Goal: Task Accomplishment & Management: Complete application form

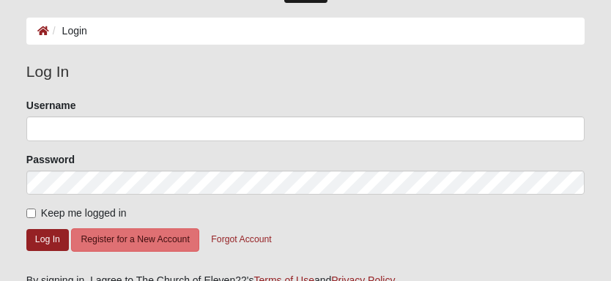
scroll to position [73, 0]
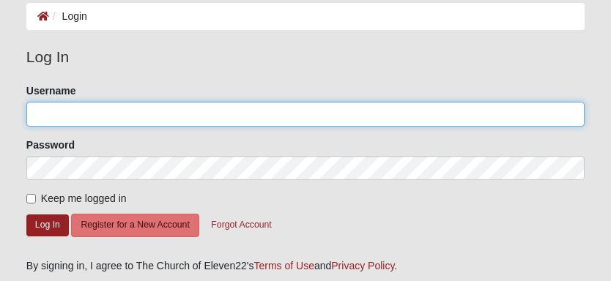
type input "smoyer7"
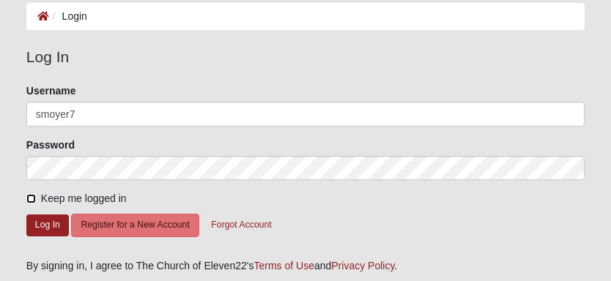
click at [30, 198] on input "Keep me logged in" at bounding box center [31, 199] width 10 height 10
checkbox input "true"
click at [34, 231] on button "Log In" at bounding box center [47, 225] width 43 height 21
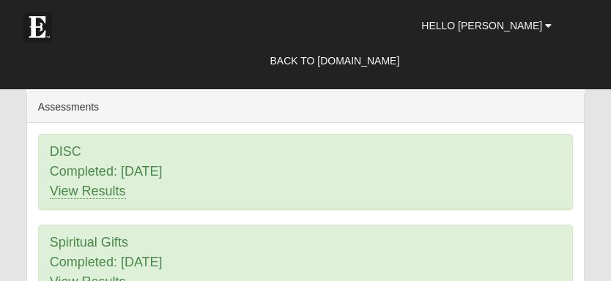
scroll to position [513, 0]
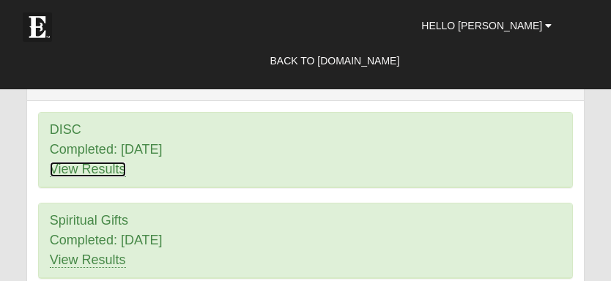
click at [111, 168] on link "View Results" at bounding box center [88, 169] width 76 height 15
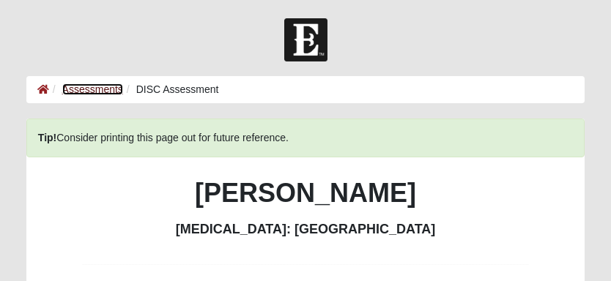
click at [101, 86] on link "Assessments" at bounding box center [92, 90] width 61 height 12
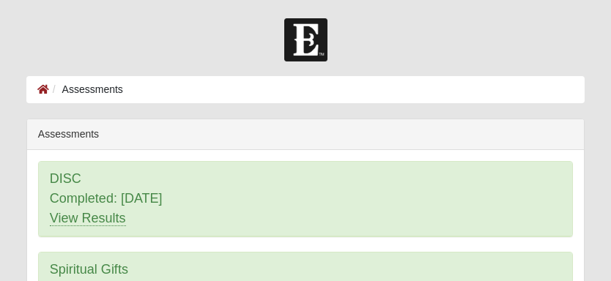
drag, startPoint x: 165, startPoint y: 201, endPoint x: 579, endPoint y: 131, distance: 419.9
click at [579, 131] on div "Assessments" at bounding box center [305, 134] width 557 height 31
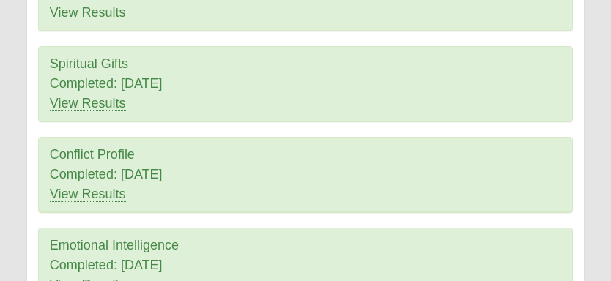
scroll to position [220, 0]
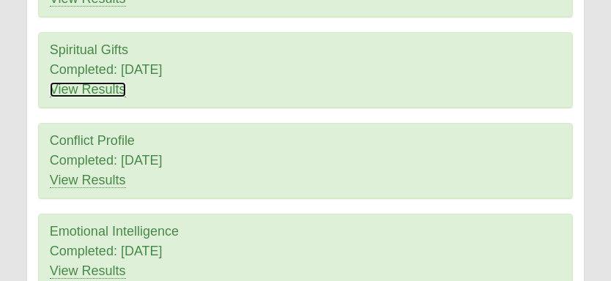
click at [105, 89] on link "View Results" at bounding box center [88, 89] width 76 height 15
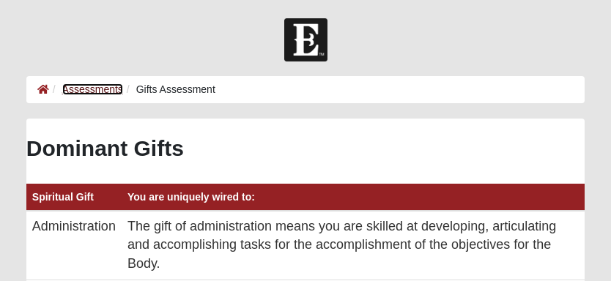
click at [103, 86] on link "Assessments" at bounding box center [92, 90] width 61 height 12
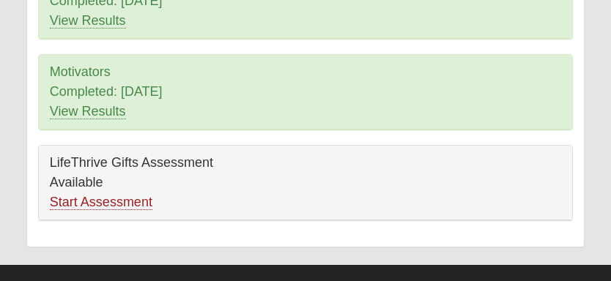
scroll to position [490, 0]
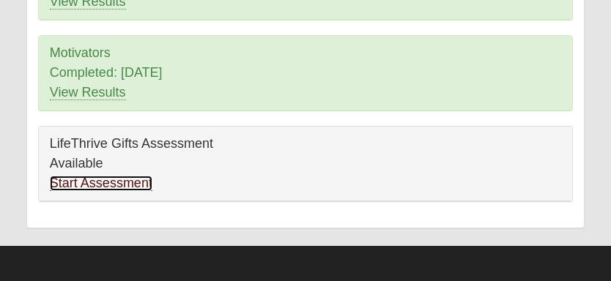
click at [141, 180] on link "Start Assessment" at bounding box center [101, 183] width 103 height 15
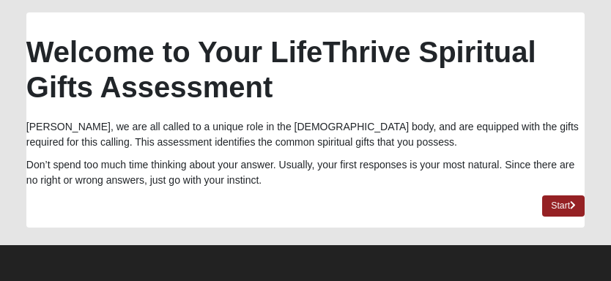
scroll to position [108, 0]
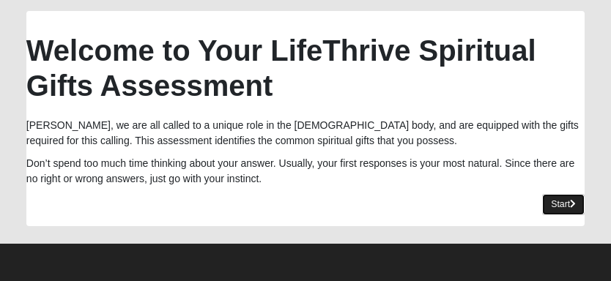
click at [558, 204] on link "Start" at bounding box center [563, 204] width 43 height 21
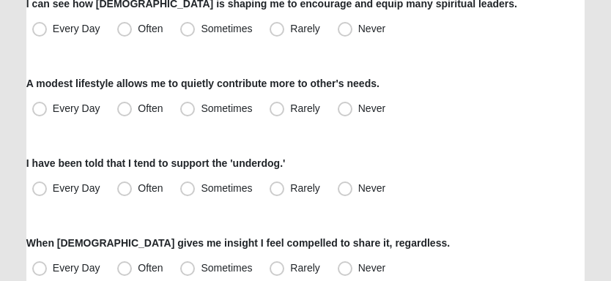
scroll to position [254, 0]
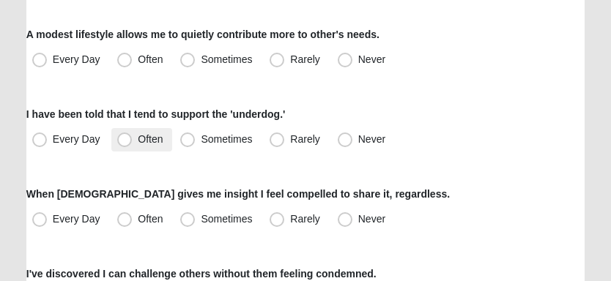
click at [138, 140] on span "Often" at bounding box center [150, 139] width 25 height 12
click at [127, 140] on input "Often" at bounding box center [128, 140] width 10 height 10
radio input "true"
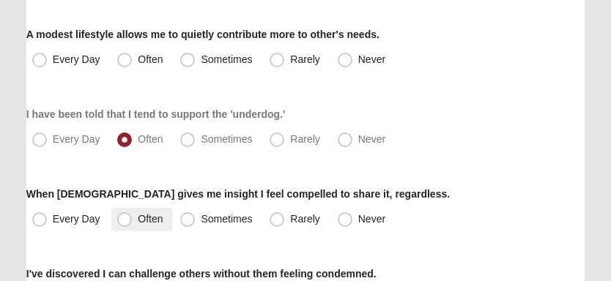
click at [138, 214] on span "Often" at bounding box center [150, 219] width 25 height 12
click at [123, 215] on input "Often" at bounding box center [128, 220] width 10 height 10
radio input "true"
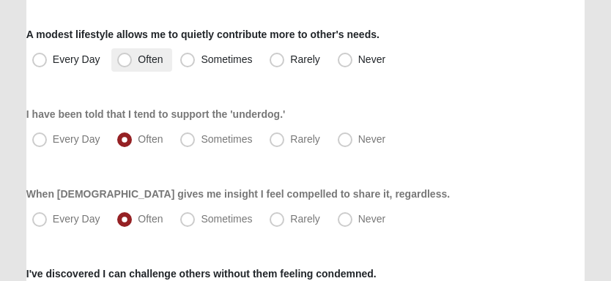
click at [138, 62] on span "Often" at bounding box center [150, 59] width 25 height 12
click at [125, 62] on input "Often" at bounding box center [128, 60] width 10 height 10
radio input "true"
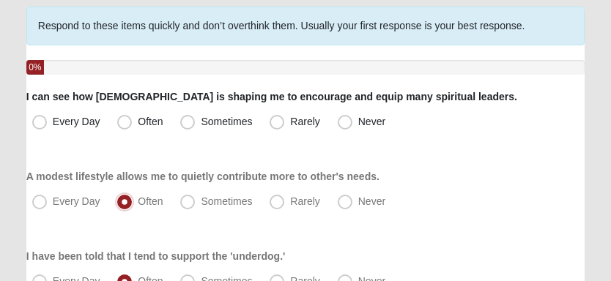
scroll to position [108, 0]
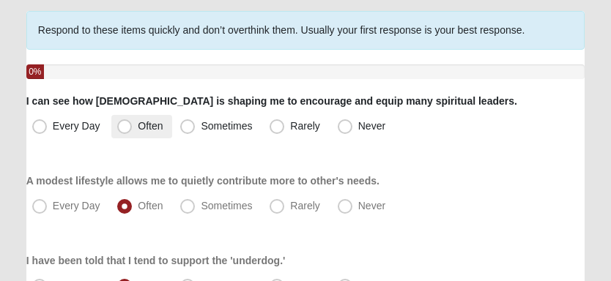
click at [133, 128] on label "Often" at bounding box center [141, 126] width 60 height 23
click at [133, 128] on input "Often" at bounding box center [128, 127] width 10 height 10
radio input "true"
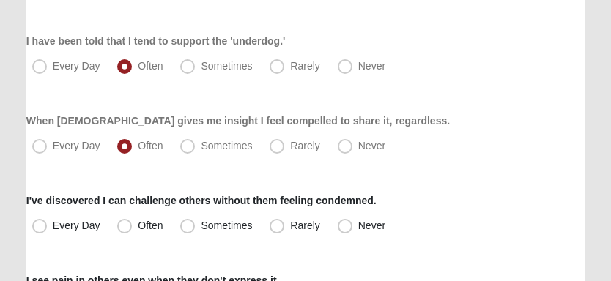
scroll to position [401, 0]
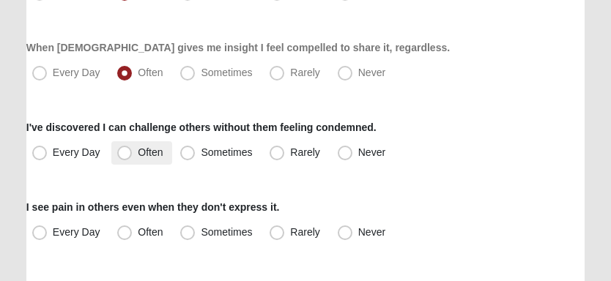
click at [138, 154] on span "Often" at bounding box center [150, 153] width 25 height 12
click at [124, 154] on input "Often" at bounding box center [128, 153] width 10 height 10
radio input "true"
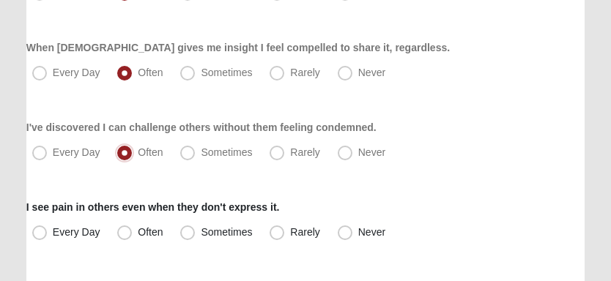
scroll to position [474, 0]
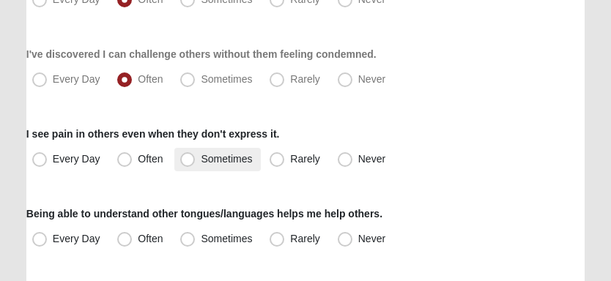
click at [201, 157] on span "Sometimes" at bounding box center [226, 159] width 51 height 12
click at [186, 157] on input "Sometimes" at bounding box center [191, 160] width 10 height 10
radio input "true"
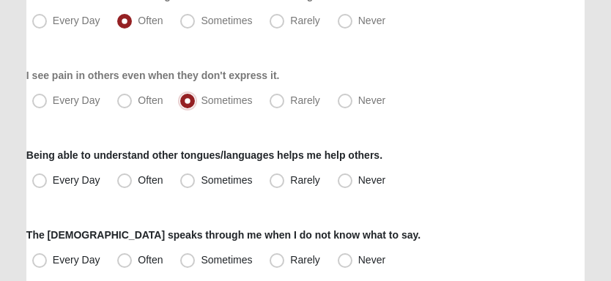
scroll to position [547, 0]
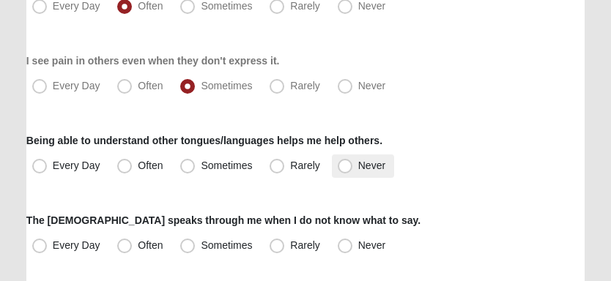
click at [358, 164] on span "Never" at bounding box center [371, 166] width 27 height 12
click at [344, 164] on input "Never" at bounding box center [349, 166] width 10 height 10
radio input "true"
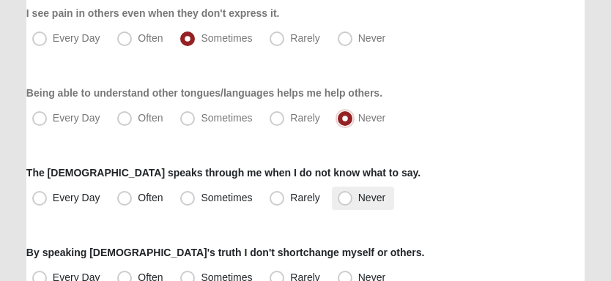
scroll to position [621, 0]
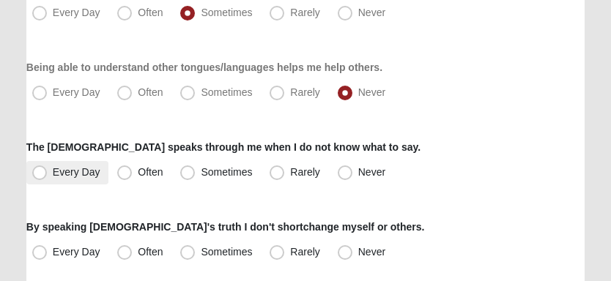
click at [72, 173] on span "Every Day" at bounding box center [77, 172] width 48 height 12
click at [48, 173] on input "Every Day" at bounding box center [43, 173] width 10 height 10
radio input "true"
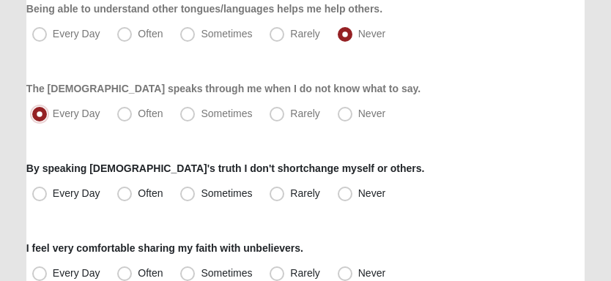
scroll to position [694, 0]
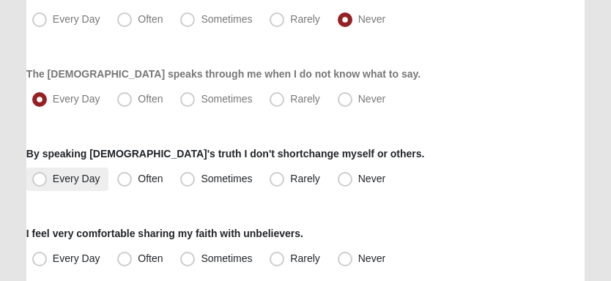
click at [61, 180] on span "Every Day" at bounding box center [77, 179] width 48 height 12
click at [48, 180] on input "Every Day" at bounding box center [43, 179] width 10 height 10
radio input "true"
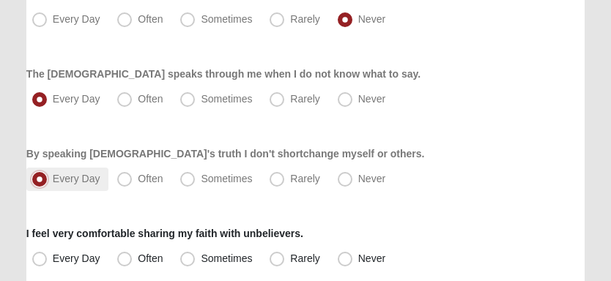
scroll to position [767, 0]
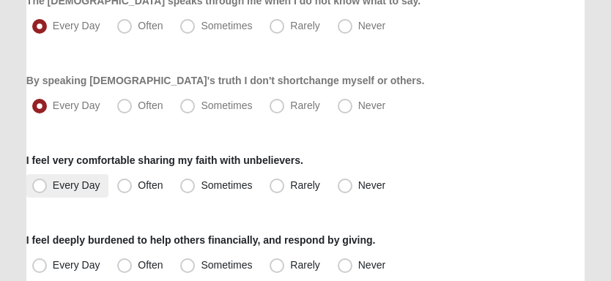
click at [53, 185] on span "Every Day" at bounding box center [77, 186] width 48 height 12
click at [45, 185] on input "Every Day" at bounding box center [43, 186] width 10 height 10
radio input "true"
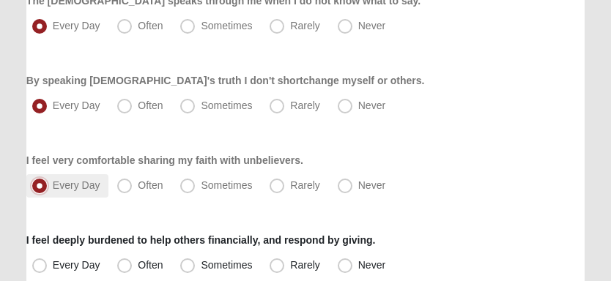
scroll to position [841, 0]
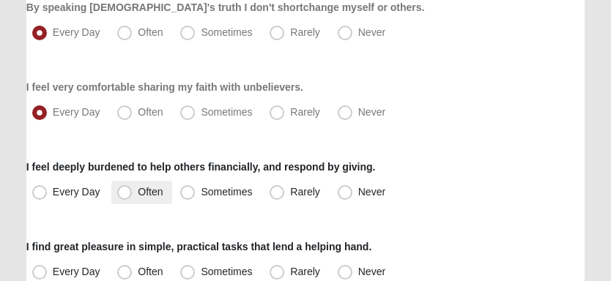
click at [138, 193] on span "Often" at bounding box center [150, 192] width 25 height 12
click at [123, 193] on input "Often" at bounding box center [128, 193] width 10 height 10
radio input "true"
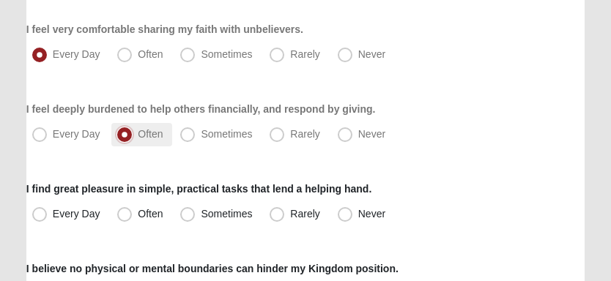
scroll to position [914, 0]
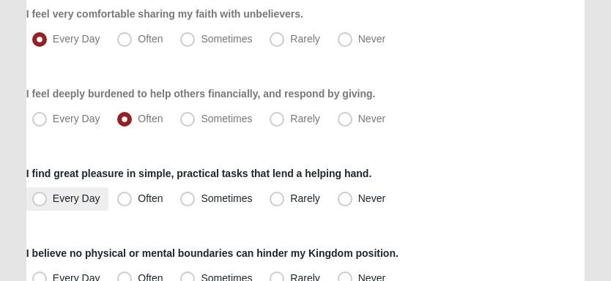
click at [59, 196] on span "Every Day" at bounding box center [77, 199] width 48 height 12
click at [48, 196] on input "Every Day" at bounding box center [43, 199] width 10 height 10
radio input "true"
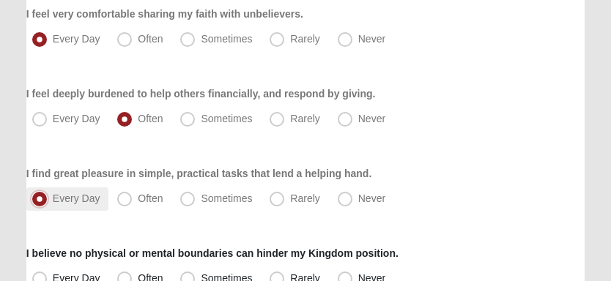
scroll to position [987, 0]
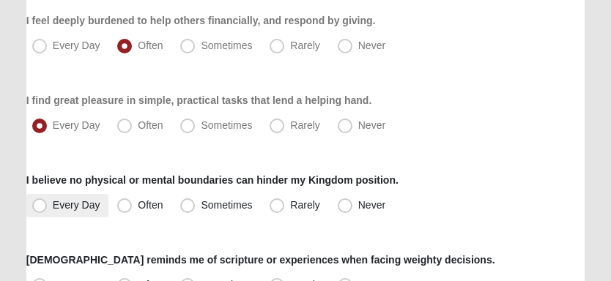
click at [53, 202] on span "Every Day" at bounding box center [77, 205] width 48 height 12
click at [40, 202] on input "Every Day" at bounding box center [43, 206] width 10 height 10
radio input "true"
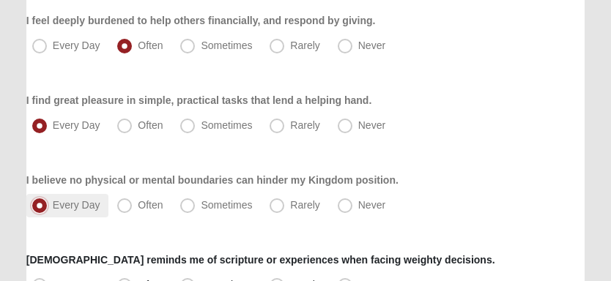
scroll to position [1060, 0]
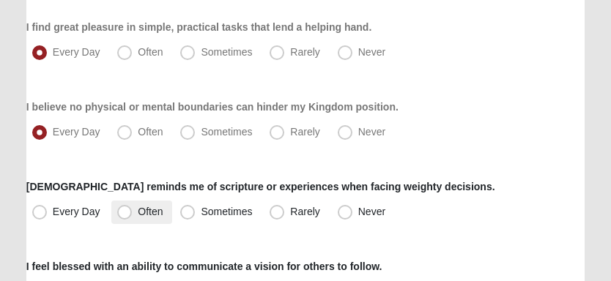
click at [138, 207] on span "Often" at bounding box center [150, 212] width 25 height 12
click at [123, 207] on input "Often" at bounding box center [128, 212] width 10 height 10
radio input "true"
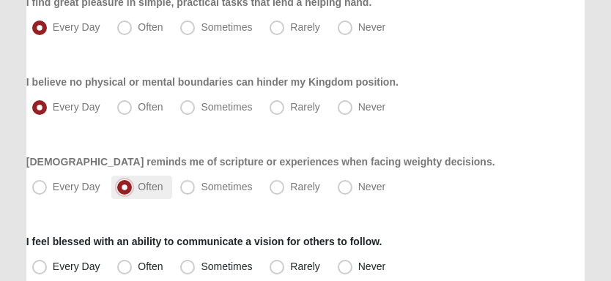
scroll to position [1134, 0]
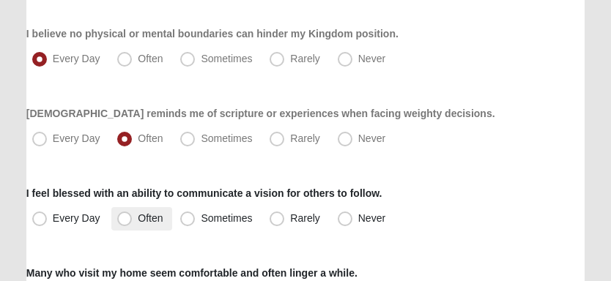
click at [138, 213] on span "Often" at bounding box center [150, 219] width 25 height 12
click at [123, 214] on input "Often" at bounding box center [128, 219] width 10 height 10
radio input "true"
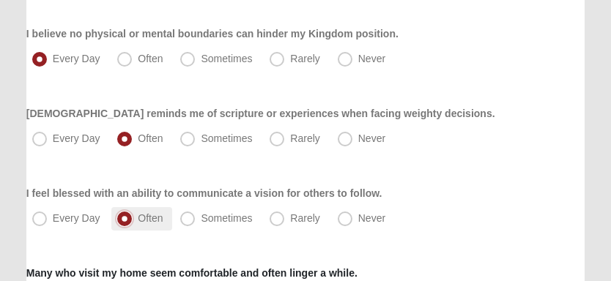
scroll to position [1207, 0]
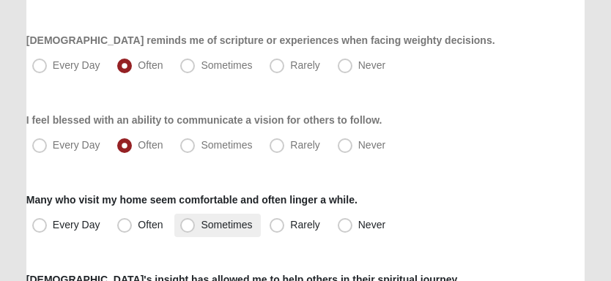
click at [201, 223] on span "Sometimes" at bounding box center [226, 225] width 51 height 12
click at [195, 223] on input "Sometimes" at bounding box center [191, 226] width 10 height 10
radio input "true"
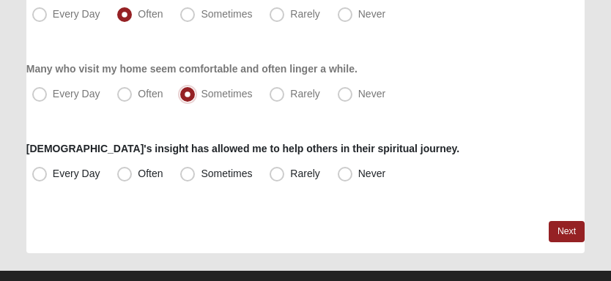
scroll to position [1354, 0]
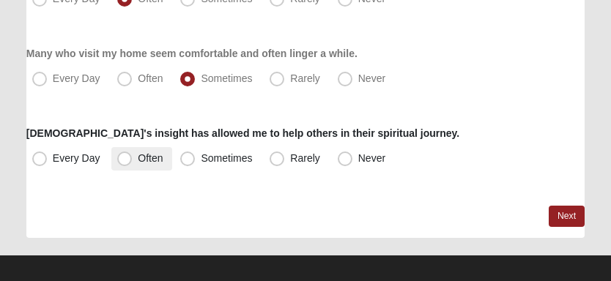
click at [138, 160] on span "Often" at bounding box center [150, 158] width 25 height 12
click at [123, 160] on input "Often" at bounding box center [128, 159] width 10 height 10
radio input "true"
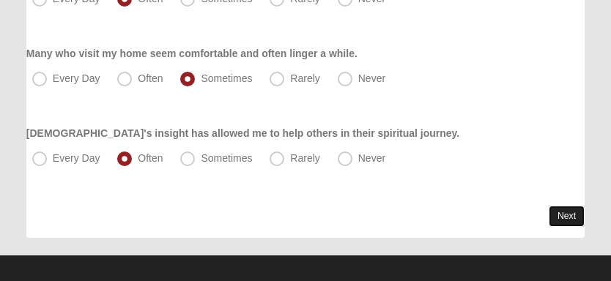
click at [572, 221] on link "Next" at bounding box center [567, 216] width 36 height 21
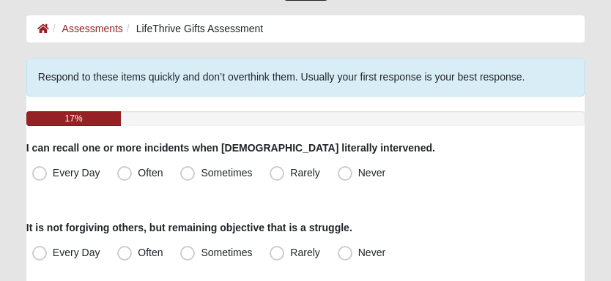
scroll to position [73, 0]
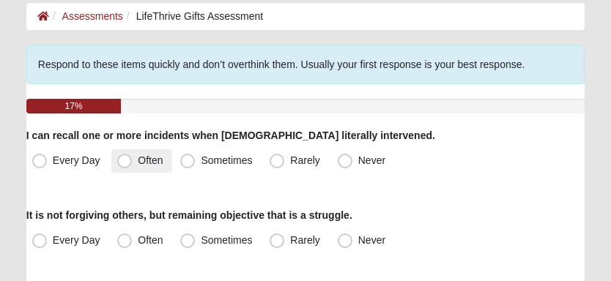
click at [138, 165] on span "Often" at bounding box center [150, 161] width 25 height 12
click at [127, 165] on input "Often" at bounding box center [128, 161] width 10 height 10
radio input "true"
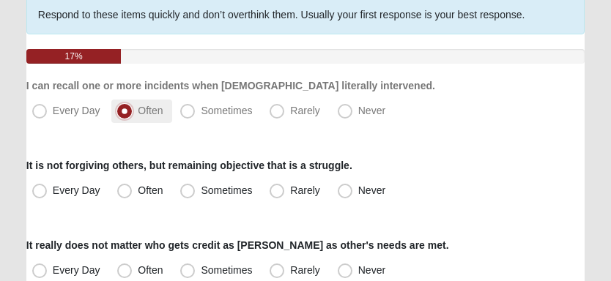
scroll to position [146, 0]
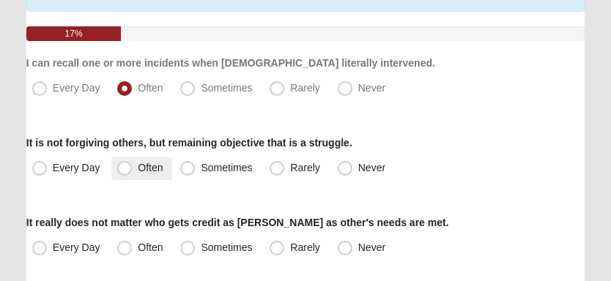
click at [138, 166] on span "Often" at bounding box center [150, 168] width 25 height 12
click at [123, 166] on input "Often" at bounding box center [128, 168] width 10 height 10
radio input "true"
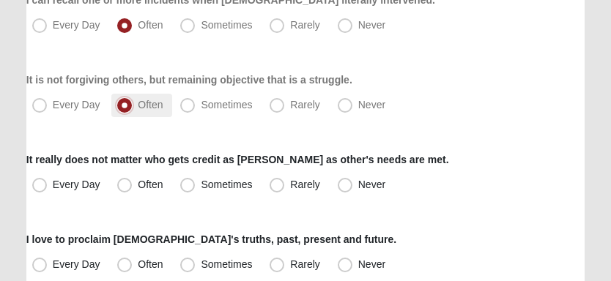
scroll to position [220, 0]
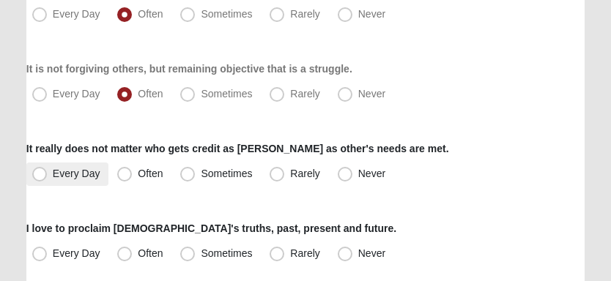
click at [75, 177] on span "Every Day" at bounding box center [77, 174] width 48 height 12
click at [48, 177] on input "Every Day" at bounding box center [43, 174] width 10 height 10
radio input "true"
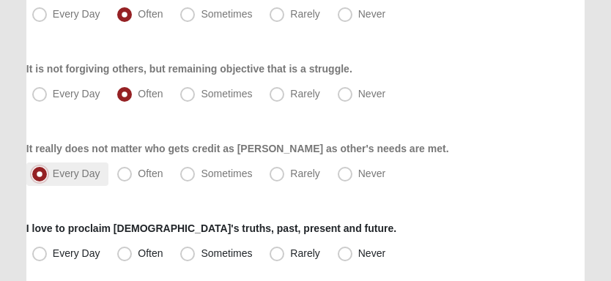
scroll to position [292, 0]
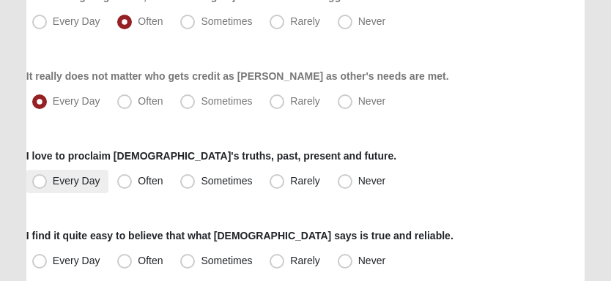
click at [72, 180] on span "Every Day" at bounding box center [77, 181] width 48 height 12
click at [48, 180] on input "Every Day" at bounding box center [43, 182] width 10 height 10
radio input "true"
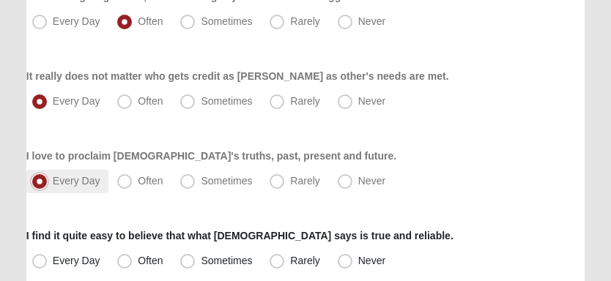
scroll to position [366, 0]
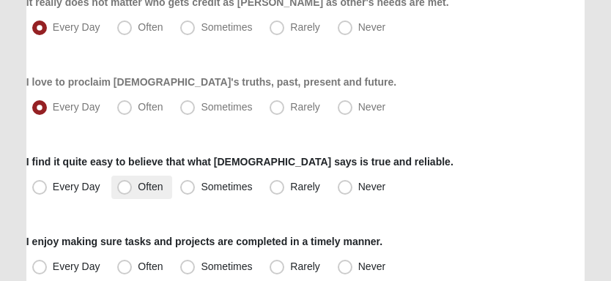
click at [138, 183] on span "Often" at bounding box center [150, 187] width 25 height 12
click at [123, 183] on input "Often" at bounding box center [128, 187] width 10 height 10
radio input "true"
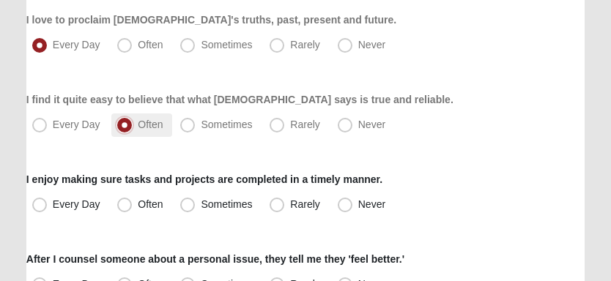
scroll to position [513, 0]
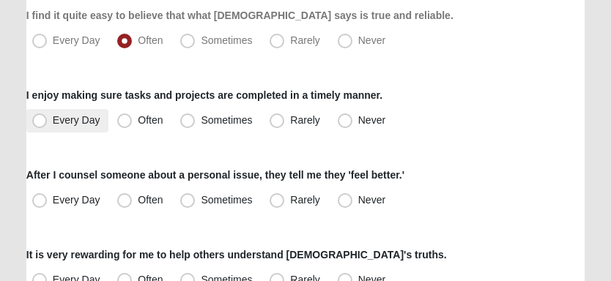
click at [53, 122] on span "Every Day" at bounding box center [77, 120] width 48 height 12
click at [41, 122] on input "Every Day" at bounding box center [43, 121] width 10 height 10
radio input "true"
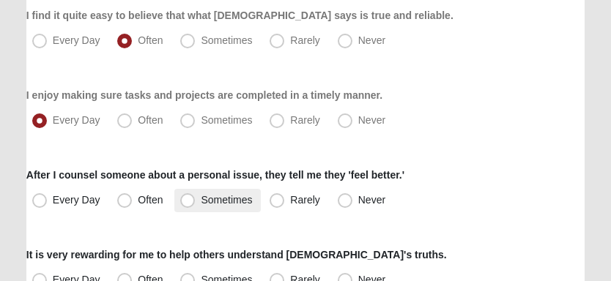
click at [201, 202] on span "Sometimes" at bounding box center [226, 200] width 51 height 12
click at [189, 202] on input "Sometimes" at bounding box center [191, 201] width 10 height 10
radio input "true"
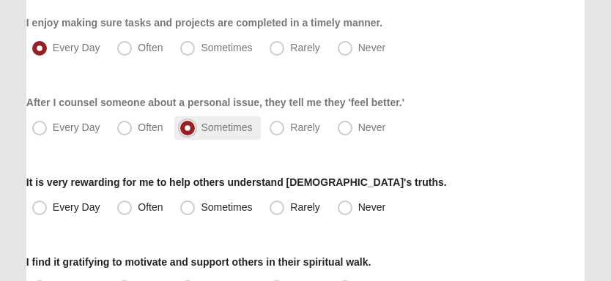
scroll to position [660, 0]
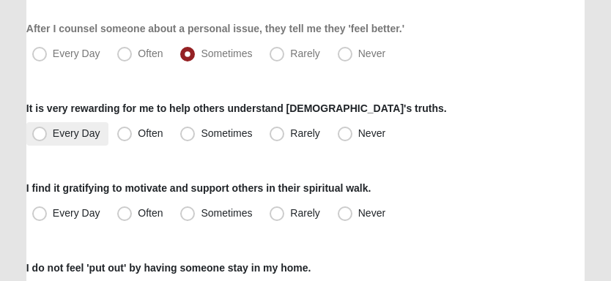
click at [80, 135] on span "Every Day" at bounding box center [77, 134] width 48 height 12
click at [48, 135] on input "Every Day" at bounding box center [43, 134] width 10 height 10
radio input "true"
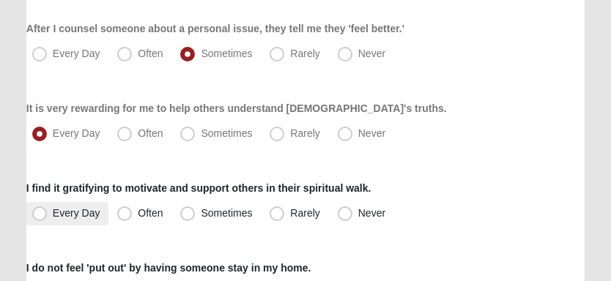
click at [50, 215] on label "Every Day" at bounding box center [67, 213] width 83 height 23
click at [48, 215] on input "Every Day" at bounding box center [43, 214] width 10 height 10
radio input "true"
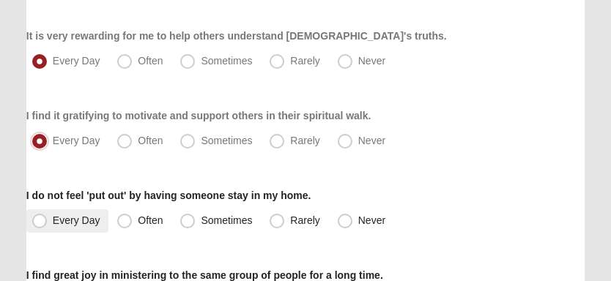
scroll to position [806, 0]
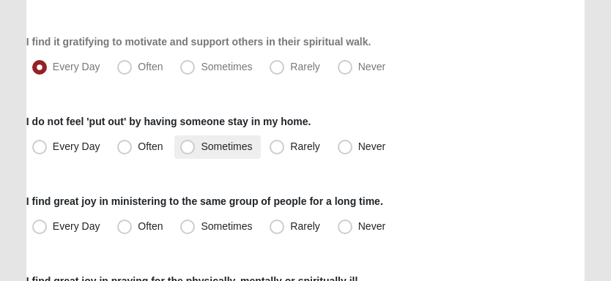
click at [201, 149] on span "Sometimes" at bounding box center [226, 147] width 51 height 12
click at [186, 149] on input "Sometimes" at bounding box center [191, 147] width 10 height 10
radio input "true"
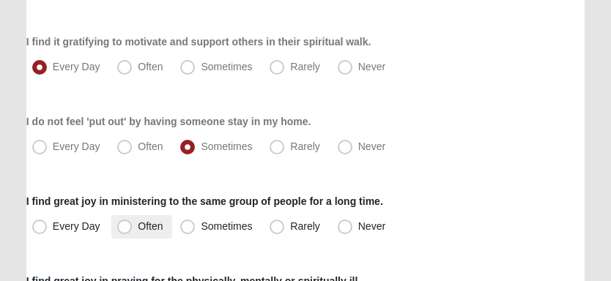
click at [138, 224] on span "Often" at bounding box center [150, 227] width 25 height 12
click at [123, 224] on input "Often" at bounding box center [128, 227] width 10 height 10
radio input "true"
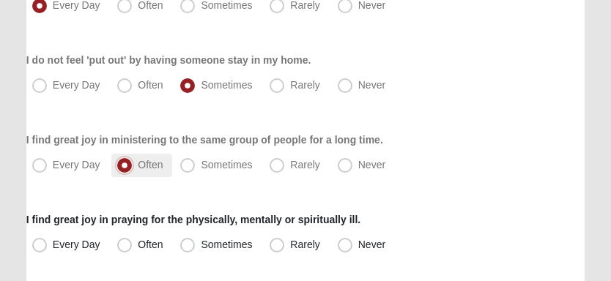
scroll to position [879, 0]
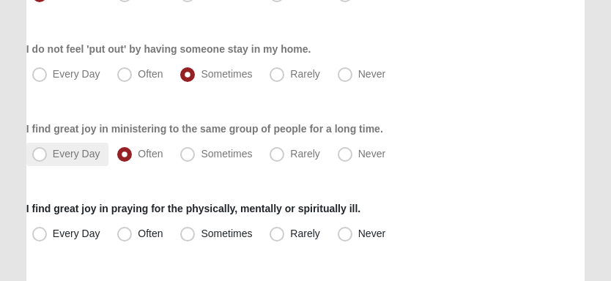
click at [53, 158] on span "Every Day" at bounding box center [77, 154] width 48 height 12
click at [39, 158] on input "Every Day" at bounding box center [43, 154] width 10 height 10
radio input "true"
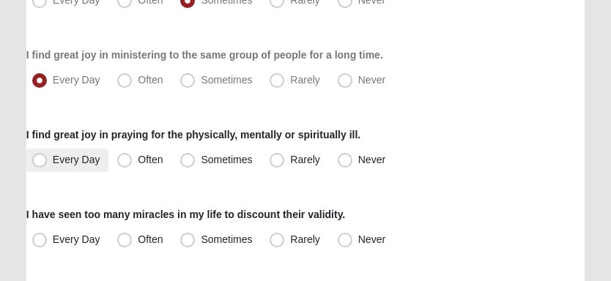
click at [77, 161] on span "Every Day" at bounding box center [77, 160] width 48 height 12
click at [48, 161] on input "Every Day" at bounding box center [43, 160] width 10 height 10
radio input "true"
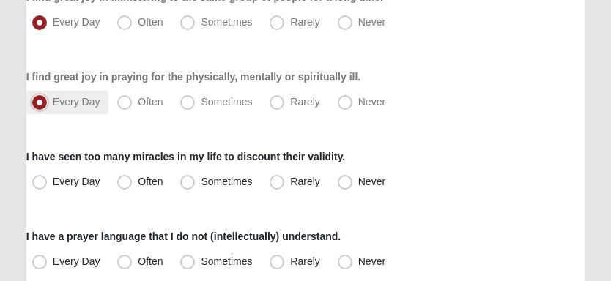
scroll to position [1025, 0]
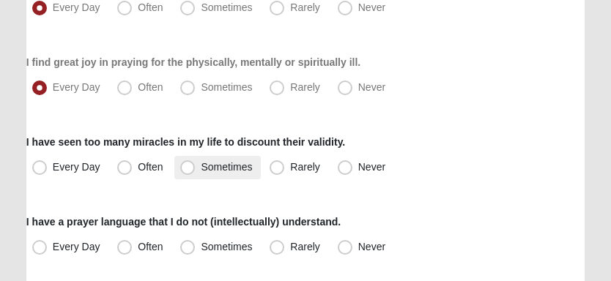
click at [201, 169] on span "Sometimes" at bounding box center [226, 167] width 51 height 12
click at [186, 169] on input "Sometimes" at bounding box center [191, 168] width 10 height 10
radio input "true"
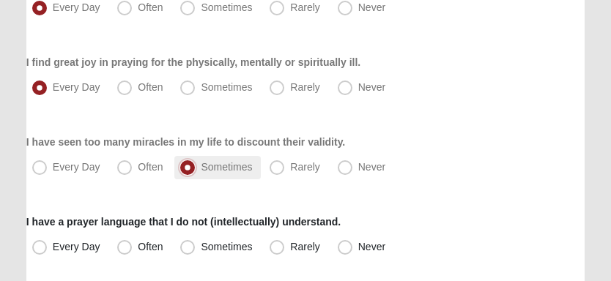
scroll to position [1099, 0]
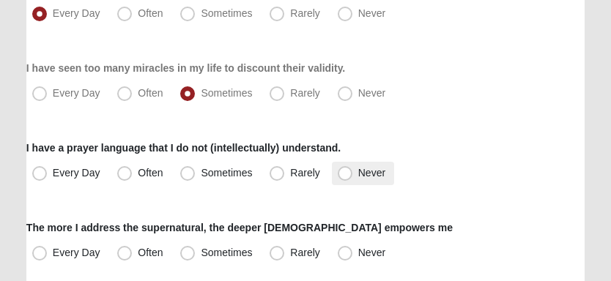
click at [358, 174] on span "Never" at bounding box center [371, 173] width 27 height 12
click at [344, 174] on input "Never" at bounding box center [349, 174] width 10 height 10
radio input "true"
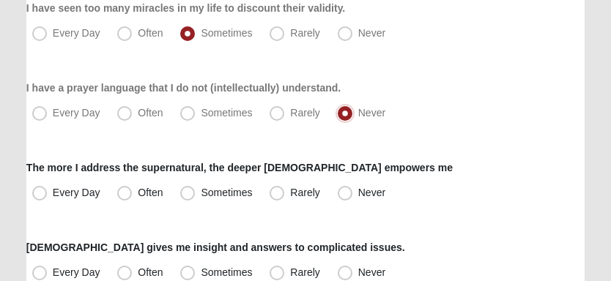
scroll to position [1172, 0]
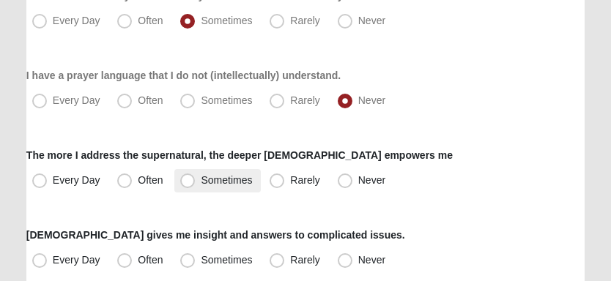
click at [214, 184] on span "Sometimes" at bounding box center [226, 180] width 51 height 12
click at [196, 184] on input "Sometimes" at bounding box center [191, 181] width 10 height 10
radio input "true"
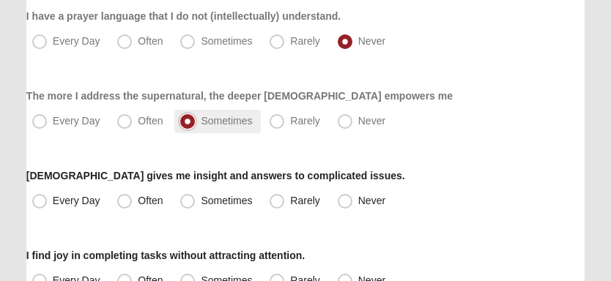
scroll to position [1246, 0]
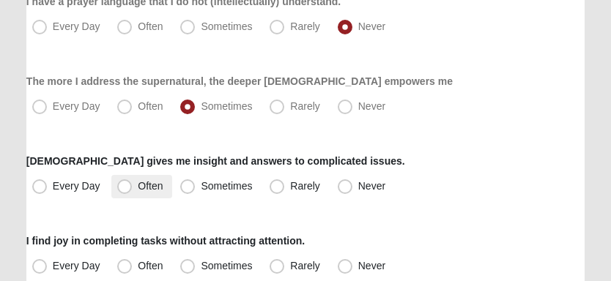
click at [138, 183] on span "Often" at bounding box center [150, 186] width 25 height 12
click at [125, 183] on input "Often" at bounding box center [128, 187] width 10 height 10
radio input "true"
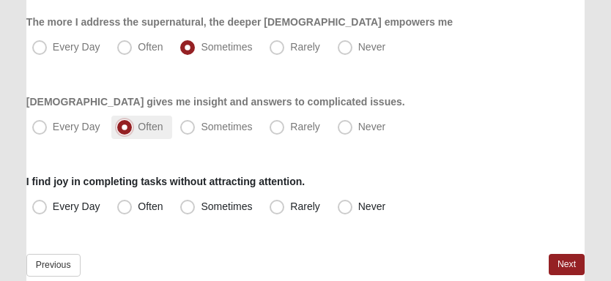
scroll to position [1318, 0]
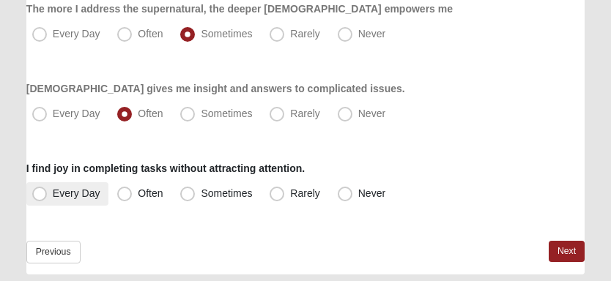
click at [81, 191] on span "Every Day" at bounding box center [77, 194] width 48 height 12
click at [48, 191] on input "Every Day" at bounding box center [43, 194] width 10 height 10
radio input "true"
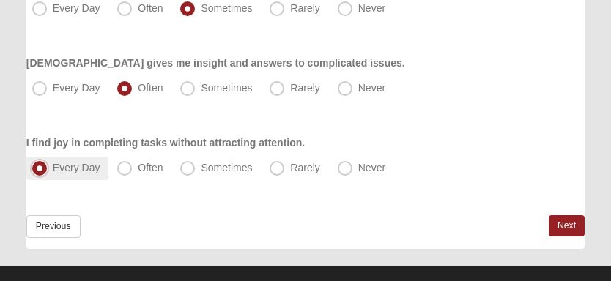
scroll to position [1366, 0]
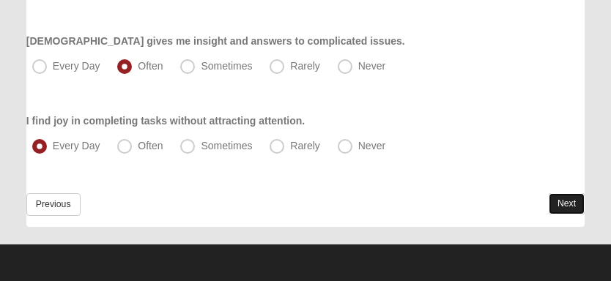
click at [560, 205] on link "Next" at bounding box center [567, 203] width 36 height 21
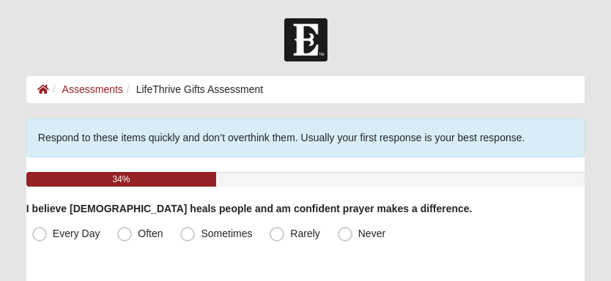
scroll to position [73, 0]
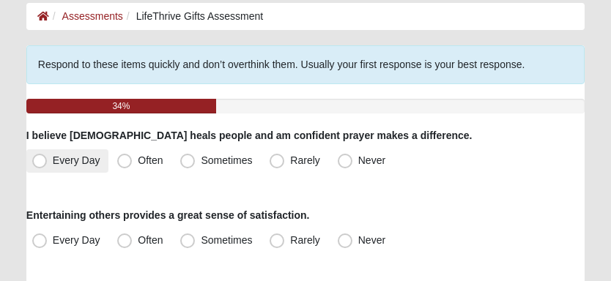
click at [76, 165] on span "Every Day" at bounding box center [77, 161] width 48 height 12
click at [48, 165] on input "Every Day" at bounding box center [43, 161] width 10 height 10
radio input "true"
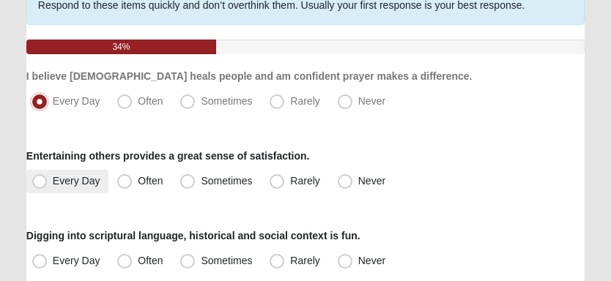
scroll to position [146, 0]
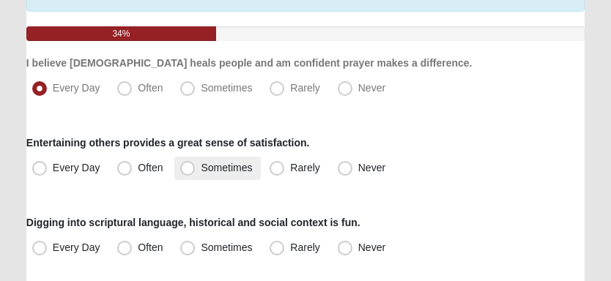
click at [201, 164] on span "Sometimes" at bounding box center [226, 168] width 51 height 12
click at [192, 164] on input "Sometimes" at bounding box center [191, 168] width 10 height 10
radio input "true"
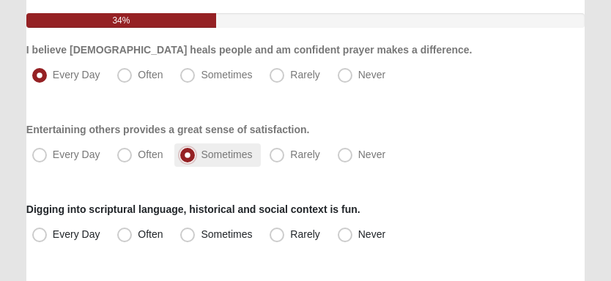
scroll to position [220, 0]
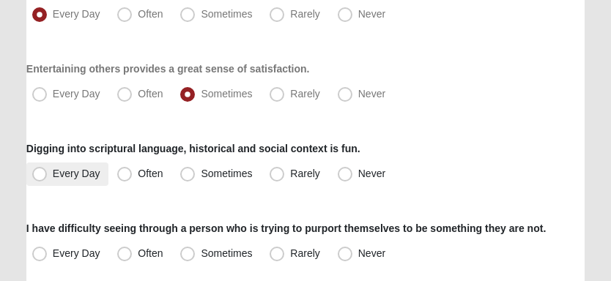
click at [53, 173] on span "Every Day" at bounding box center [77, 174] width 48 height 12
click at [43, 173] on input "Every Day" at bounding box center [43, 174] width 10 height 10
radio input "true"
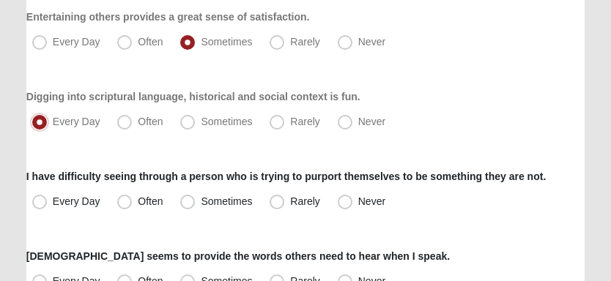
scroll to position [292, 0]
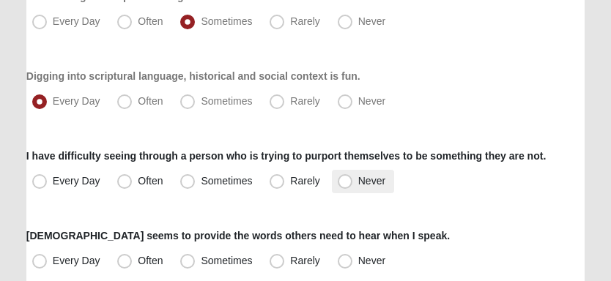
click at [358, 180] on span "Never" at bounding box center [371, 181] width 27 height 12
click at [344, 180] on input "Never" at bounding box center [349, 182] width 10 height 10
radio input "true"
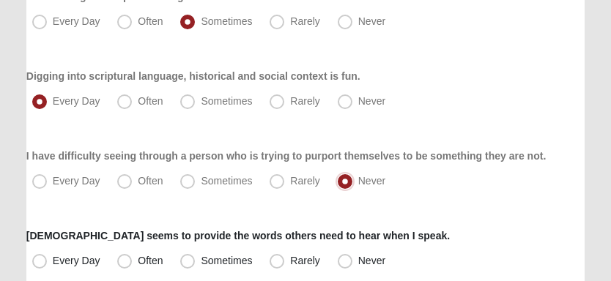
scroll to position [366, 0]
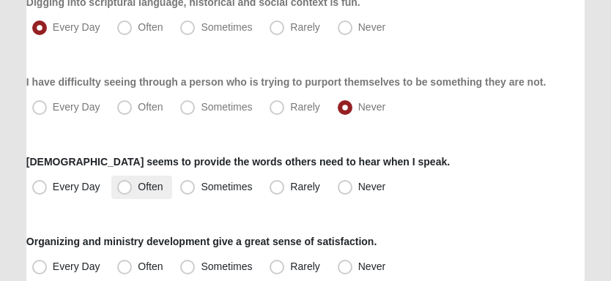
click at [138, 188] on span "Often" at bounding box center [150, 187] width 25 height 12
click at [130, 188] on input "Often" at bounding box center [128, 187] width 10 height 10
radio input "true"
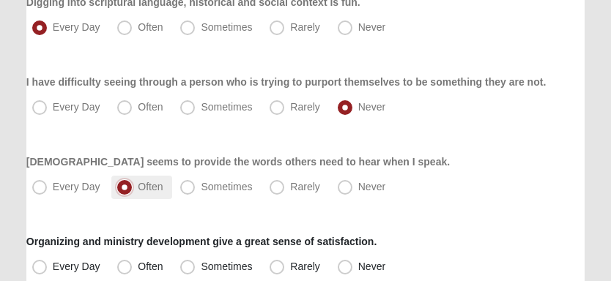
scroll to position [439, 0]
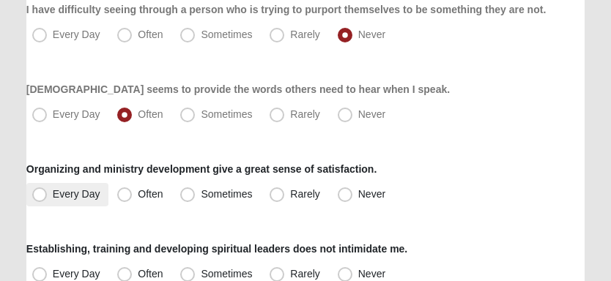
click at [92, 195] on span "Every Day" at bounding box center [77, 194] width 48 height 12
click at [48, 195] on input "Every Day" at bounding box center [43, 195] width 10 height 10
radio input "true"
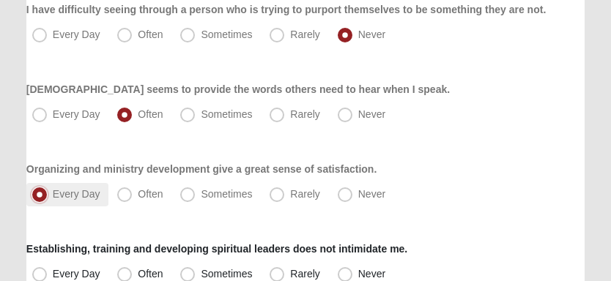
scroll to position [513, 0]
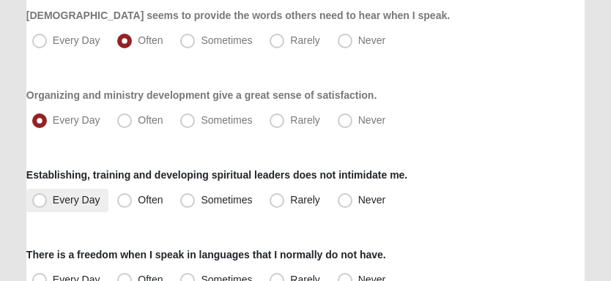
click at [92, 195] on span "Every Day" at bounding box center [77, 200] width 48 height 12
click at [48, 196] on input "Every Day" at bounding box center [43, 201] width 10 height 10
radio input "true"
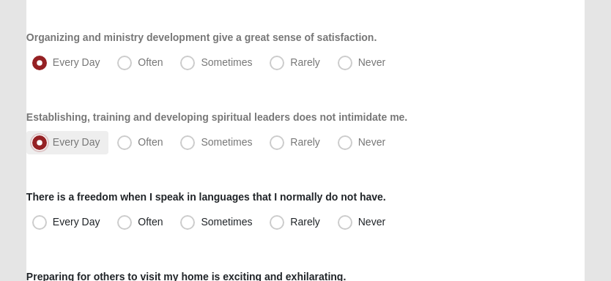
scroll to position [586, 0]
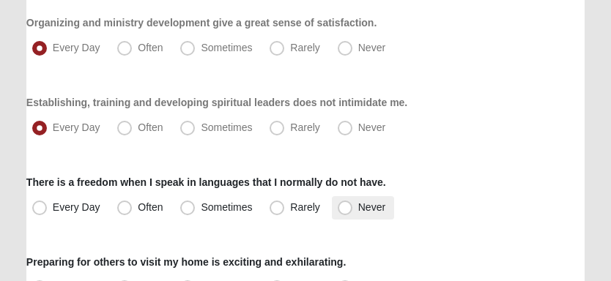
click at [358, 204] on span "Never" at bounding box center [371, 208] width 27 height 12
click at [344, 204] on input "Never" at bounding box center [349, 208] width 10 height 10
radio input "true"
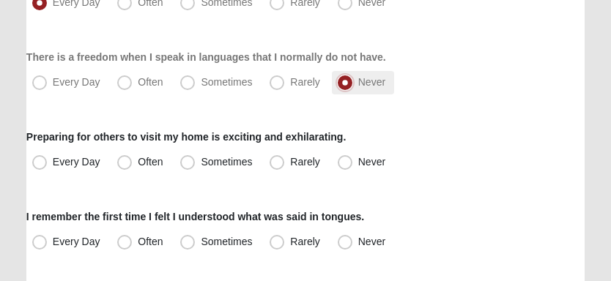
scroll to position [732, 0]
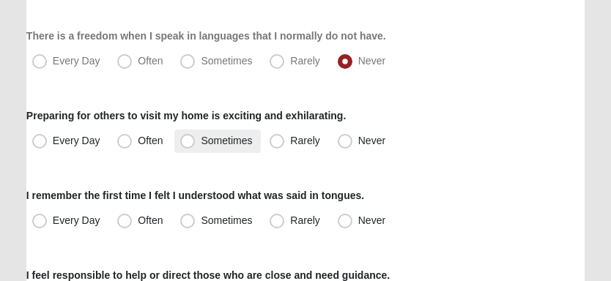
click at [201, 142] on span "Sometimes" at bounding box center [226, 141] width 51 height 12
click at [189, 142] on input "Sometimes" at bounding box center [191, 141] width 10 height 10
radio input "true"
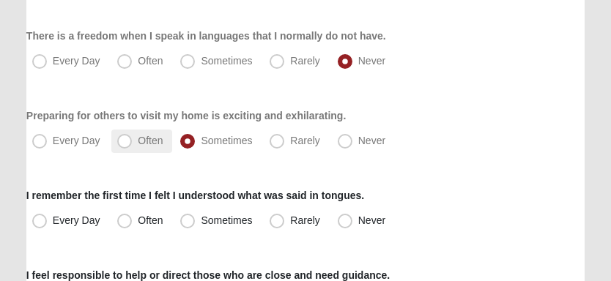
click at [138, 139] on span "Often" at bounding box center [150, 141] width 25 height 12
click at [127, 139] on input "Often" at bounding box center [128, 141] width 10 height 10
radio input "true"
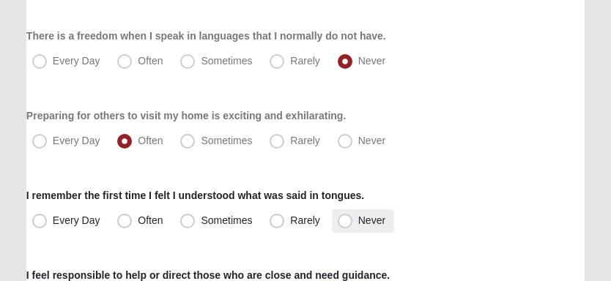
click at [358, 221] on span "Never" at bounding box center [371, 221] width 27 height 12
click at [349, 221] on input "Never" at bounding box center [349, 221] width 10 height 10
radio input "true"
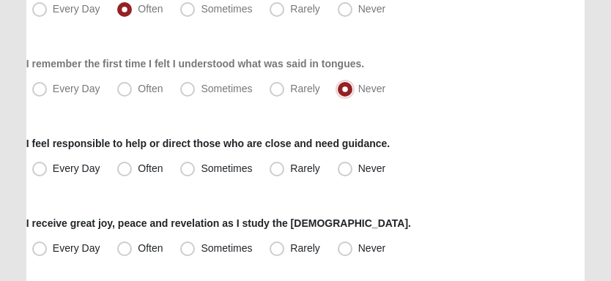
scroll to position [879, 0]
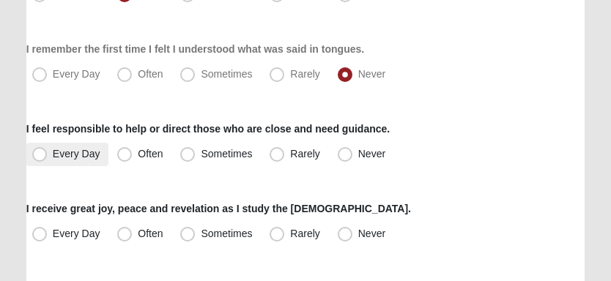
click at [53, 152] on span "Every Day" at bounding box center [77, 154] width 48 height 12
click at [41, 152] on input "Every Day" at bounding box center [43, 154] width 10 height 10
radio input "true"
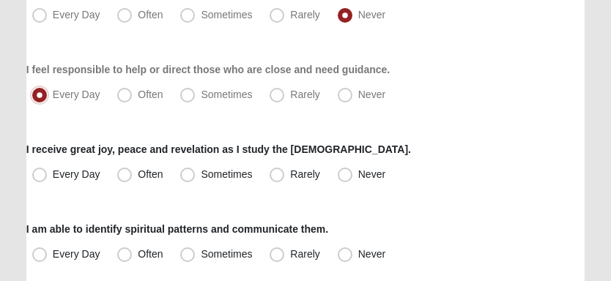
scroll to position [953, 0]
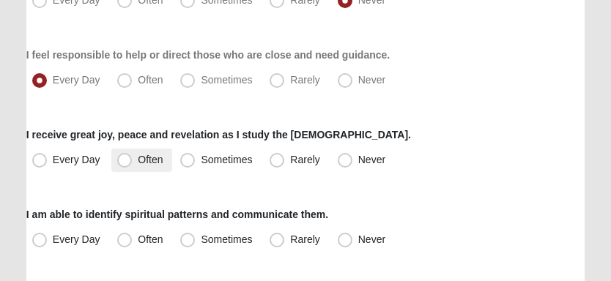
click at [138, 160] on span "Often" at bounding box center [150, 160] width 25 height 12
click at [125, 160] on input "Often" at bounding box center [128, 160] width 10 height 10
radio input "true"
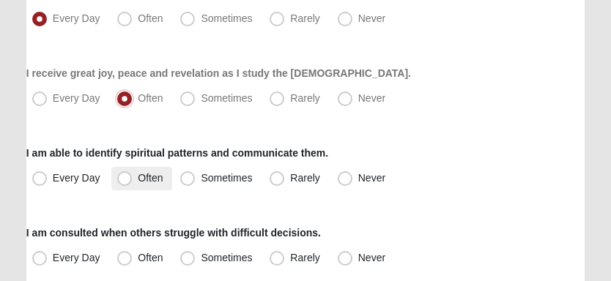
scroll to position [1025, 0]
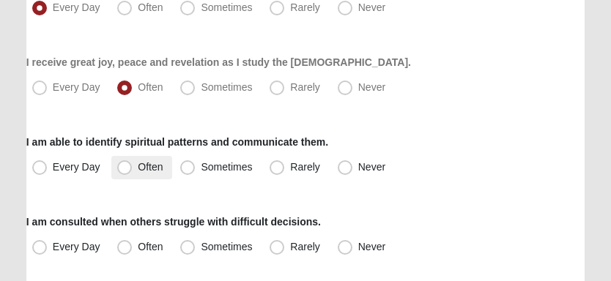
click at [138, 169] on span "Often" at bounding box center [150, 167] width 25 height 12
click at [125, 169] on input "Often" at bounding box center [128, 168] width 10 height 10
radio input "true"
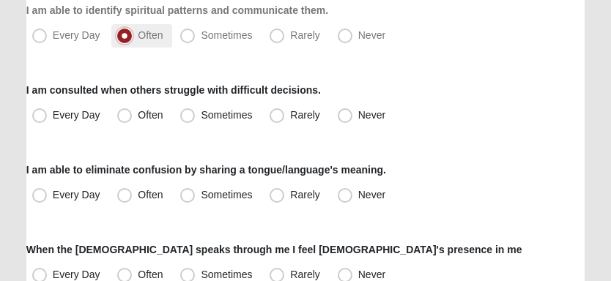
scroll to position [1172, 0]
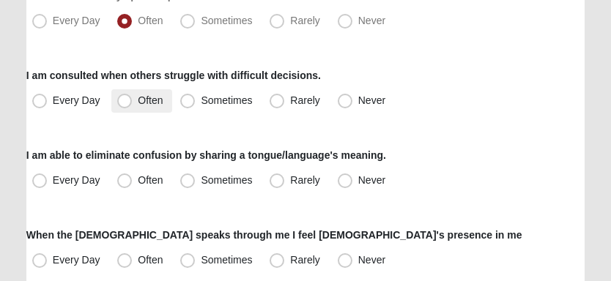
click at [138, 103] on span "Often" at bounding box center [150, 101] width 25 height 12
click at [130, 103] on input "Often" at bounding box center [128, 101] width 10 height 10
radio input "true"
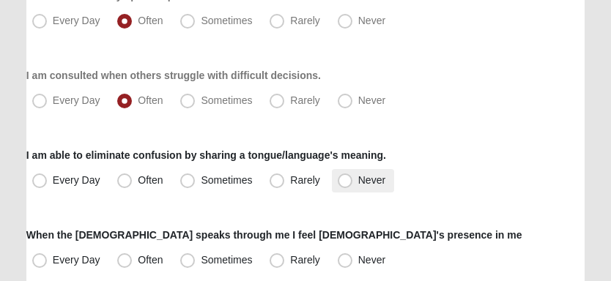
click at [358, 182] on span "Never" at bounding box center [371, 180] width 27 height 12
click at [344, 182] on input "Never" at bounding box center [349, 181] width 10 height 10
radio input "true"
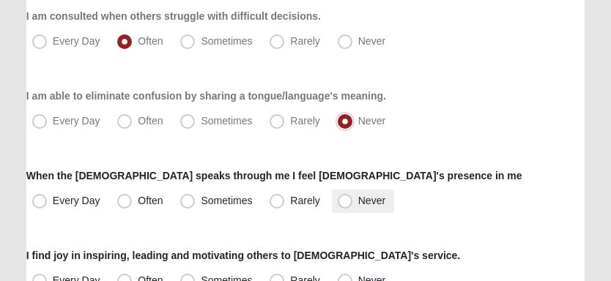
scroll to position [1246, 0]
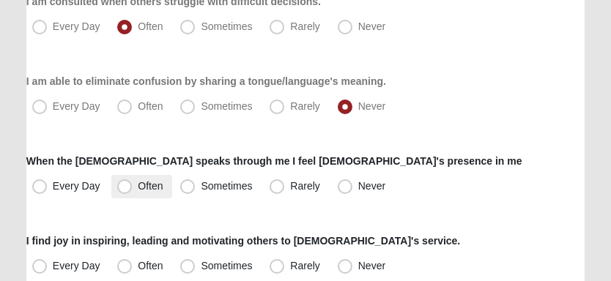
click at [141, 193] on label "Often" at bounding box center [141, 186] width 60 height 23
click at [133, 191] on input "Often" at bounding box center [128, 187] width 10 height 10
radio input "true"
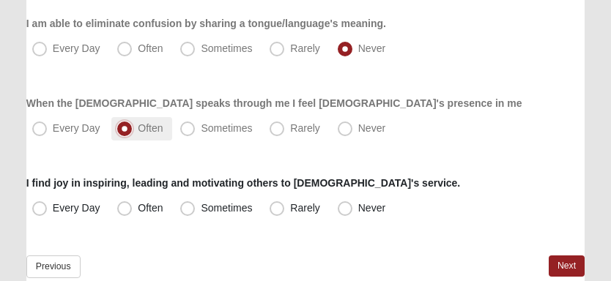
scroll to position [1318, 0]
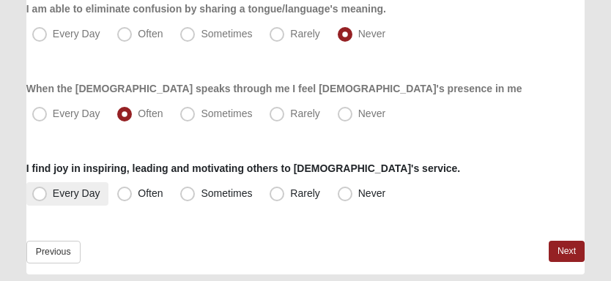
click at [89, 198] on label "Every Day" at bounding box center [67, 193] width 83 height 23
click at [48, 198] on input "Every Day" at bounding box center [43, 194] width 10 height 10
radio input "true"
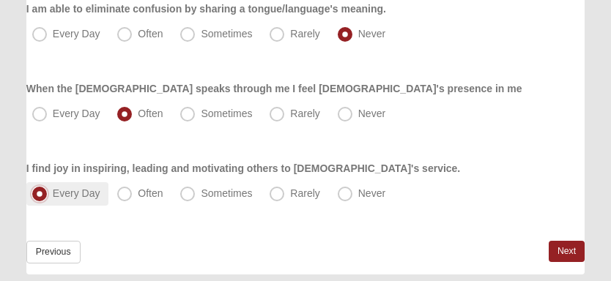
scroll to position [1366, 0]
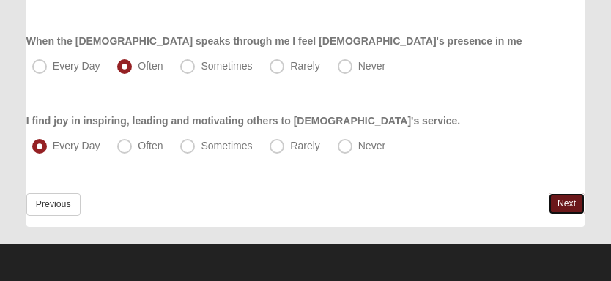
click at [573, 194] on link "Next" at bounding box center [567, 203] width 36 height 21
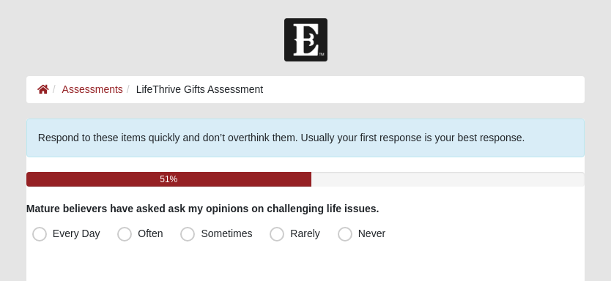
scroll to position [73, 0]
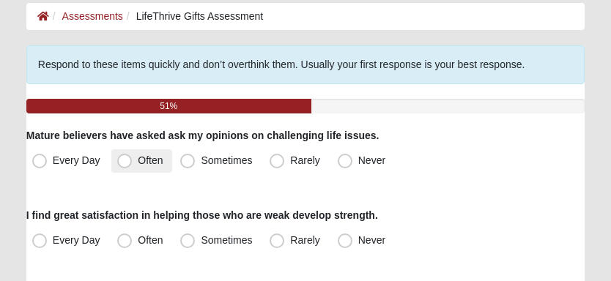
click at [136, 169] on label "Often" at bounding box center [141, 160] width 60 height 23
click at [133, 166] on input "Often" at bounding box center [128, 161] width 10 height 10
radio input "true"
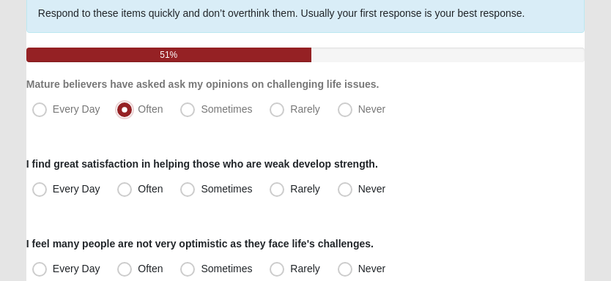
scroll to position [146, 0]
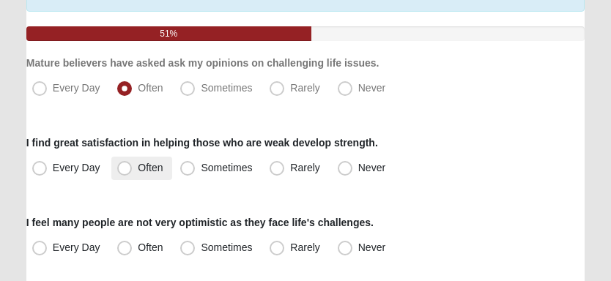
click at [138, 169] on span "Often" at bounding box center [150, 168] width 25 height 12
click at [128, 169] on input "Often" at bounding box center [128, 168] width 10 height 10
radio input "true"
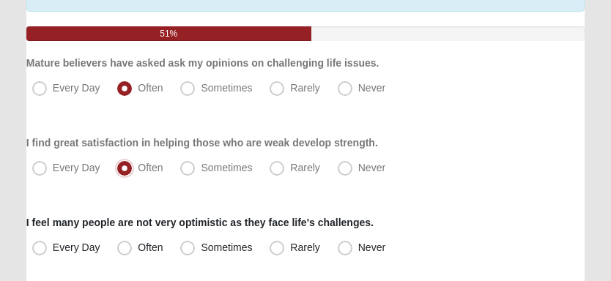
scroll to position [220, 0]
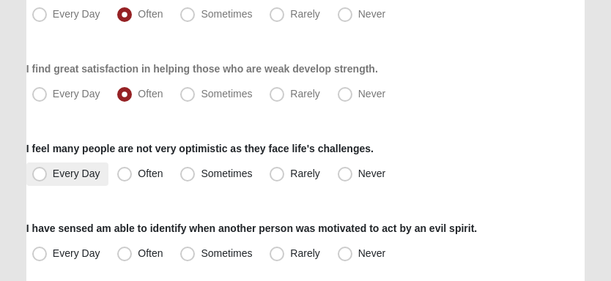
click at [53, 174] on span "Every Day" at bounding box center [77, 174] width 48 height 12
click at [48, 174] on input "Every Day" at bounding box center [43, 174] width 10 height 10
radio input "true"
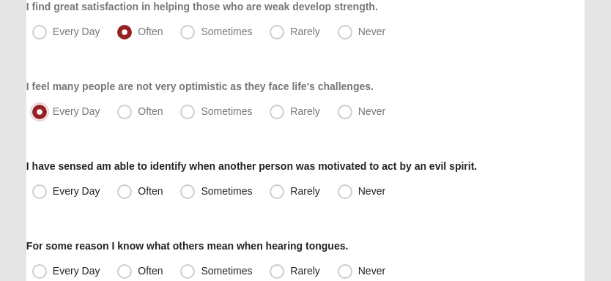
scroll to position [292, 0]
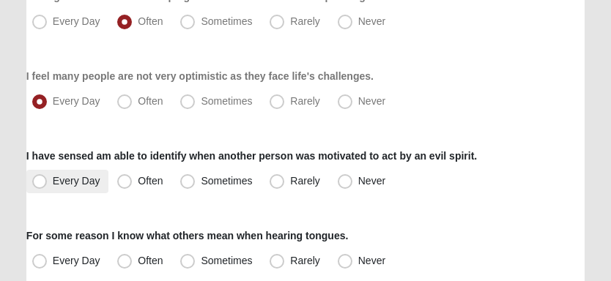
click at [61, 181] on span "Every Day" at bounding box center [77, 181] width 48 height 12
click at [48, 181] on input "Every Day" at bounding box center [43, 182] width 10 height 10
radio input "true"
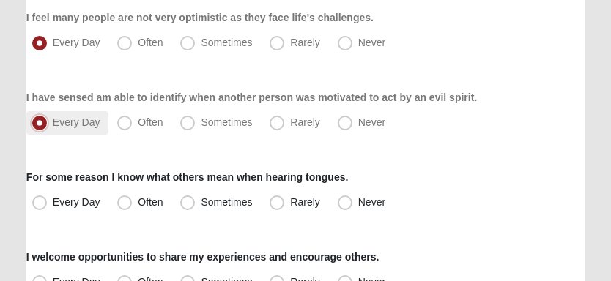
scroll to position [366, 0]
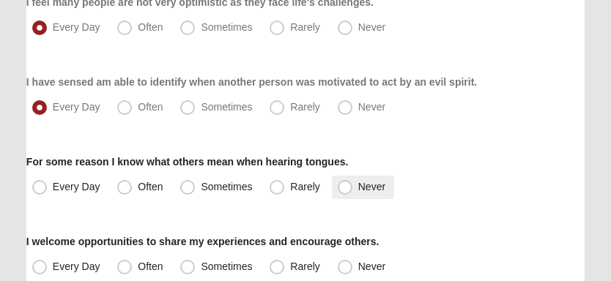
click at [358, 185] on span "Never" at bounding box center [371, 187] width 27 height 12
click at [344, 185] on input "Never" at bounding box center [349, 187] width 10 height 10
radio input "true"
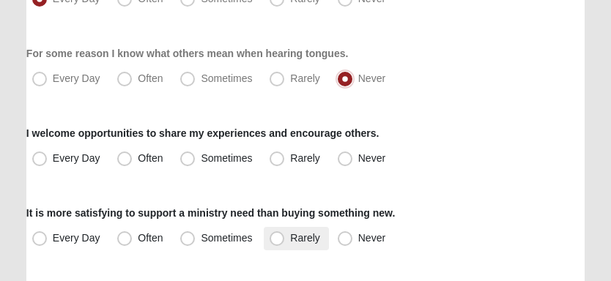
scroll to position [513, 0]
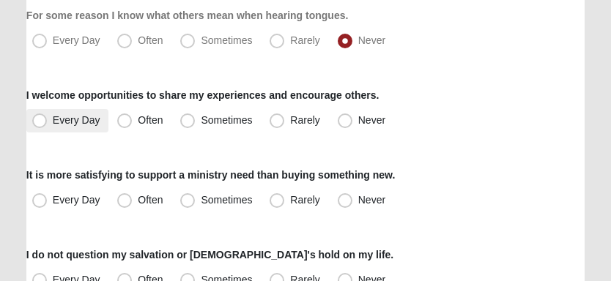
click at [67, 126] on label "Every Day" at bounding box center [67, 120] width 83 height 23
click at [48, 125] on input "Every Day" at bounding box center [43, 121] width 10 height 10
radio input "true"
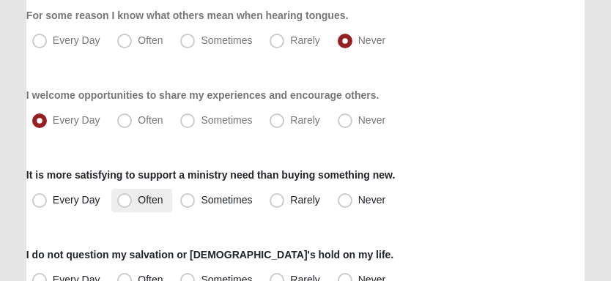
click at [138, 199] on span "Often" at bounding box center [150, 200] width 25 height 12
click at [123, 199] on input "Often" at bounding box center [128, 201] width 10 height 10
radio input "true"
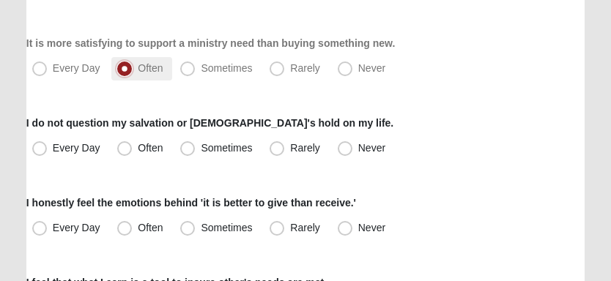
scroll to position [660, 0]
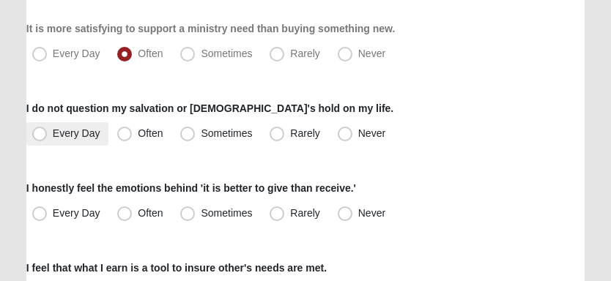
click at [63, 139] on label "Every Day" at bounding box center [67, 133] width 83 height 23
click at [48, 139] on input "Every Day" at bounding box center [43, 134] width 10 height 10
radio input "true"
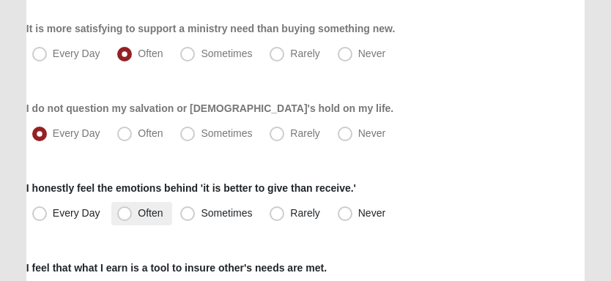
click at [138, 213] on span "Often" at bounding box center [150, 213] width 25 height 12
click at [128, 213] on input "Often" at bounding box center [128, 214] width 10 height 10
radio input "true"
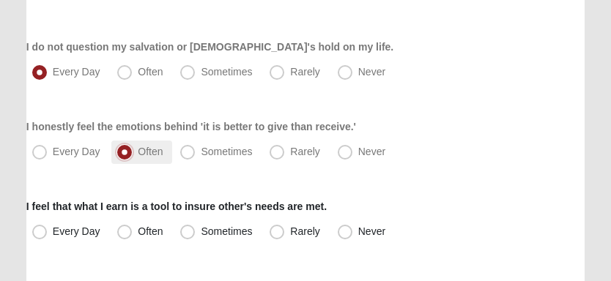
scroll to position [732, 0]
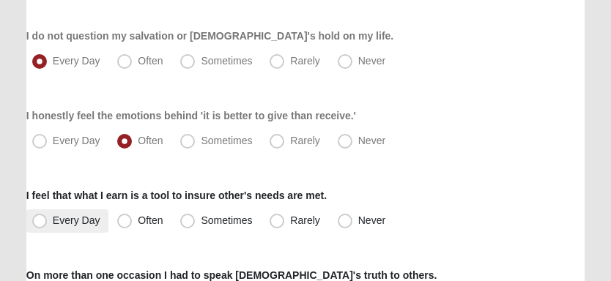
click at [68, 218] on span "Every Day" at bounding box center [77, 221] width 48 height 12
click at [48, 218] on input "Every Day" at bounding box center [43, 221] width 10 height 10
radio input "true"
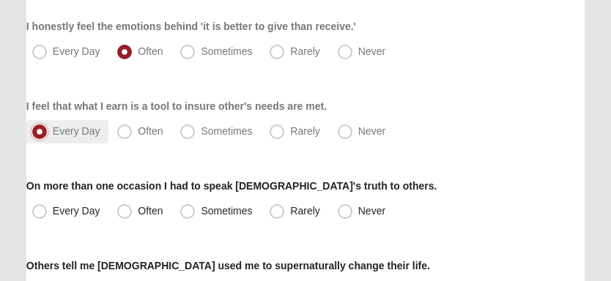
scroll to position [879, 0]
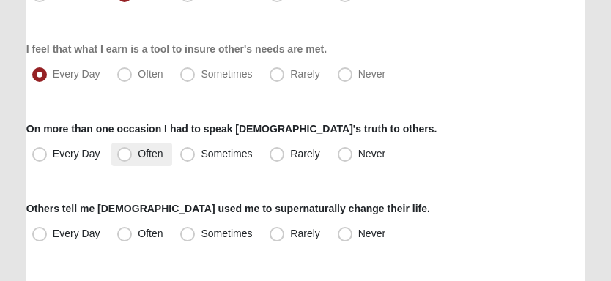
click at [138, 155] on span "Often" at bounding box center [150, 154] width 25 height 12
click at [128, 155] on input "Often" at bounding box center [128, 154] width 10 height 10
radio input "true"
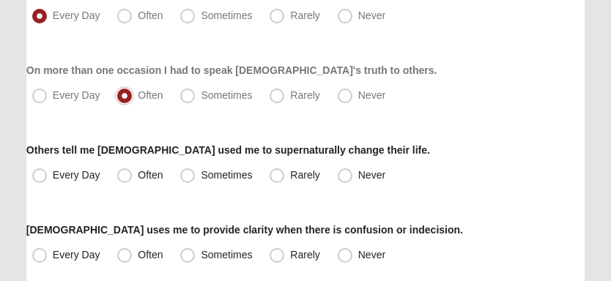
scroll to position [953, 0]
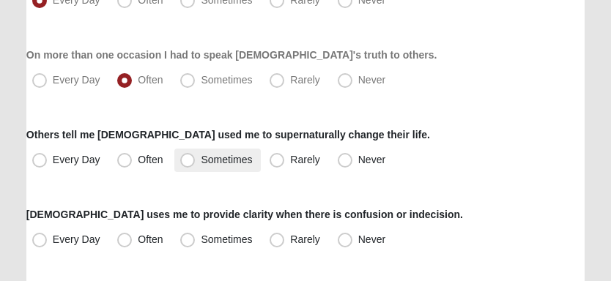
click at [201, 158] on span "Sometimes" at bounding box center [226, 160] width 51 height 12
click at [187, 158] on input "Sometimes" at bounding box center [191, 160] width 10 height 10
radio input "true"
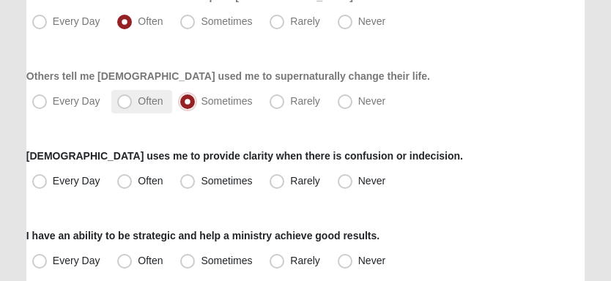
scroll to position [1025, 0]
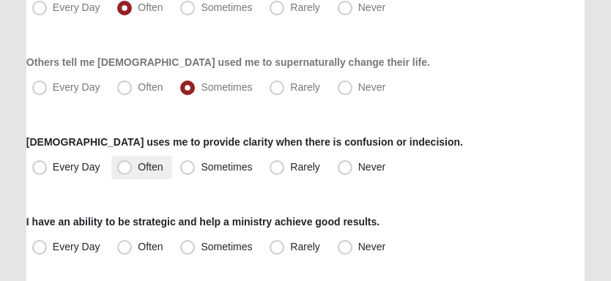
click at [138, 164] on span "Often" at bounding box center [150, 167] width 25 height 12
click at [125, 164] on input "Often" at bounding box center [128, 168] width 10 height 10
radio input "true"
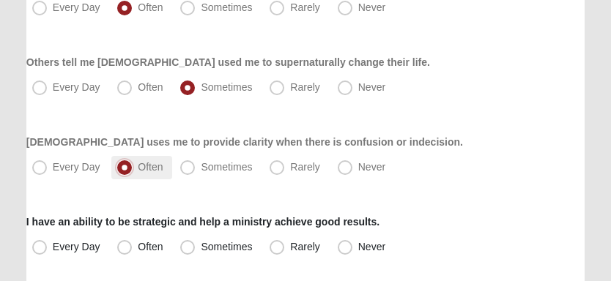
scroll to position [1172, 0]
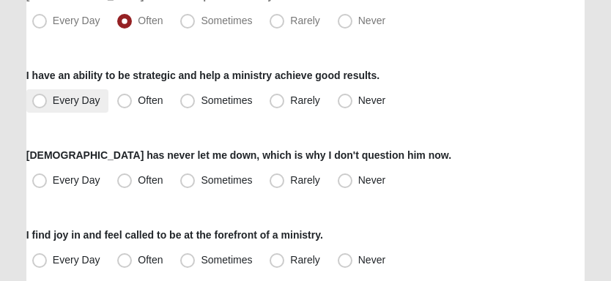
click at [77, 100] on span "Every Day" at bounding box center [77, 101] width 48 height 12
click at [48, 100] on input "Every Day" at bounding box center [43, 101] width 10 height 10
radio input "true"
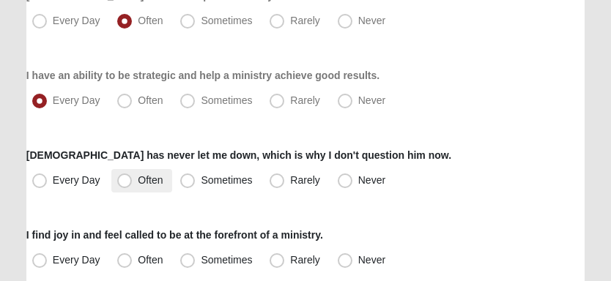
click at [138, 174] on span "Often" at bounding box center [150, 180] width 25 height 12
click at [123, 176] on input "Often" at bounding box center [128, 181] width 10 height 10
radio input "true"
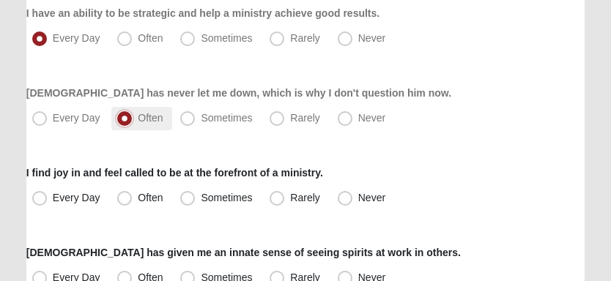
scroll to position [1246, 0]
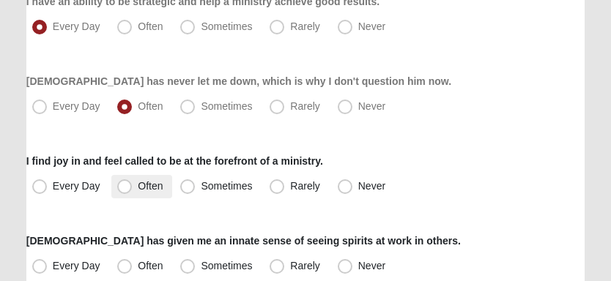
click at [138, 186] on span "Often" at bounding box center [150, 186] width 25 height 12
click at [123, 186] on input "Often" at bounding box center [128, 187] width 10 height 10
radio input "true"
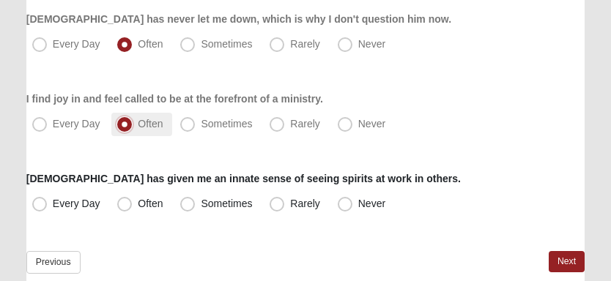
scroll to position [1318, 0]
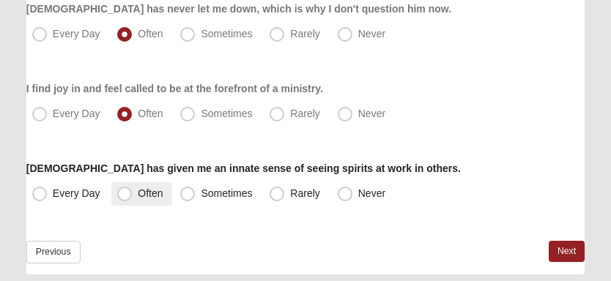
click at [138, 192] on span "Often" at bounding box center [150, 194] width 25 height 12
click at [125, 192] on input "Often" at bounding box center [128, 194] width 10 height 10
radio input "true"
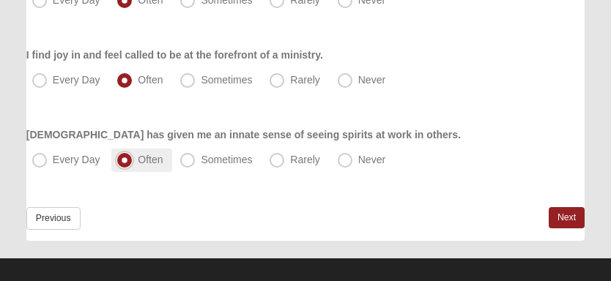
scroll to position [1366, 0]
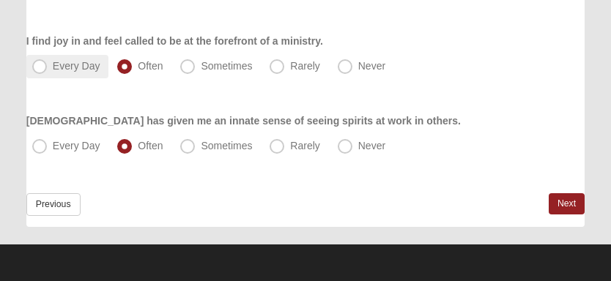
click at [53, 70] on span "Every Day" at bounding box center [77, 66] width 48 height 12
click at [40, 70] on input "Every Day" at bounding box center [43, 67] width 10 height 10
radio input "true"
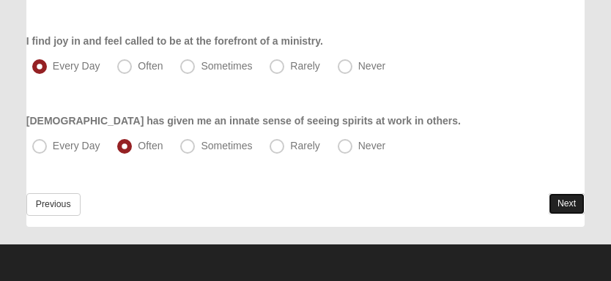
click at [572, 204] on link "Next" at bounding box center [567, 203] width 36 height 21
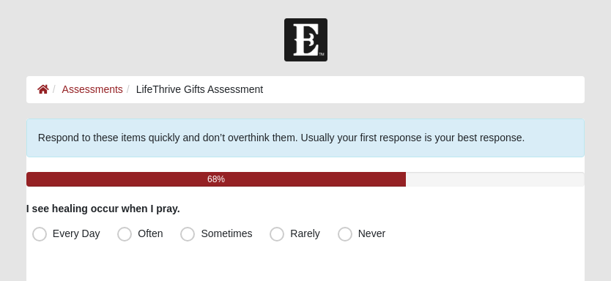
scroll to position [73, 0]
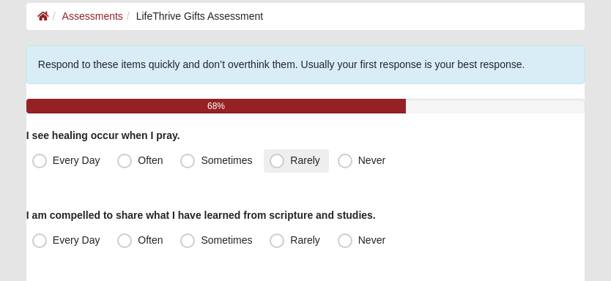
click at [290, 160] on span "Rarely" at bounding box center [304, 161] width 29 height 12
click at [283, 160] on input "Rarely" at bounding box center [281, 161] width 10 height 10
radio input "true"
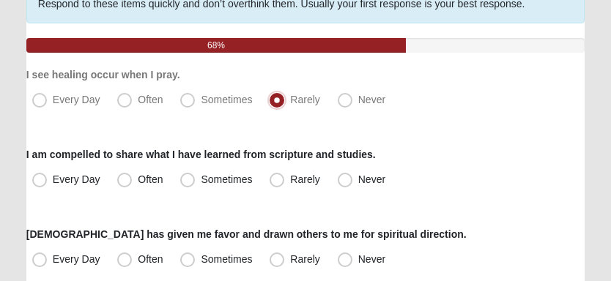
scroll to position [146, 0]
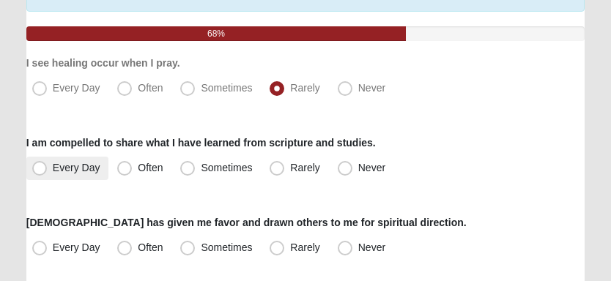
click at [90, 169] on span "Every Day" at bounding box center [77, 168] width 48 height 12
click at [48, 169] on input "Every Day" at bounding box center [43, 168] width 10 height 10
radio input "true"
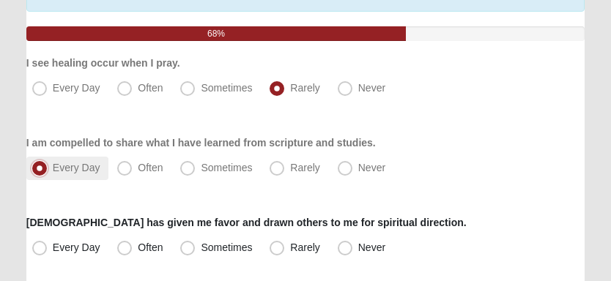
scroll to position [292, 0]
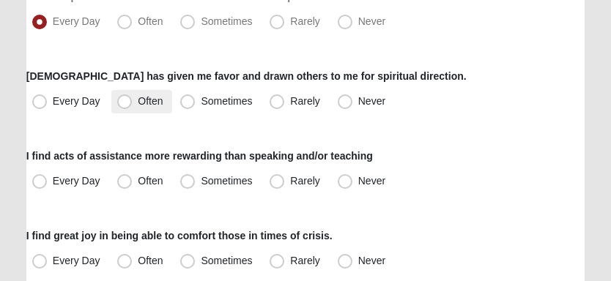
click at [138, 98] on span "Often" at bounding box center [150, 101] width 25 height 12
click at [127, 98] on input "Often" at bounding box center [128, 102] width 10 height 10
radio input "true"
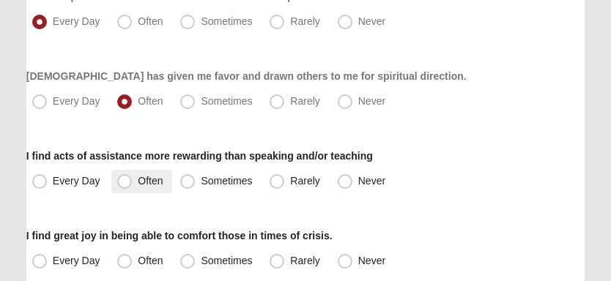
click at [134, 182] on label "Often" at bounding box center [141, 181] width 60 height 23
click at [133, 182] on input "Often" at bounding box center [128, 182] width 10 height 10
radio input "true"
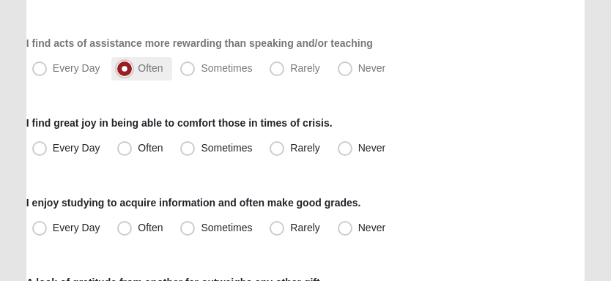
scroll to position [439, 0]
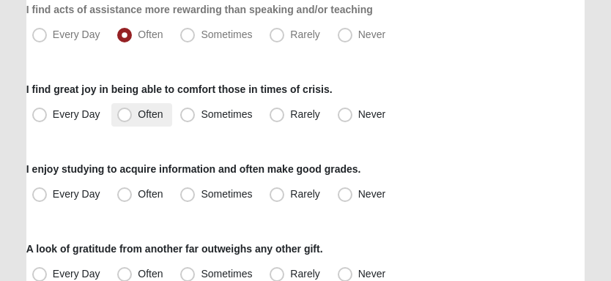
click at [138, 117] on span "Often" at bounding box center [150, 114] width 25 height 12
click at [133, 117] on input "Often" at bounding box center [128, 115] width 10 height 10
radio input "true"
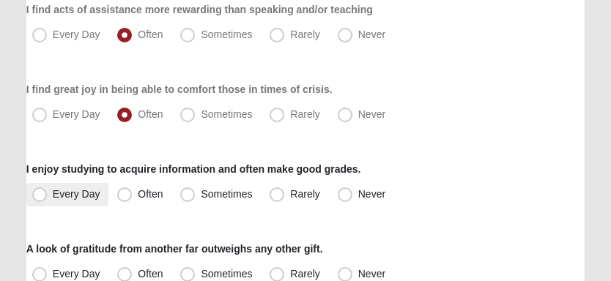
click at [89, 195] on span "Every Day" at bounding box center [77, 194] width 48 height 12
click at [48, 195] on input "Every Day" at bounding box center [43, 195] width 10 height 10
radio input "true"
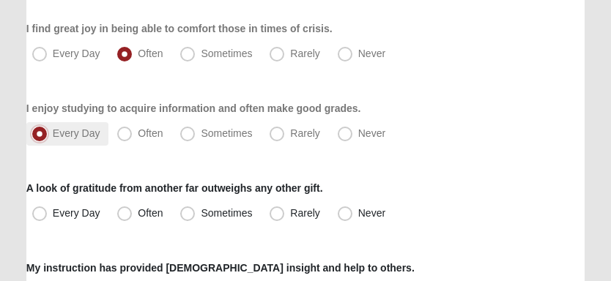
scroll to position [513, 0]
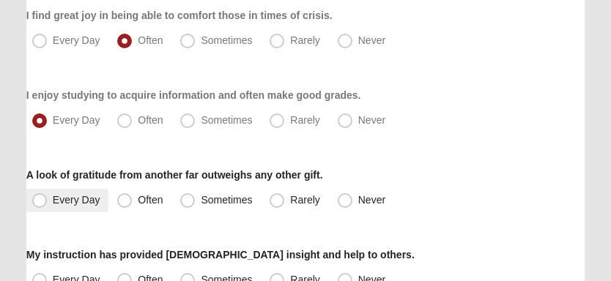
click at [92, 196] on span "Every Day" at bounding box center [77, 200] width 48 height 12
click at [48, 196] on input "Every Day" at bounding box center [43, 201] width 10 height 10
radio input "true"
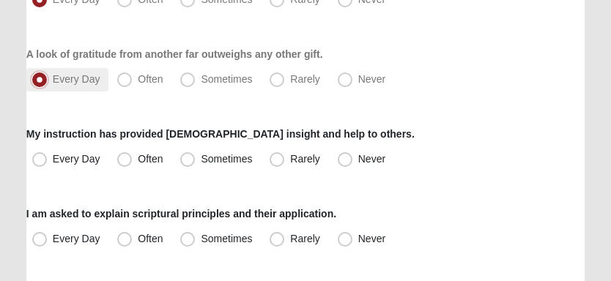
scroll to position [660, 0]
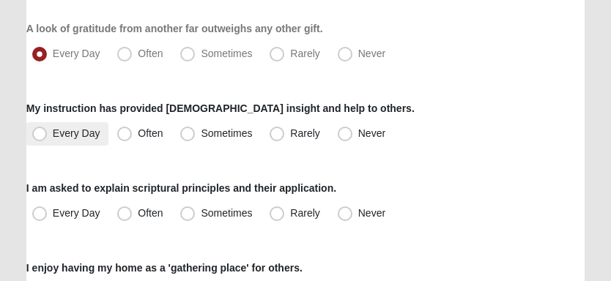
click at [76, 132] on span "Every Day" at bounding box center [77, 134] width 48 height 12
click at [48, 132] on input "Every Day" at bounding box center [43, 134] width 10 height 10
radio input "true"
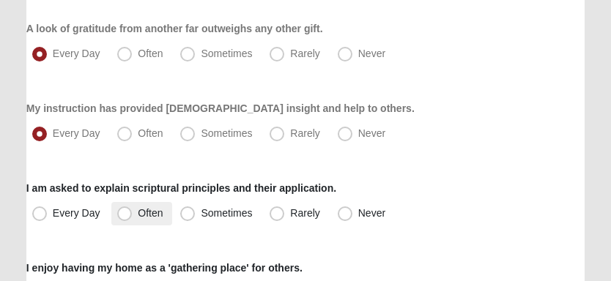
click at [138, 213] on span "Often" at bounding box center [150, 213] width 25 height 12
click at [131, 213] on input "Often" at bounding box center [128, 214] width 10 height 10
radio input "true"
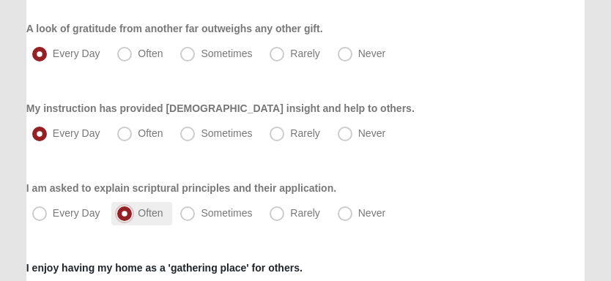
scroll to position [806, 0]
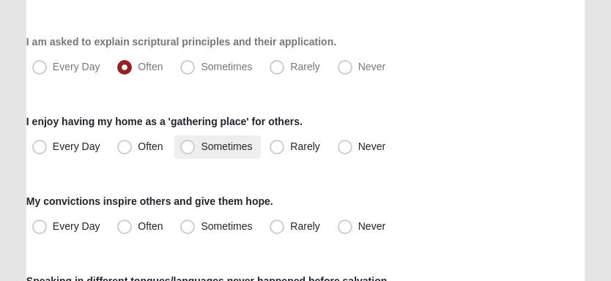
click at [254, 149] on label "Sometimes" at bounding box center [217, 147] width 86 height 23
click at [196, 149] on input "Sometimes" at bounding box center [191, 147] width 10 height 10
radio input "true"
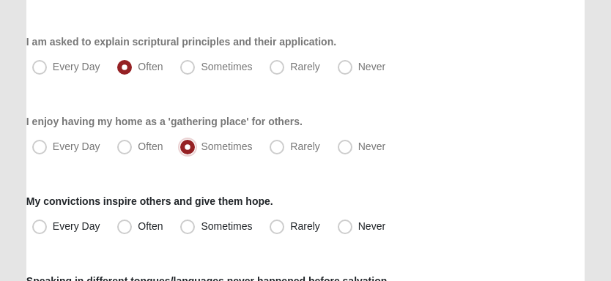
scroll to position [879, 0]
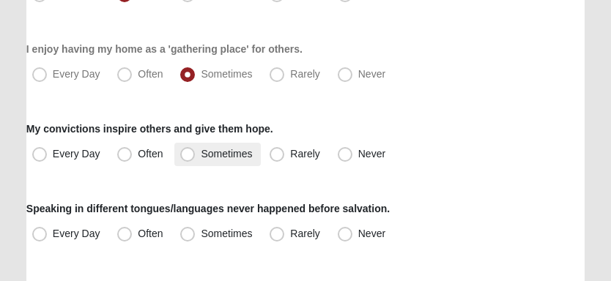
click at [201, 155] on span "Sometimes" at bounding box center [226, 154] width 51 height 12
click at [193, 155] on input "Sometimes" at bounding box center [191, 154] width 10 height 10
radio input "true"
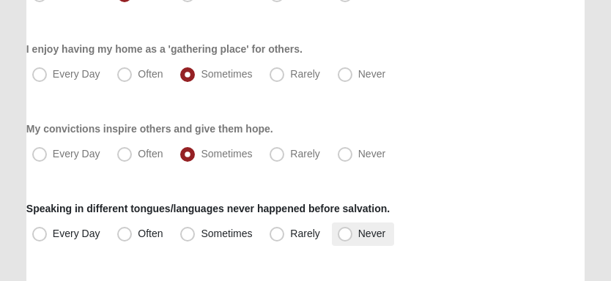
click at [358, 232] on span "Never" at bounding box center [371, 234] width 27 height 12
click at [347, 232] on input "Never" at bounding box center [349, 234] width 10 height 10
radio input "true"
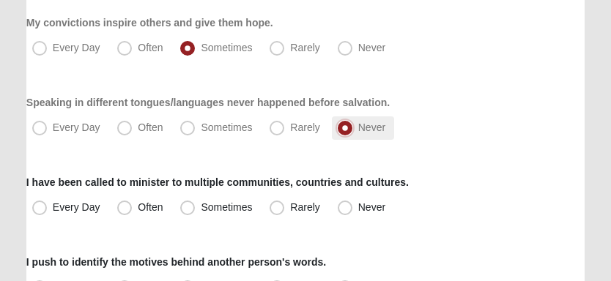
scroll to position [1025, 0]
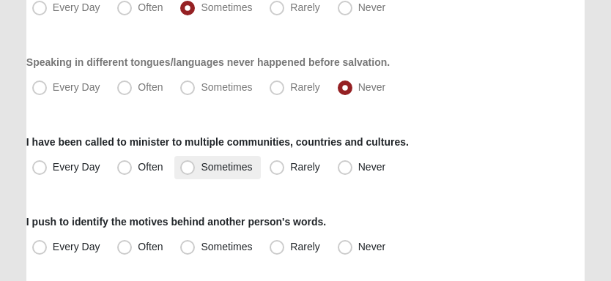
click at [201, 168] on span "Sometimes" at bounding box center [226, 167] width 51 height 12
click at [186, 168] on input "Sometimes" at bounding box center [191, 168] width 10 height 10
radio input "true"
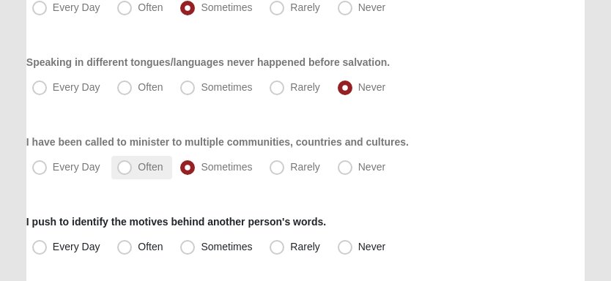
click at [132, 162] on label "Often" at bounding box center [141, 167] width 60 height 23
click at [132, 163] on input "Often" at bounding box center [128, 168] width 10 height 10
radio input "true"
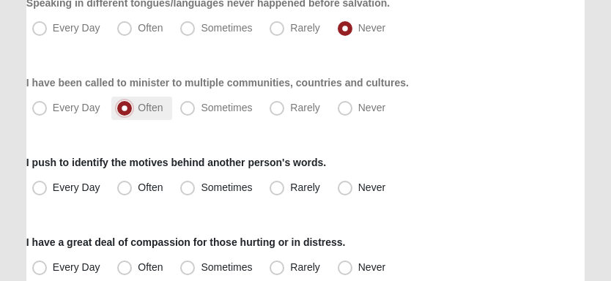
scroll to position [1099, 0]
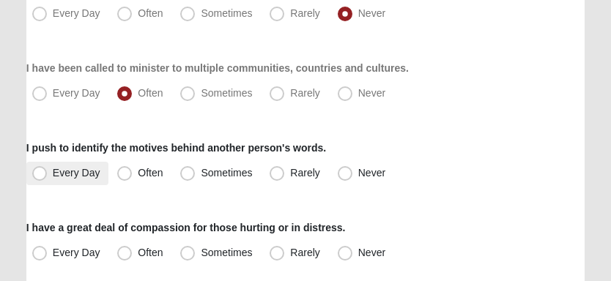
click at [73, 172] on span "Every Day" at bounding box center [77, 173] width 48 height 12
click at [48, 172] on input "Every Day" at bounding box center [43, 174] width 10 height 10
radio input "true"
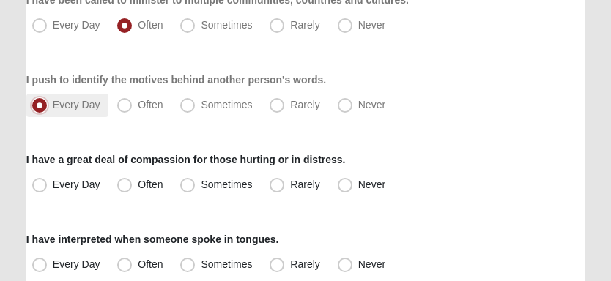
scroll to position [1246, 0]
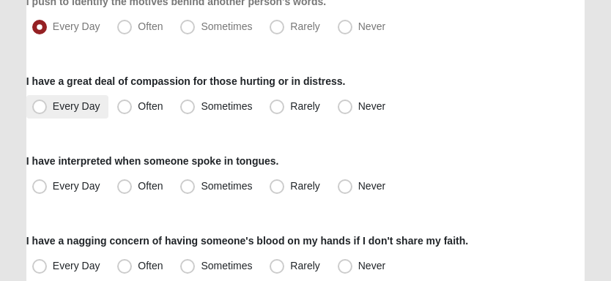
click at [68, 111] on span "Every Day" at bounding box center [77, 106] width 48 height 12
click at [48, 111] on input "Every Day" at bounding box center [43, 107] width 10 height 10
radio input "true"
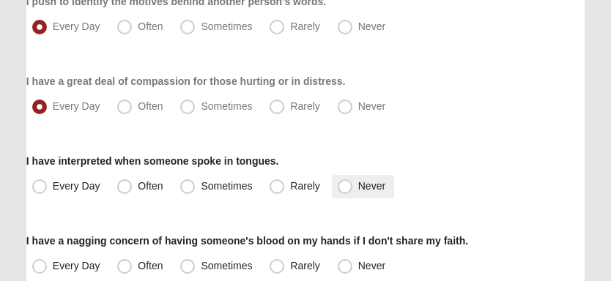
click at [358, 185] on span "Never" at bounding box center [371, 186] width 27 height 12
click at [345, 185] on input "Never" at bounding box center [349, 187] width 10 height 10
radio input "true"
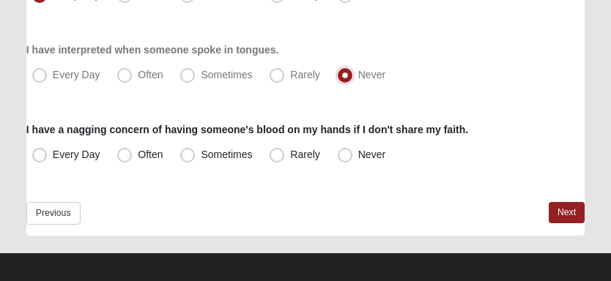
scroll to position [1366, 0]
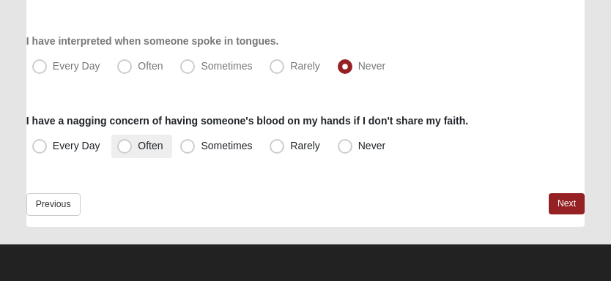
click at [138, 147] on span "Often" at bounding box center [150, 146] width 25 height 12
click at [123, 147] on input "Often" at bounding box center [128, 146] width 10 height 10
radio input "true"
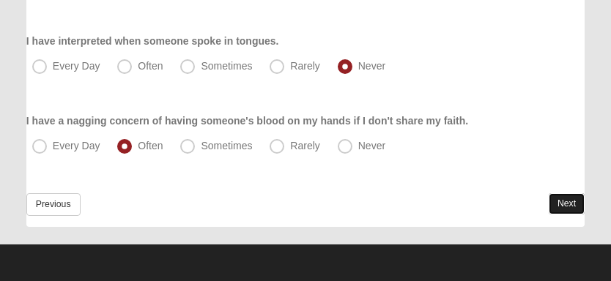
click at [566, 207] on link "Next" at bounding box center [567, 203] width 36 height 21
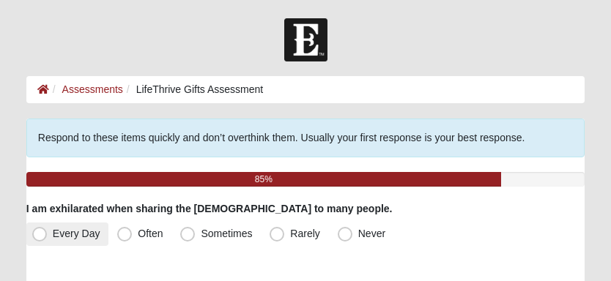
click at [53, 229] on span "Every Day" at bounding box center [77, 234] width 48 height 12
click at [40, 229] on input "Every Day" at bounding box center [43, 234] width 10 height 10
radio input "true"
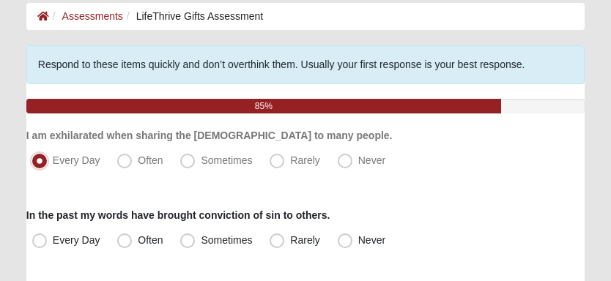
scroll to position [146, 0]
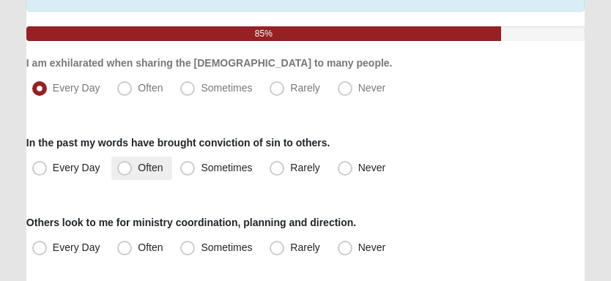
click at [136, 171] on label "Often" at bounding box center [141, 168] width 60 height 23
click at [133, 171] on input "Often" at bounding box center [128, 168] width 10 height 10
radio input "true"
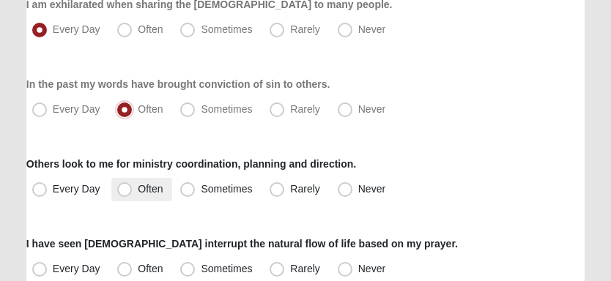
scroll to position [220, 0]
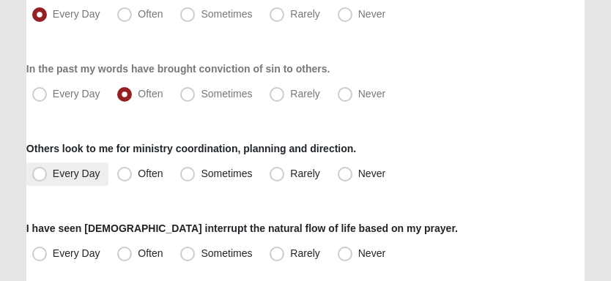
click at [53, 175] on span "Every Day" at bounding box center [77, 174] width 48 height 12
click at [40, 175] on input "Every Day" at bounding box center [43, 174] width 10 height 10
radio input "true"
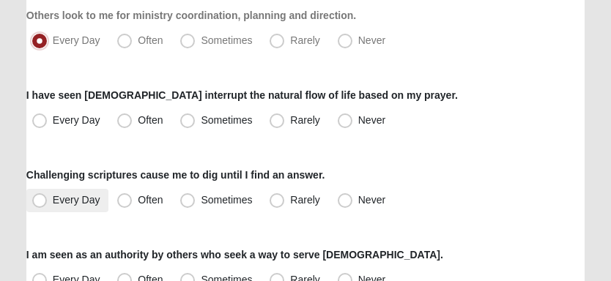
scroll to position [366, 0]
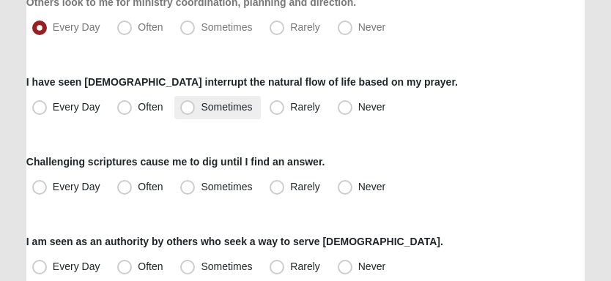
click at [201, 108] on span "Sometimes" at bounding box center [226, 107] width 51 height 12
click at [186, 108] on input "Sometimes" at bounding box center [191, 108] width 10 height 10
radio input "true"
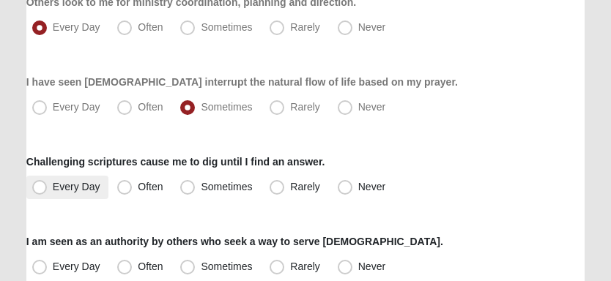
click at [73, 188] on span "Every Day" at bounding box center [77, 187] width 48 height 12
click at [48, 188] on input "Every Day" at bounding box center [43, 187] width 10 height 10
radio input "true"
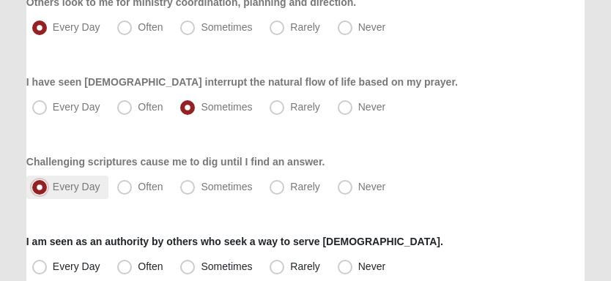
scroll to position [439, 0]
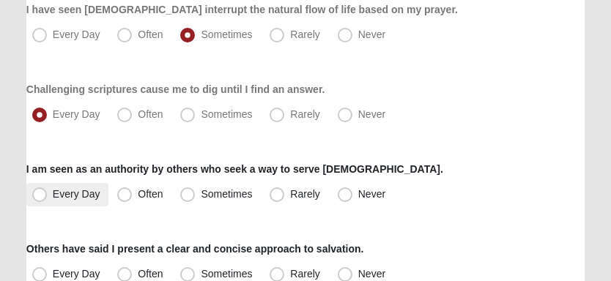
click at [67, 196] on span "Every Day" at bounding box center [77, 194] width 48 height 12
click at [48, 196] on input "Every Day" at bounding box center [43, 195] width 10 height 10
radio input "true"
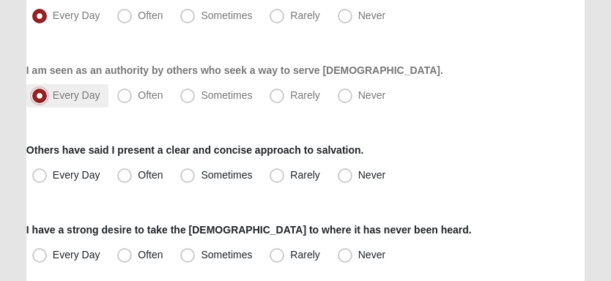
scroll to position [586, 0]
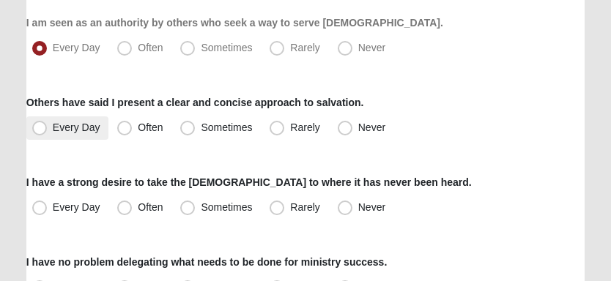
click at [96, 128] on span "Every Day" at bounding box center [77, 128] width 48 height 12
click at [48, 128] on input "Every Day" at bounding box center [43, 128] width 10 height 10
radio input "true"
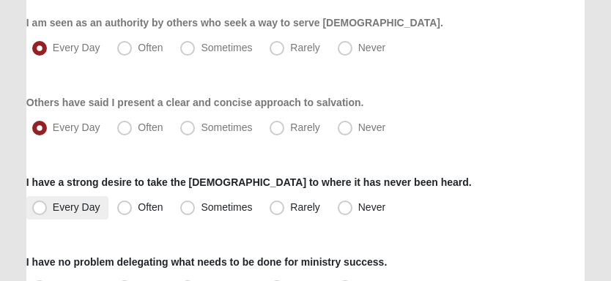
click at [85, 209] on span "Every Day" at bounding box center [77, 208] width 48 height 12
click at [48, 209] on input "Every Day" at bounding box center [43, 208] width 10 height 10
radio input "true"
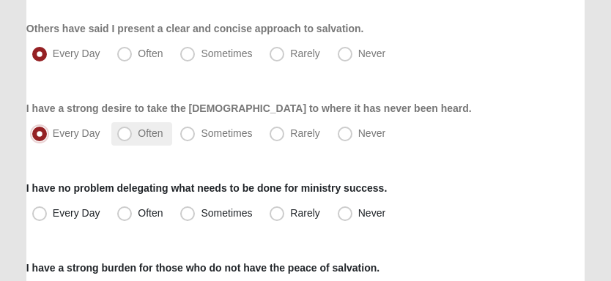
scroll to position [732, 0]
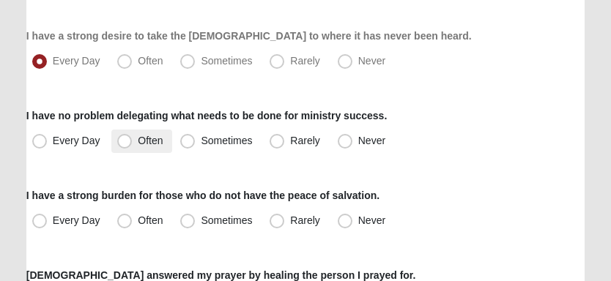
click at [138, 145] on span "Often" at bounding box center [150, 141] width 25 height 12
click at [126, 145] on input "Often" at bounding box center [128, 141] width 10 height 10
radio input "true"
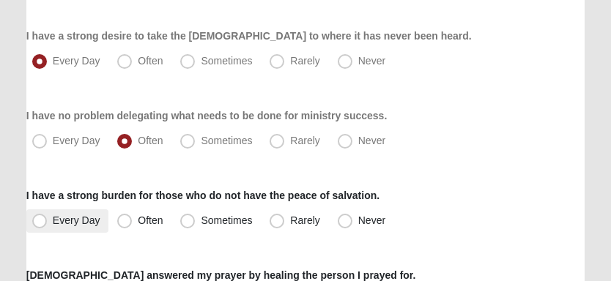
click at [71, 223] on span "Every Day" at bounding box center [77, 221] width 48 height 12
click at [48, 223] on input "Every Day" at bounding box center [43, 221] width 10 height 10
radio input "true"
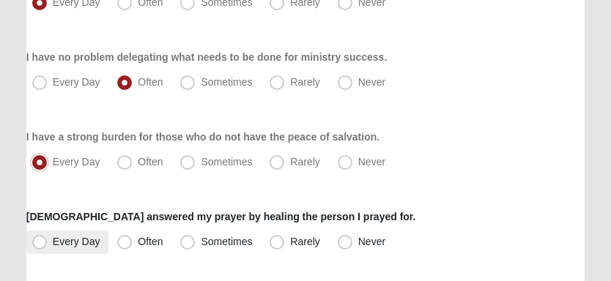
scroll to position [806, 0]
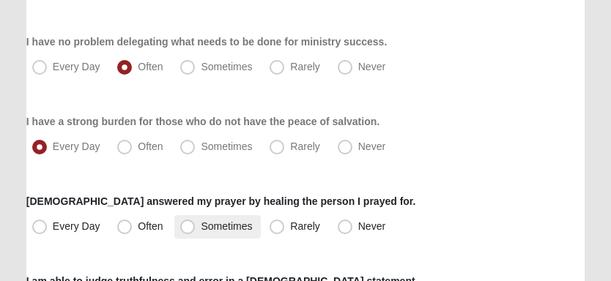
click at [201, 230] on span "Sometimes" at bounding box center [226, 227] width 51 height 12
click at [189, 230] on input "Sometimes" at bounding box center [191, 227] width 10 height 10
radio input "true"
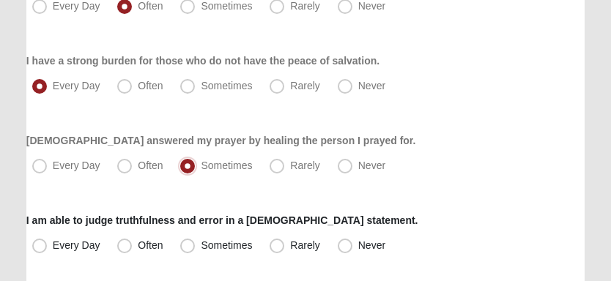
scroll to position [879, 0]
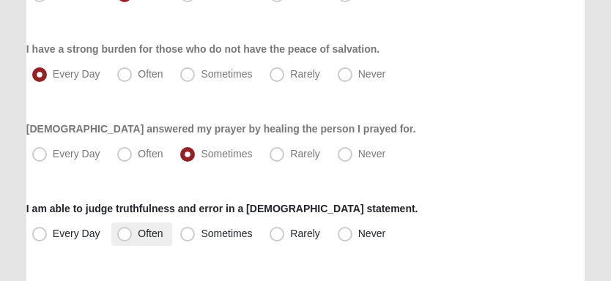
click at [136, 230] on label "Often" at bounding box center [141, 234] width 60 height 23
click at [133, 230] on input "Often" at bounding box center [128, 234] width 10 height 10
radio input "true"
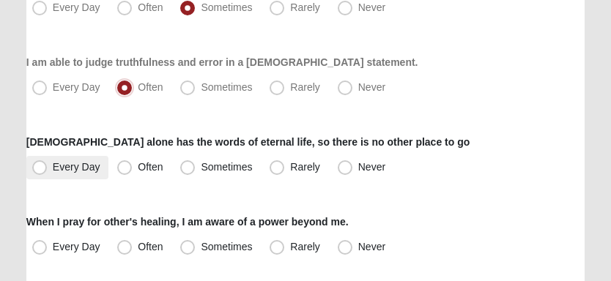
scroll to position [1099, 0]
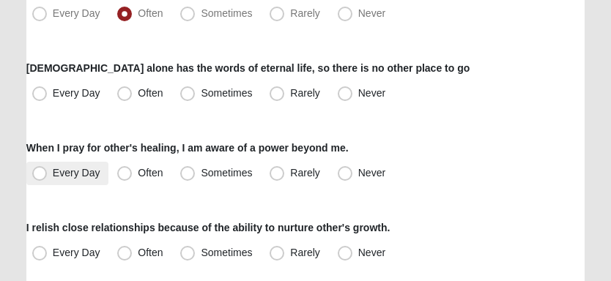
click at [53, 171] on span "Every Day" at bounding box center [77, 173] width 48 height 12
click at [41, 171] on input "Every Day" at bounding box center [43, 174] width 10 height 10
radio input "true"
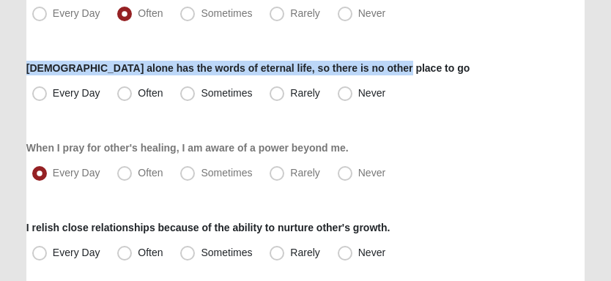
drag, startPoint x: 396, startPoint y: 72, endPoint x: 48, endPoint y: 53, distance: 348.6
copy label "[DEMOGRAPHIC_DATA] alone has the words of eternal life, so there is no other pl…"
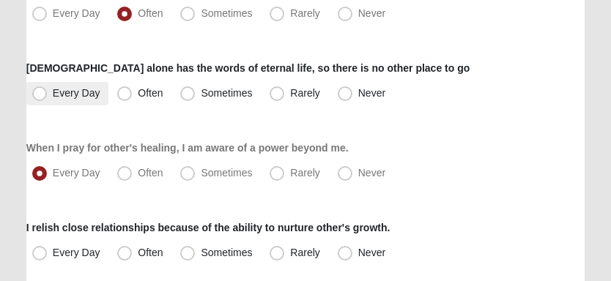
click at [53, 96] on span "Every Day" at bounding box center [77, 93] width 48 height 12
click at [43, 96] on input "Every Day" at bounding box center [43, 94] width 10 height 10
radio input "true"
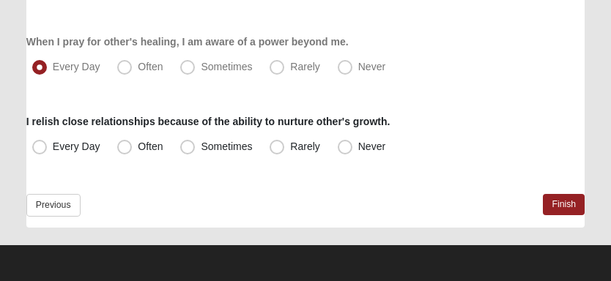
scroll to position [1206, 0]
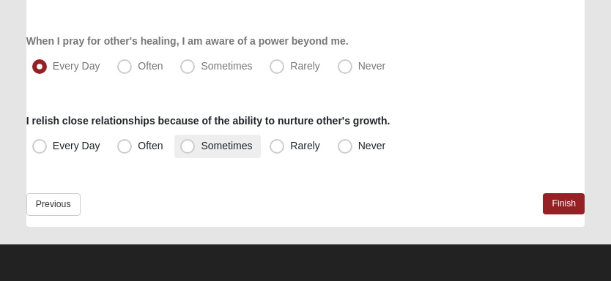
click at [201, 148] on span "Sometimes" at bounding box center [226, 146] width 51 height 12
click at [186, 148] on input "Sometimes" at bounding box center [191, 146] width 10 height 10
radio input "true"
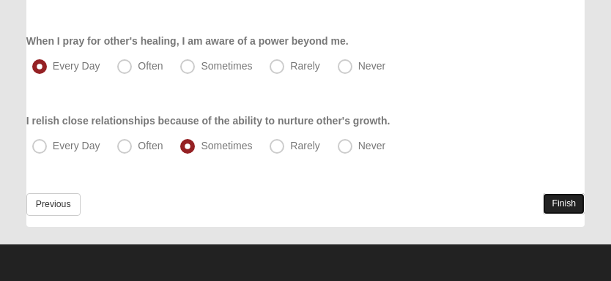
click at [561, 203] on link "Finish" at bounding box center [564, 203] width 42 height 21
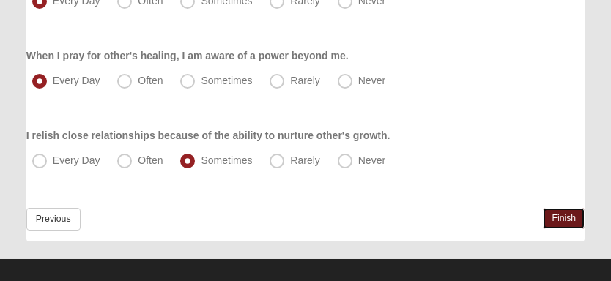
scroll to position [1275, 0]
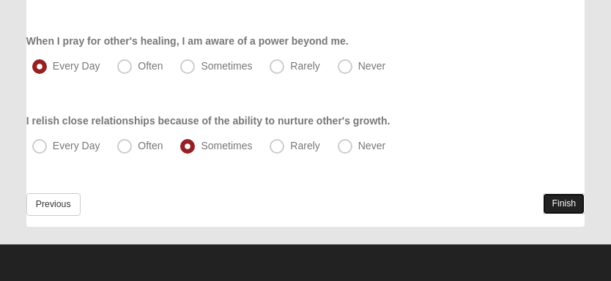
click at [555, 204] on link "Finish" at bounding box center [564, 203] width 42 height 21
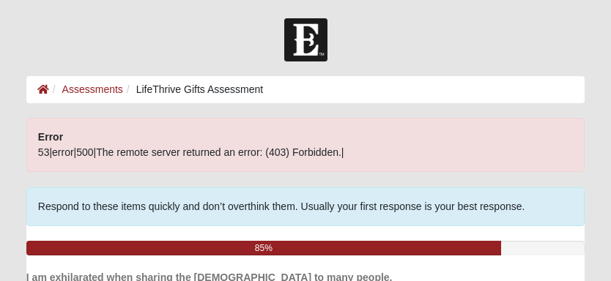
scroll to position [220, 0]
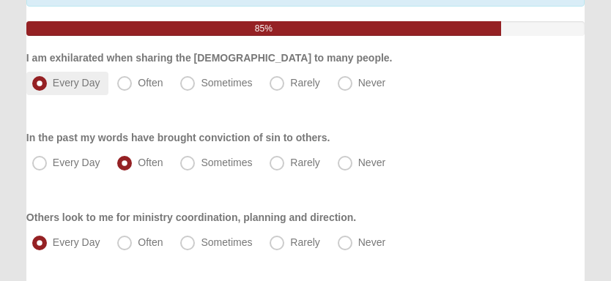
click at [42, 75] on label "Every Day" at bounding box center [67, 83] width 83 height 23
click at [42, 78] on input "Every Day" at bounding box center [43, 83] width 10 height 10
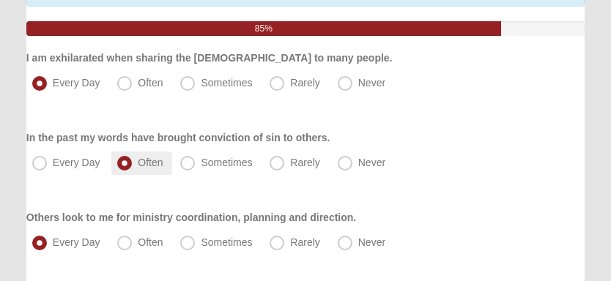
click at [132, 155] on label "Often" at bounding box center [141, 163] width 60 height 23
click at [132, 158] on input "Often" at bounding box center [128, 163] width 10 height 10
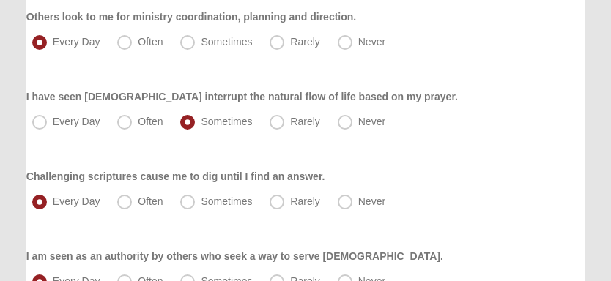
scroll to position [439, 0]
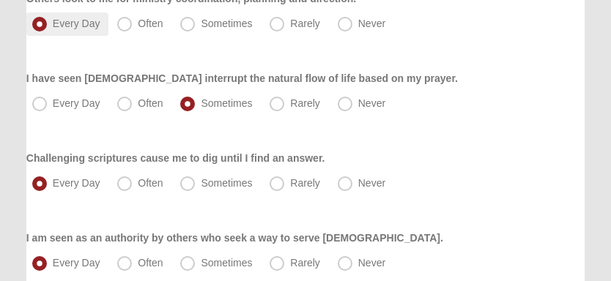
click at [53, 21] on span "Every Day" at bounding box center [77, 24] width 48 height 12
click at [43, 21] on input "Every Day" at bounding box center [43, 24] width 10 height 10
drag, startPoint x: 187, startPoint y: 103, endPoint x: 149, endPoint y: 120, distance: 42.0
click at [201, 103] on span "Sometimes" at bounding box center [226, 103] width 51 height 12
click at [186, 103] on input "Sometimes" at bounding box center [191, 104] width 10 height 10
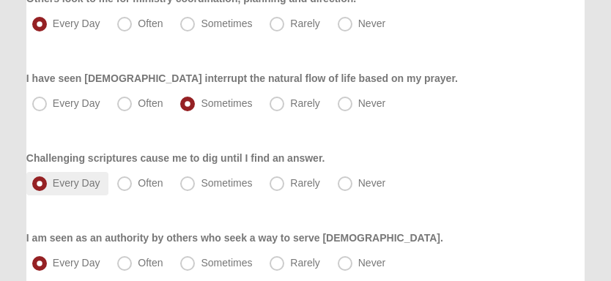
click at [53, 179] on span "Every Day" at bounding box center [77, 183] width 48 height 12
click at [45, 179] on input "Every Day" at bounding box center [43, 184] width 10 height 10
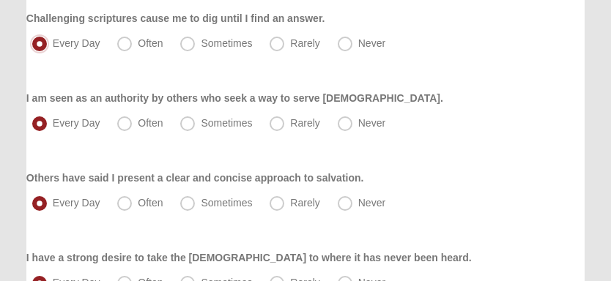
scroll to position [586, 0]
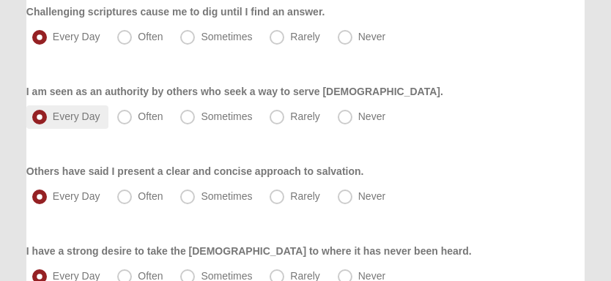
click at [53, 119] on span "Every Day" at bounding box center [77, 117] width 48 height 12
click at [45, 119] on input "Every Day" at bounding box center [43, 117] width 10 height 10
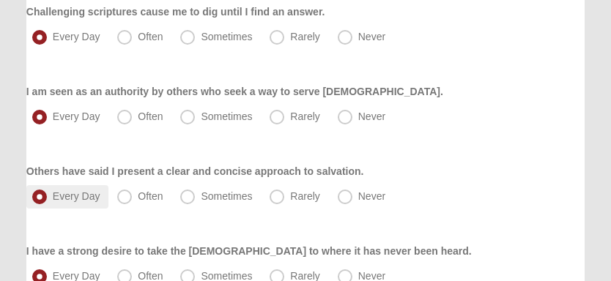
click at [53, 195] on span "Every Day" at bounding box center [77, 197] width 48 height 12
click at [40, 195] on input "Every Day" at bounding box center [43, 197] width 10 height 10
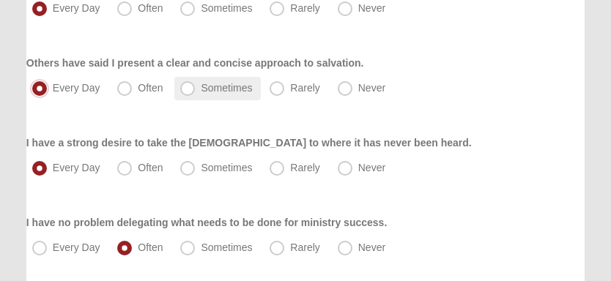
scroll to position [732, 0]
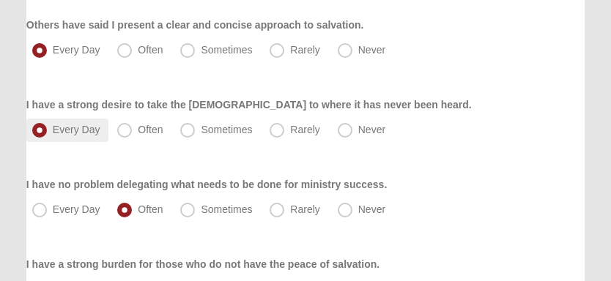
click at [53, 131] on span "Every Day" at bounding box center [77, 130] width 48 height 12
click at [39, 131] on input "Every Day" at bounding box center [43, 130] width 10 height 10
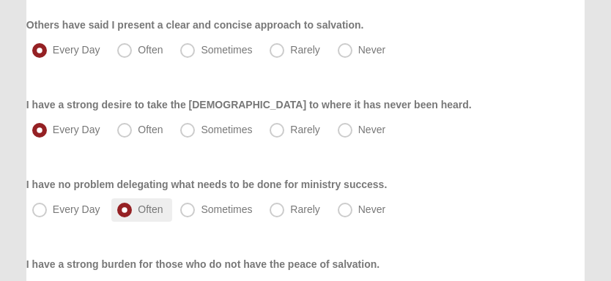
click at [138, 208] on span "Often" at bounding box center [150, 210] width 25 height 12
click at [130, 208] on input "Often" at bounding box center [128, 210] width 10 height 10
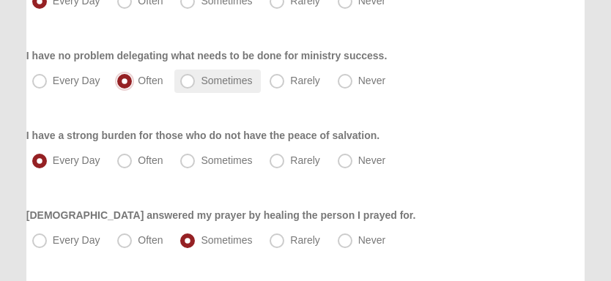
scroll to position [879, 0]
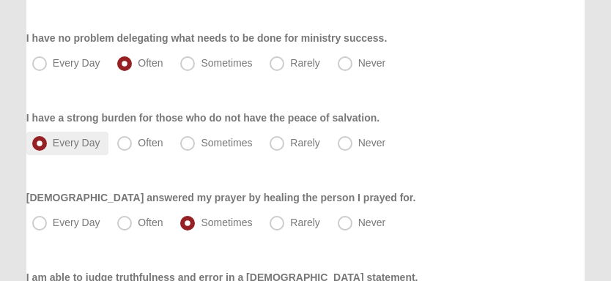
drag, startPoint x: 37, startPoint y: 138, endPoint x: 81, endPoint y: 157, distance: 47.9
click at [53, 139] on span "Every Day" at bounding box center [77, 143] width 48 height 12
click at [40, 139] on input "Every Day" at bounding box center [43, 144] width 10 height 10
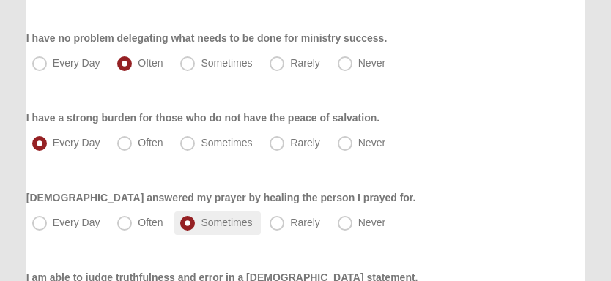
click at [201, 223] on span "Sometimes" at bounding box center [226, 223] width 51 height 12
click at [188, 223] on input "Sometimes" at bounding box center [191, 223] width 10 height 10
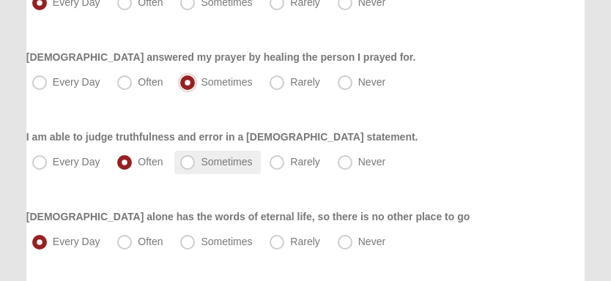
scroll to position [1025, 0]
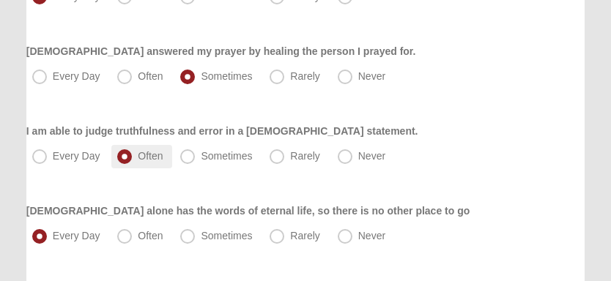
click at [135, 164] on label "Often" at bounding box center [141, 156] width 60 height 23
click at [133, 161] on input "Often" at bounding box center [128, 157] width 10 height 10
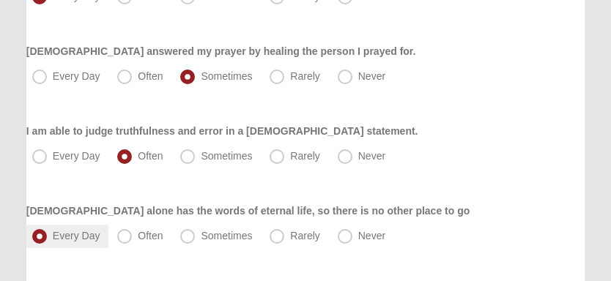
click at [36, 226] on label "Every Day" at bounding box center [67, 236] width 83 height 23
click at [38, 232] on input "Every Day" at bounding box center [43, 237] width 10 height 10
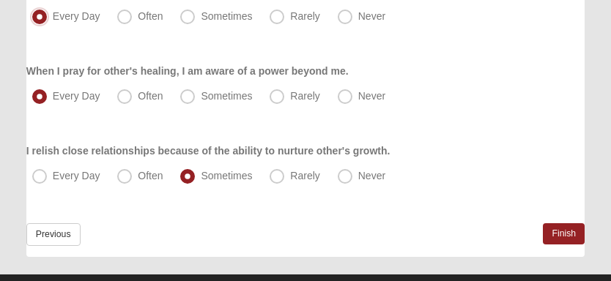
scroll to position [1246, 0]
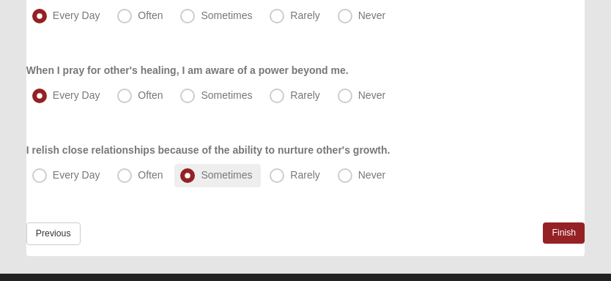
click at [201, 176] on span "Sometimes" at bounding box center [226, 175] width 51 height 12
click at [193, 176] on input "Sometimes" at bounding box center [191, 176] width 10 height 10
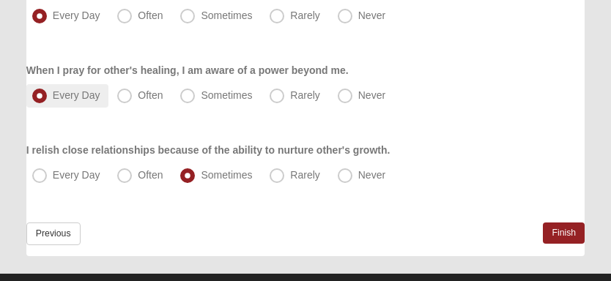
drag, startPoint x: 42, startPoint y: 93, endPoint x: 51, endPoint y: 82, distance: 14.5
click at [53, 93] on span "Every Day" at bounding box center [77, 95] width 48 height 12
click at [42, 93] on input "Every Day" at bounding box center [43, 96] width 10 height 10
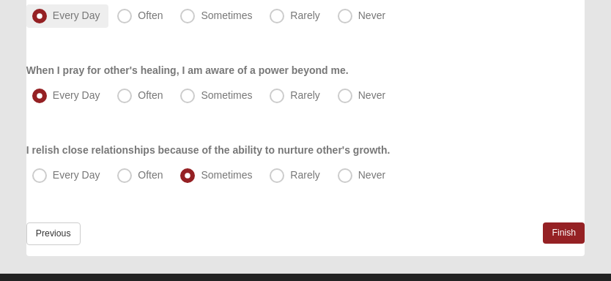
click at [72, 23] on label "Every Day" at bounding box center [67, 15] width 83 height 23
click at [48, 21] on input "Every Day" at bounding box center [43, 16] width 10 height 10
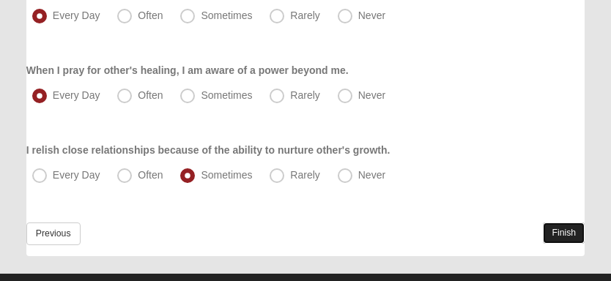
click at [564, 231] on link "Finish" at bounding box center [564, 233] width 42 height 21
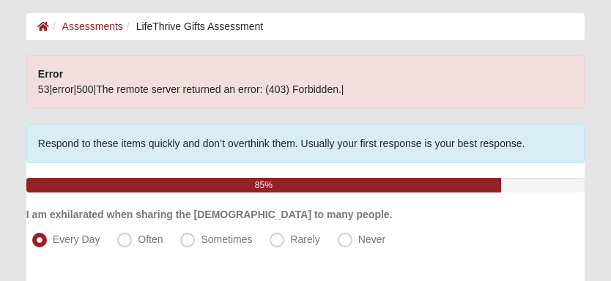
scroll to position [0, 0]
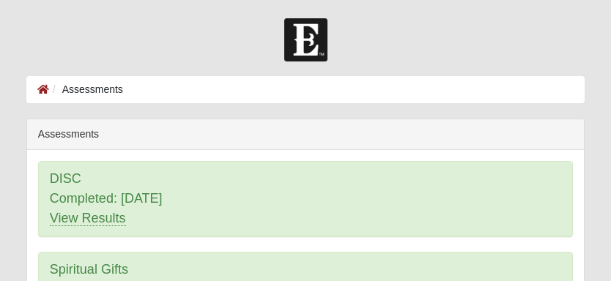
scroll to position [490, 0]
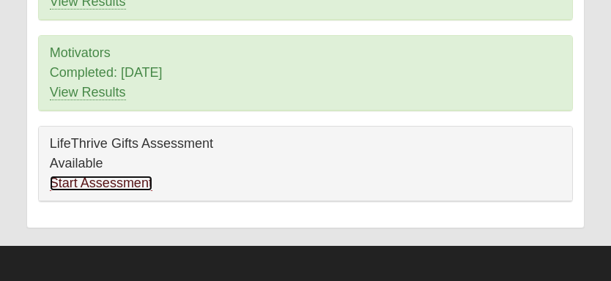
click at [142, 180] on link "Start Assessment" at bounding box center [101, 183] width 103 height 15
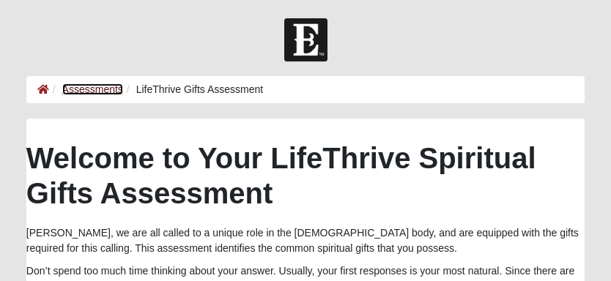
click at [99, 89] on link "Assessments" at bounding box center [92, 90] width 61 height 12
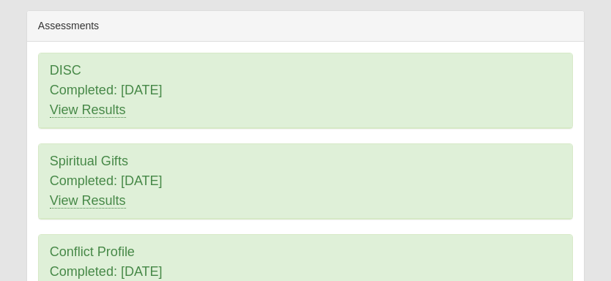
scroll to position [220, 0]
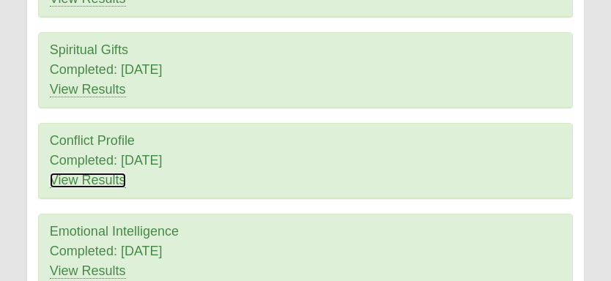
click at [78, 175] on link "View Results" at bounding box center [88, 180] width 76 height 15
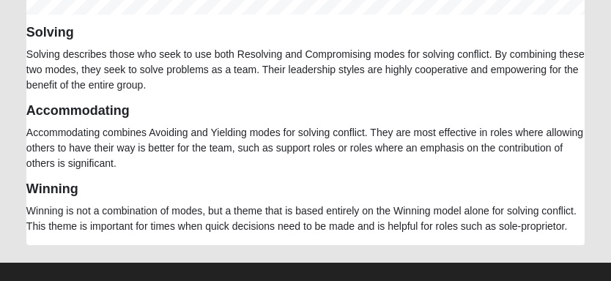
scroll to position [1235, 0]
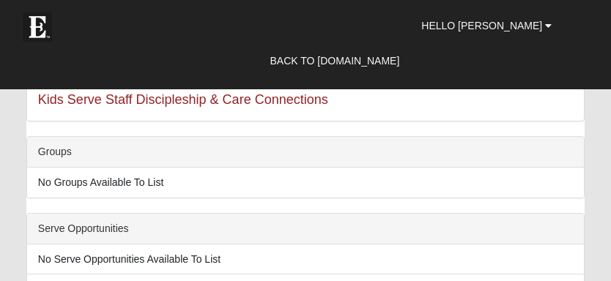
scroll to position [220, 0]
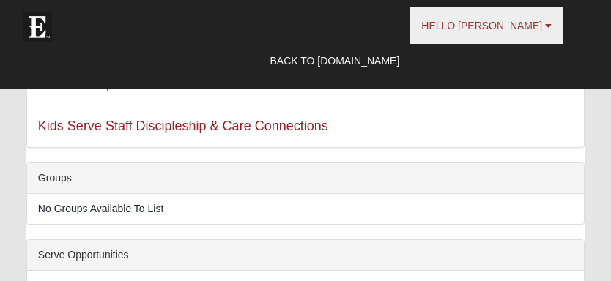
click at [550, 23] on b at bounding box center [548, 26] width 7 height 10
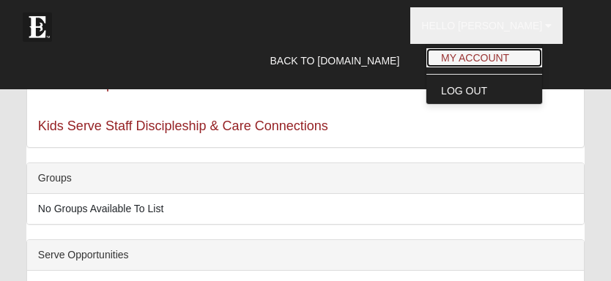
click at [526, 56] on link "My Account" at bounding box center [485, 57] width 116 height 19
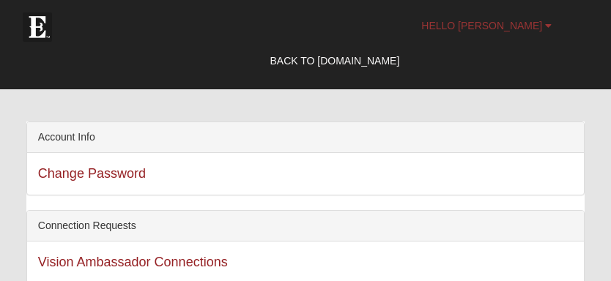
click at [549, 24] on b at bounding box center [548, 26] width 7 height 10
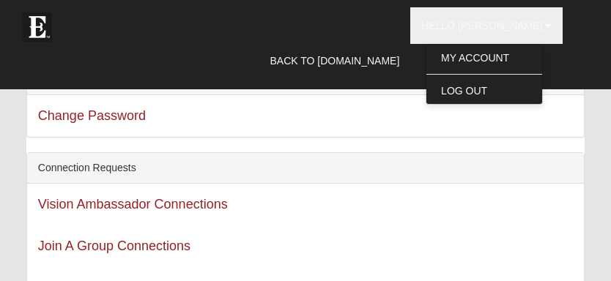
scroll to position [73, 0]
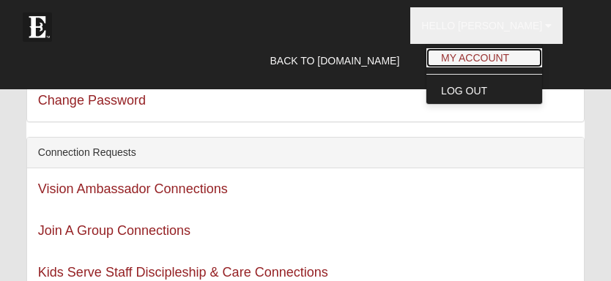
click at [479, 54] on link "My Account" at bounding box center [485, 57] width 116 height 19
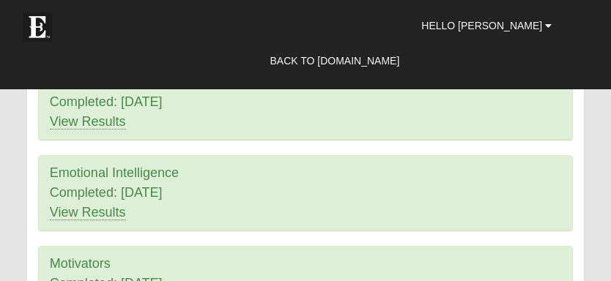
scroll to position [732, 0]
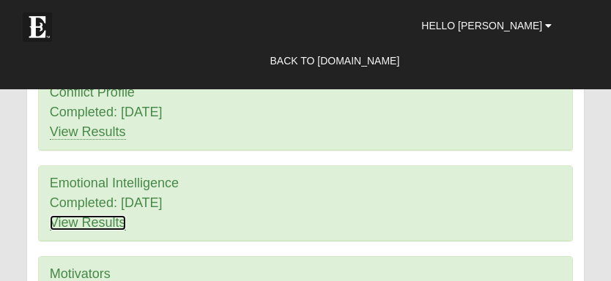
click at [114, 220] on link "View Results" at bounding box center [88, 222] width 76 height 15
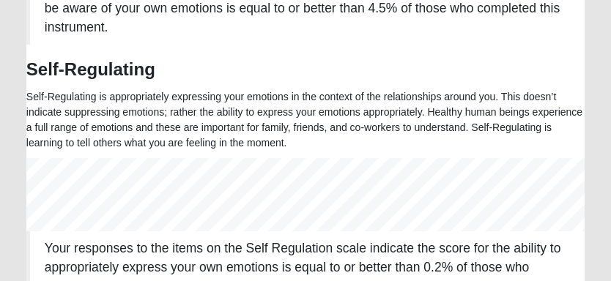
scroll to position [301, 0]
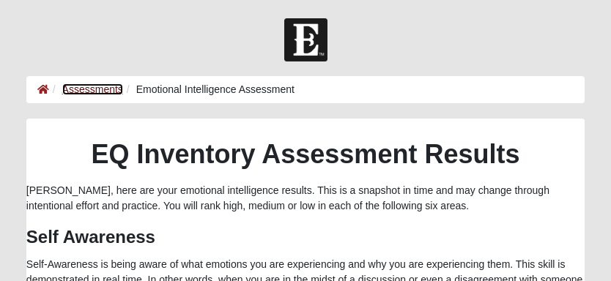
click at [97, 93] on link "Assessments" at bounding box center [92, 90] width 61 height 12
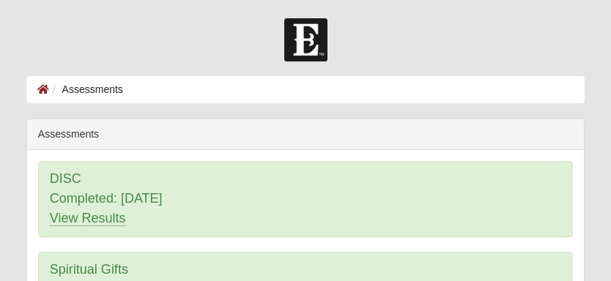
click at [68, 178] on div "DISC Completed: [DATE] View Results" at bounding box center [305, 199] width 533 height 75
click at [308, 40] on img at bounding box center [305, 39] width 43 height 43
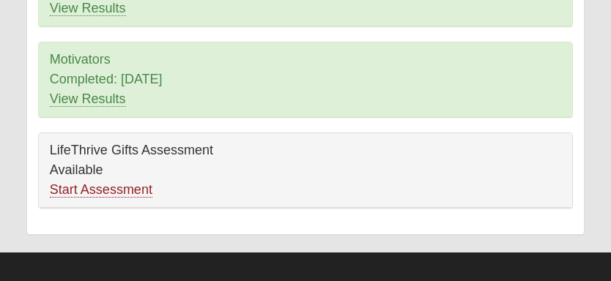
scroll to position [490, 0]
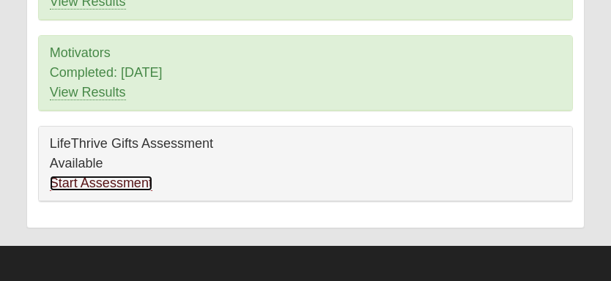
click at [141, 178] on link "Start Assessment" at bounding box center [101, 183] width 103 height 15
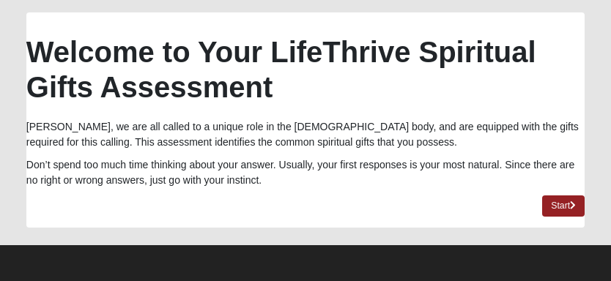
scroll to position [108, 0]
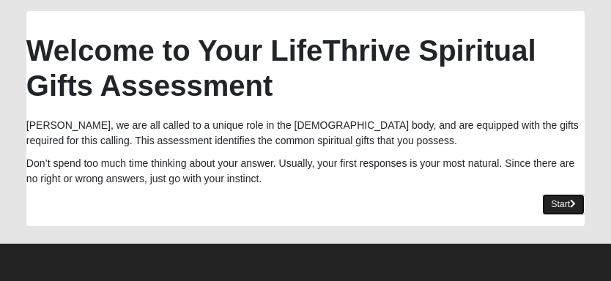
click at [562, 211] on link "Start" at bounding box center [563, 204] width 43 height 21
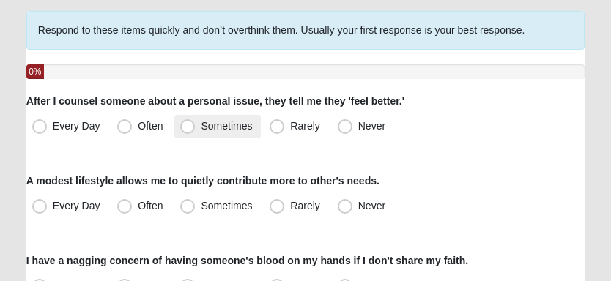
click at [201, 126] on span "Sometimes" at bounding box center [226, 126] width 51 height 12
click at [187, 126] on input "Sometimes" at bounding box center [191, 127] width 10 height 10
radio input "true"
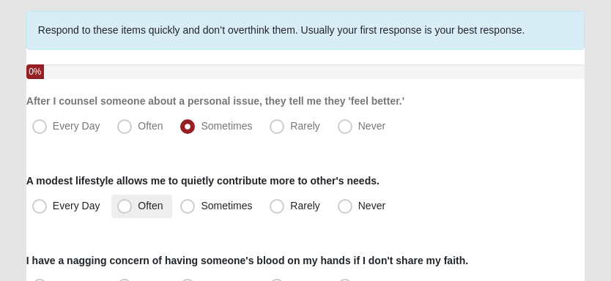
click at [138, 210] on span "Often" at bounding box center [150, 206] width 25 height 12
click at [125, 210] on input "Often" at bounding box center [128, 207] width 10 height 10
radio input "true"
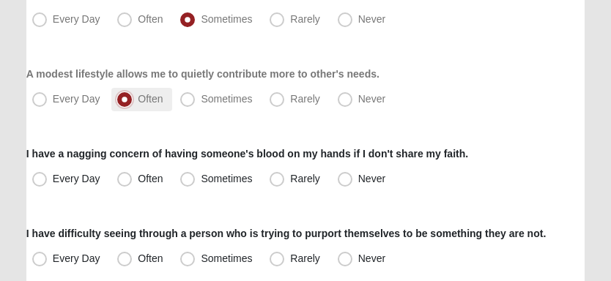
scroll to position [254, 0]
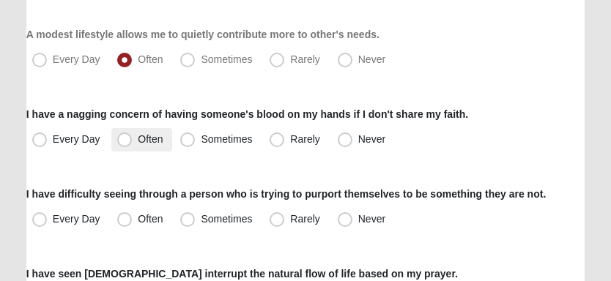
click at [138, 141] on span "Often" at bounding box center [150, 139] width 25 height 12
click at [128, 141] on input "Often" at bounding box center [128, 140] width 10 height 10
radio input "true"
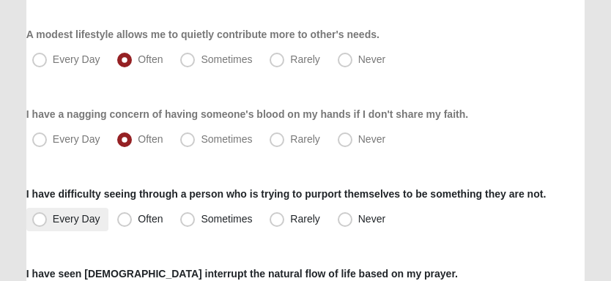
click at [62, 223] on span "Every Day" at bounding box center [77, 219] width 48 height 12
click at [48, 223] on input "Every Day" at bounding box center [43, 220] width 10 height 10
radio input "true"
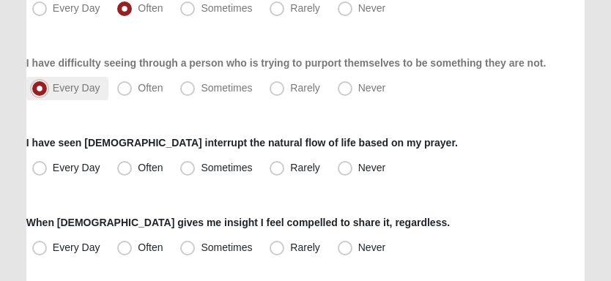
scroll to position [401, 0]
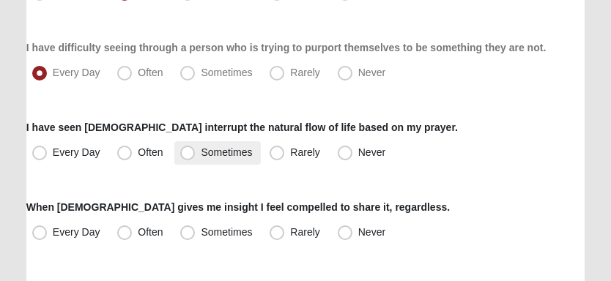
click at [201, 151] on span "Sometimes" at bounding box center [226, 153] width 51 height 12
click at [186, 151] on input "Sometimes" at bounding box center [191, 153] width 10 height 10
radio input "true"
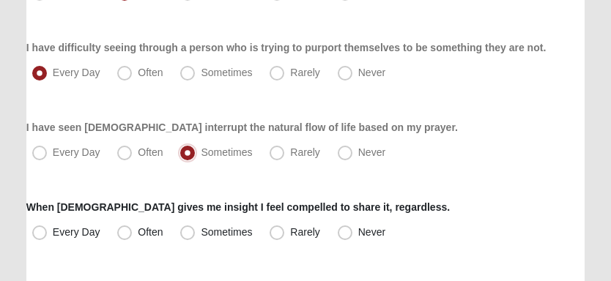
scroll to position [474, 0]
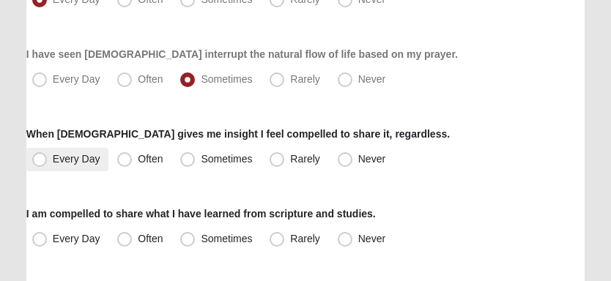
click at [92, 163] on span "Every Day" at bounding box center [77, 159] width 48 height 12
click at [48, 163] on input "Every Day" at bounding box center [43, 160] width 10 height 10
radio input "true"
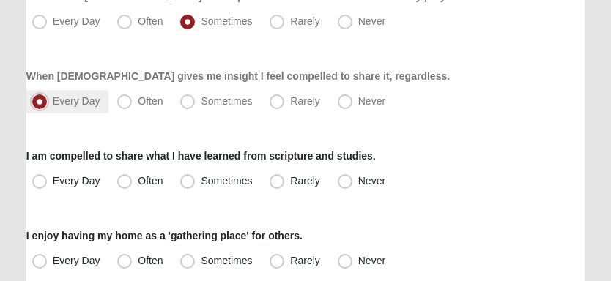
scroll to position [547, 0]
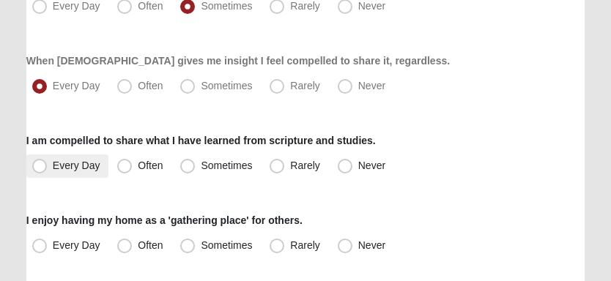
click at [92, 163] on span "Every Day" at bounding box center [77, 166] width 48 height 12
click at [48, 163] on input "Every Day" at bounding box center [43, 166] width 10 height 10
radio input "true"
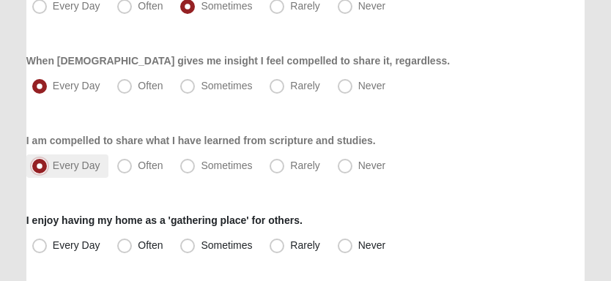
scroll to position [621, 0]
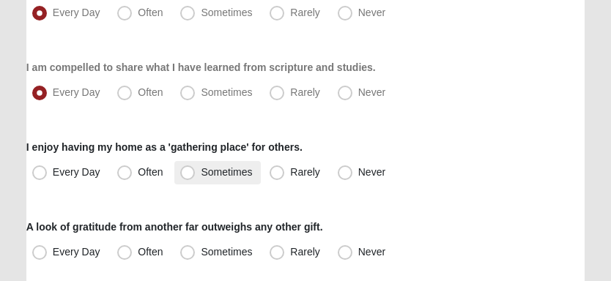
click at [201, 176] on span "Sometimes" at bounding box center [226, 172] width 51 height 12
click at [193, 176] on input "Sometimes" at bounding box center [191, 173] width 10 height 10
radio input "true"
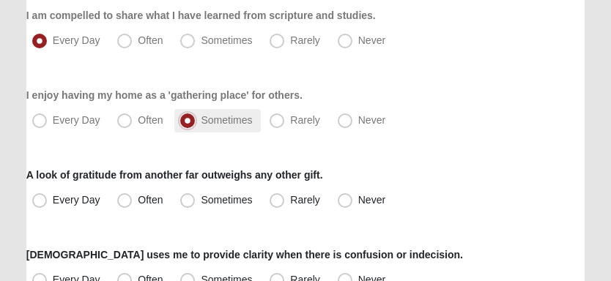
scroll to position [694, 0]
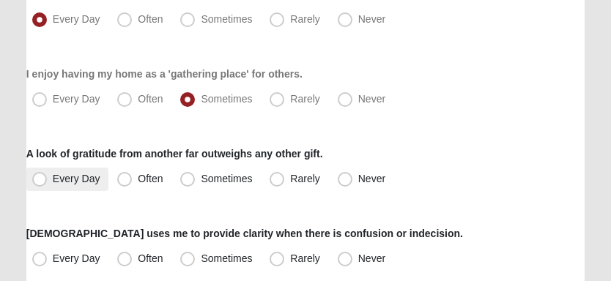
click at [68, 182] on span "Every Day" at bounding box center [77, 179] width 48 height 12
click at [48, 182] on input "Every Day" at bounding box center [43, 179] width 10 height 10
radio input "true"
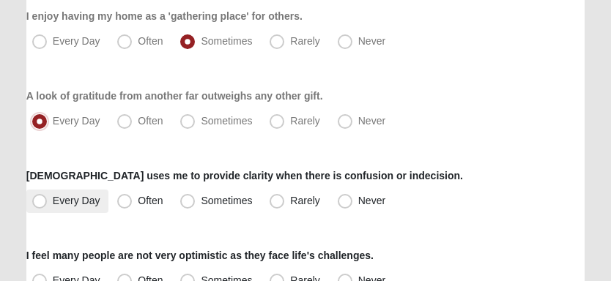
scroll to position [767, 0]
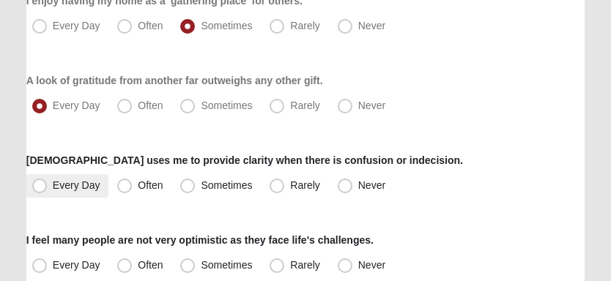
click at [70, 182] on span "Every Day" at bounding box center [77, 186] width 48 height 12
click at [48, 182] on input "Every Day" at bounding box center [43, 186] width 10 height 10
radio input "true"
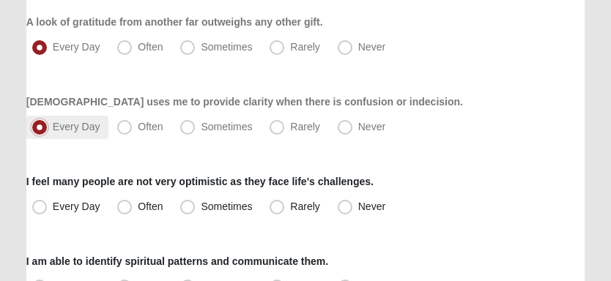
scroll to position [841, 0]
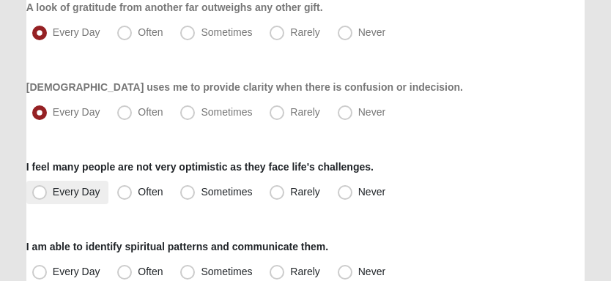
click at [75, 191] on span "Every Day" at bounding box center [77, 192] width 48 height 12
click at [48, 191] on input "Every Day" at bounding box center [43, 193] width 10 height 10
radio input "true"
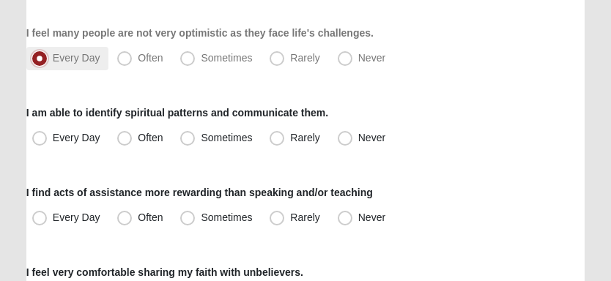
scroll to position [987, 0]
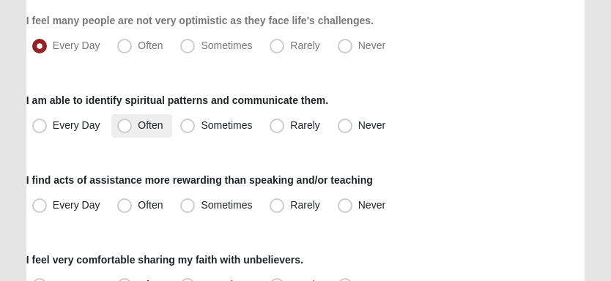
click at [138, 128] on span "Often" at bounding box center [150, 125] width 25 height 12
click at [131, 128] on input "Often" at bounding box center [128, 126] width 10 height 10
radio input "true"
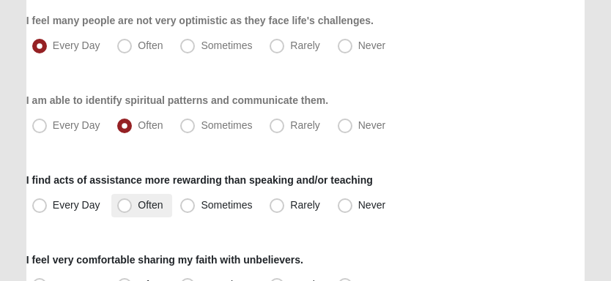
click at [138, 207] on span "Often" at bounding box center [150, 205] width 25 height 12
click at [130, 207] on input "Often" at bounding box center [128, 206] width 10 height 10
radio input "true"
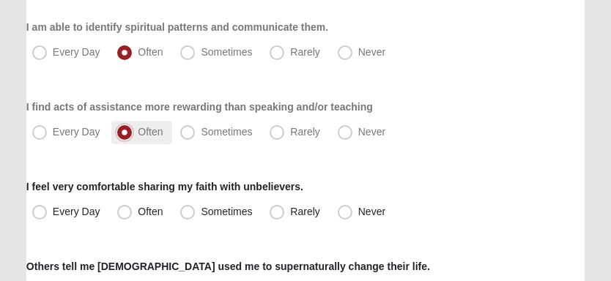
scroll to position [1134, 0]
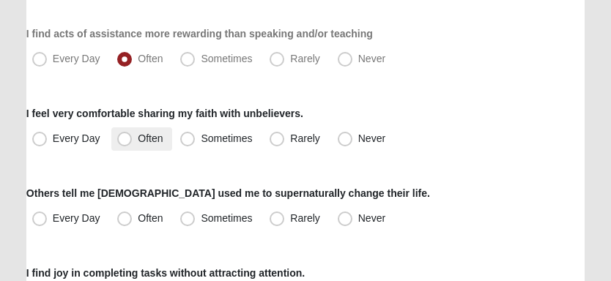
click at [138, 141] on span "Often" at bounding box center [150, 139] width 25 height 12
click at [123, 141] on input "Often" at bounding box center [128, 139] width 10 height 10
radio input "true"
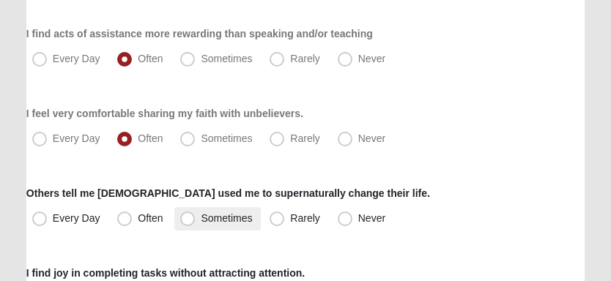
click at [201, 222] on span "Sometimes" at bounding box center [226, 219] width 51 height 12
click at [190, 222] on input "Sometimes" at bounding box center [191, 219] width 10 height 10
radio input "true"
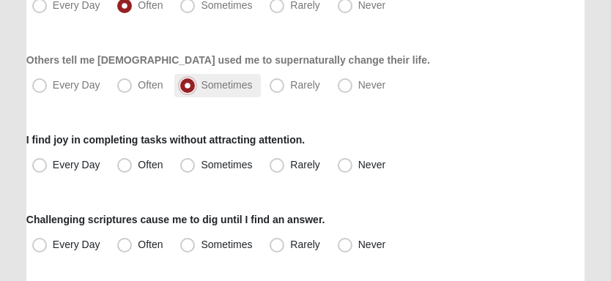
scroll to position [1280, 0]
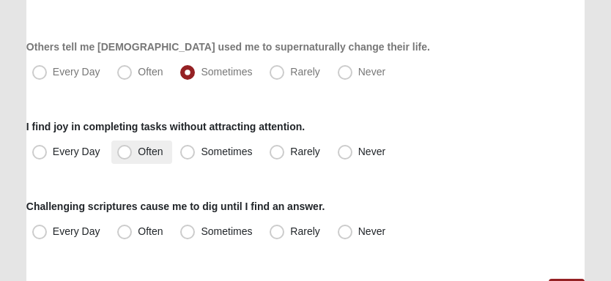
click at [138, 154] on span "Often" at bounding box center [150, 152] width 25 height 12
click at [123, 154] on input "Often" at bounding box center [128, 152] width 10 height 10
radio input "true"
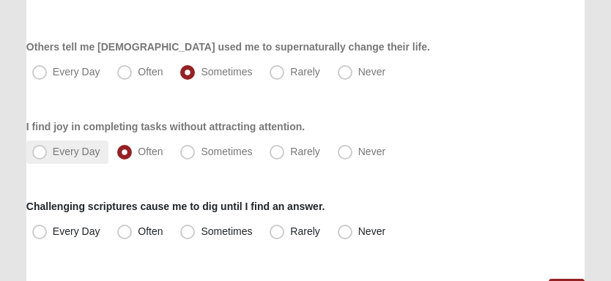
click at [64, 153] on span "Every Day" at bounding box center [77, 152] width 48 height 12
click at [48, 153] on input "Every Day" at bounding box center [43, 152] width 10 height 10
radio input "true"
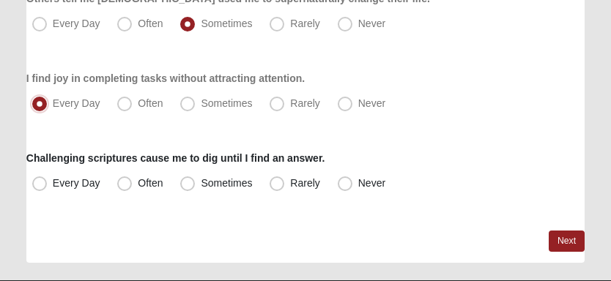
scroll to position [1354, 0]
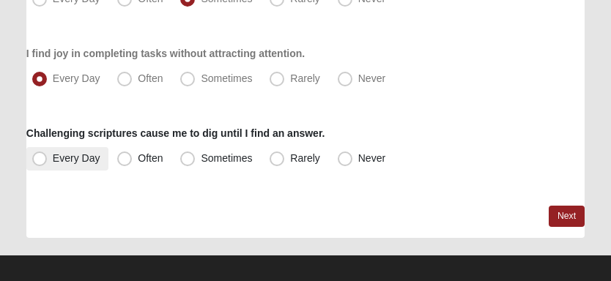
click at [68, 160] on span "Every Day" at bounding box center [77, 158] width 48 height 12
click at [48, 160] on input "Every Day" at bounding box center [43, 159] width 10 height 10
radio input "true"
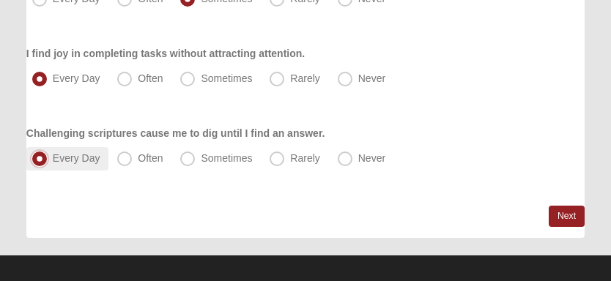
scroll to position [1365, 0]
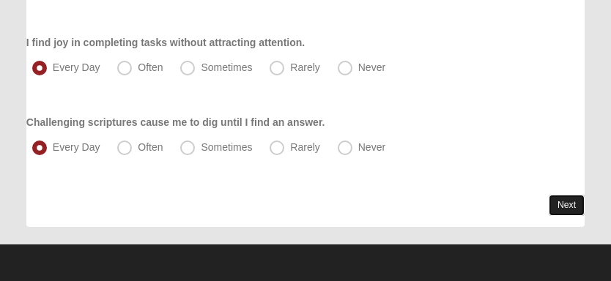
click at [584, 206] on link "Next" at bounding box center [567, 205] width 36 height 21
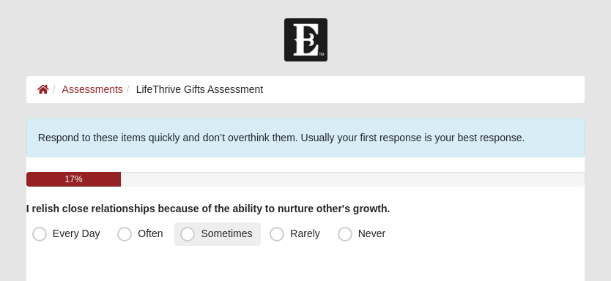
click at [201, 235] on span "Sometimes" at bounding box center [226, 234] width 51 height 12
click at [193, 235] on input "Sometimes" at bounding box center [191, 234] width 10 height 10
radio input "true"
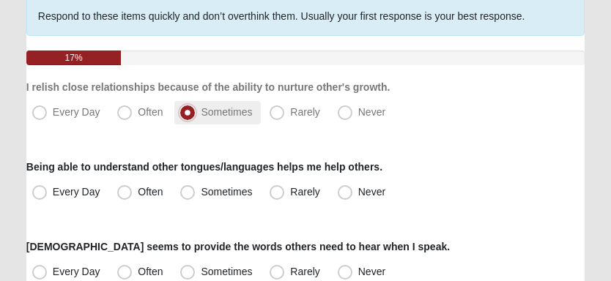
scroll to position [146, 0]
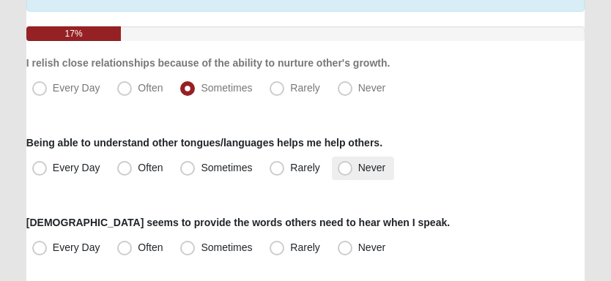
click at [358, 168] on span "Never" at bounding box center [371, 168] width 27 height 12
click at [347, 168] on input "Never" at bounding box center [349, 168] width 10 height 10
radio input "true"
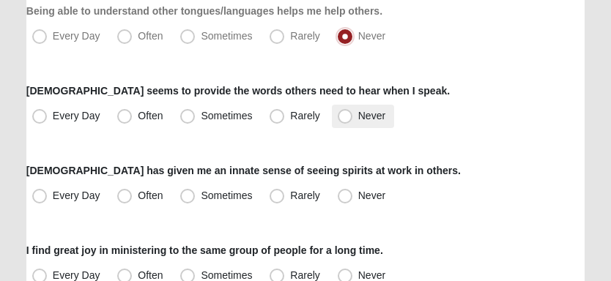
scroll to position [292, 0]
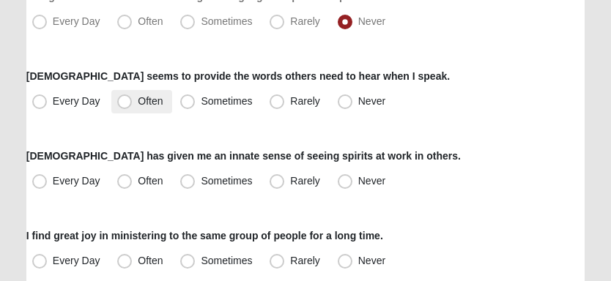
click at [138, 104] on span "Often" at bounding box center [150, 101] width 25 height 12
click at [126, 104] on input "Often" at bounding box center [128, 102] width 10 height 10
radio input "true"
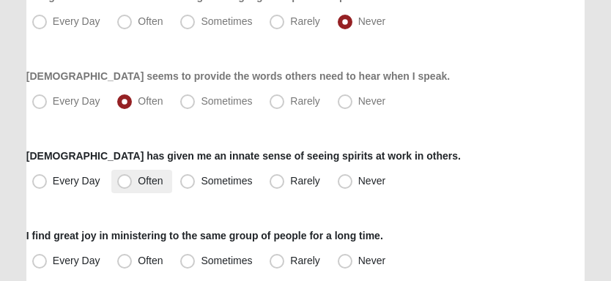
click at [138, 180] on span "Often" at bounding box center [150, 181] width 25 height 12
click at [129, 180] on input "Often" at bounding box center [128, 182] width 10 height 10
radio input "true"
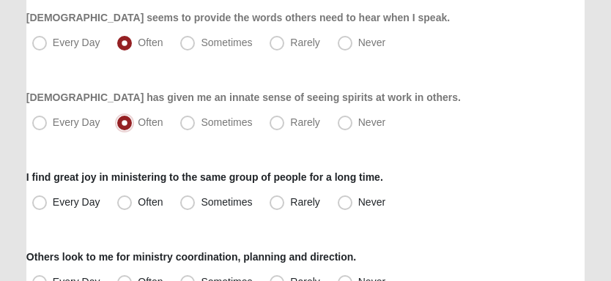
scroll to position [366, 0]
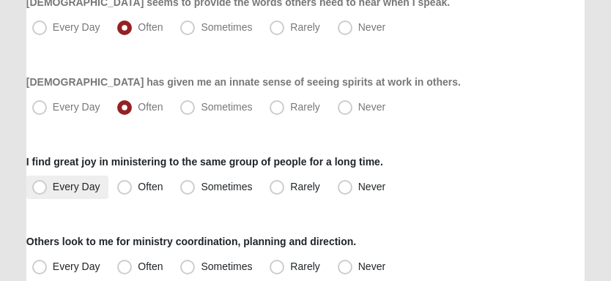
click at [90, 192] on label "Every Day" at bounding box center [67, 187] width 83 height 23
click at [48, 192] on input "Every Day" at bounding box center [43, 187] width 10 height 10
radio input "true"
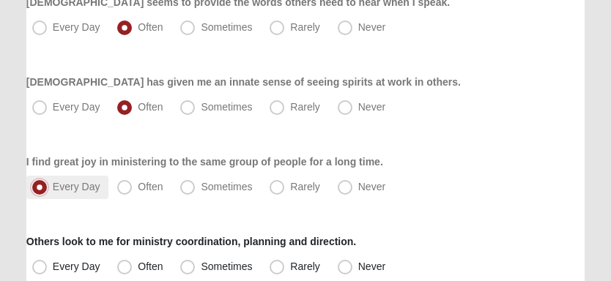
scroll to position [439, 0]
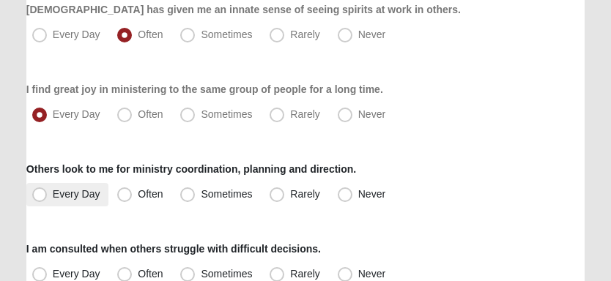
click at [92, 194] on span "Every Day" at bounding box center [77, 194] width 48 height 12
click at [48, 194] on input "Every Day" at bounding box center [43, 195] width 10 height 10
radio input "true"
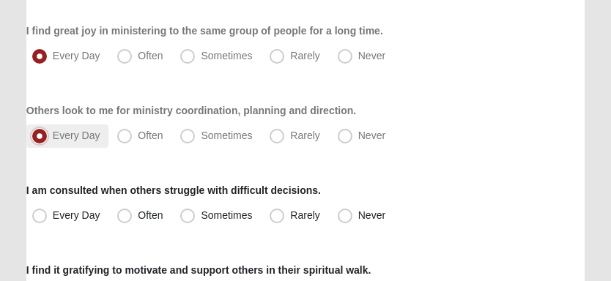
scroll to position [513, 0]
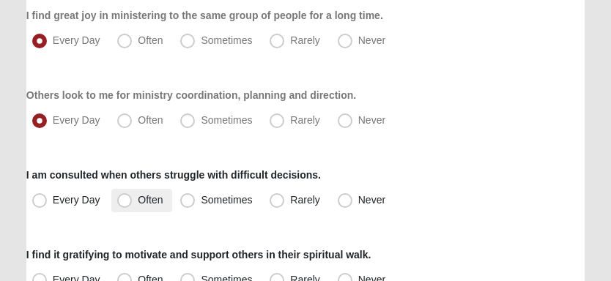
click at [138, 199] on span "Often" at bounding box center [150, 200] width 25 height 12
click at [123, 199] on input "Often" at bounding box center [128, 201] width 10 height 10
radio input "true"
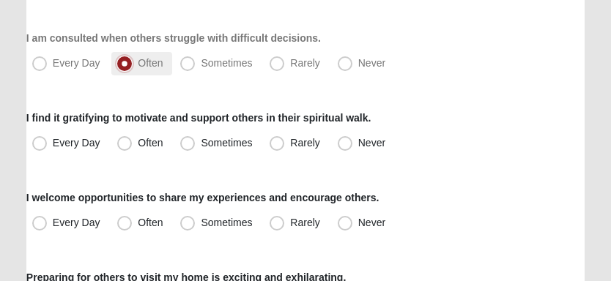
scroll to position [660, 0]
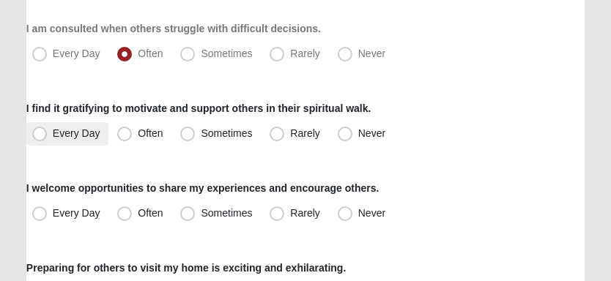
click at [73, 136] on span "Every Day" at bounding box center [77, 134] width 48 height 12
click at [48, 136] on input "Every Day" at bounding box center [43, 134] width 10 height 10
radio input "true"
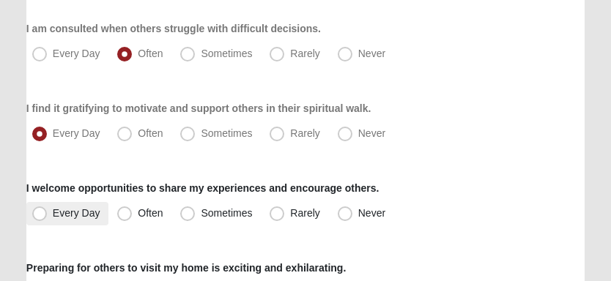
click at [78, 213] on span "Every Day" at bounding box center [77, 213] width 48 height 12
click at [48, 213] on input "Every Day" at bounding box center [43, 214] width 10 height 10
radio input "true"
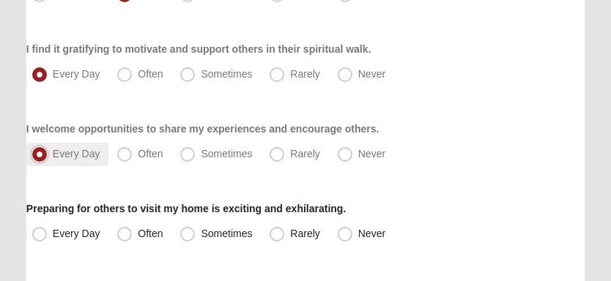
scroll to position [732, 0]
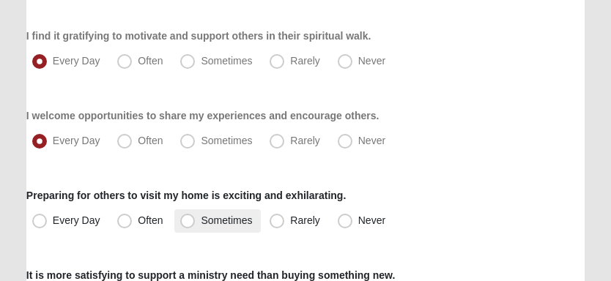
click at [201, 218] on span "Sometimes" at bounding box center [226, 221] width 51 height 12
click at [186, 218] on input "Sometimes" at bounding box center [191, 221] width 10 height 10
radio input "true"
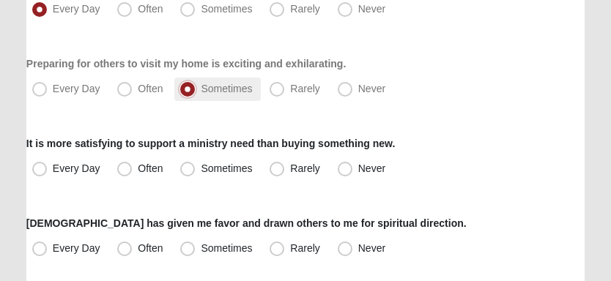
scroll to position [879, 0]
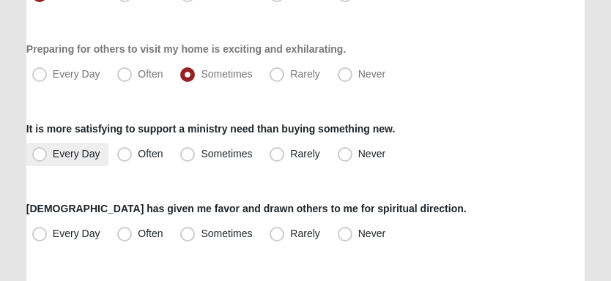
click at [63, 157] on span "Every Day" at bounding box center [77, 154] width 48 height 12
click at [48, 157] on input "Every Day" at bounding box center [43, 154] width 10 height 10
radio input "true"
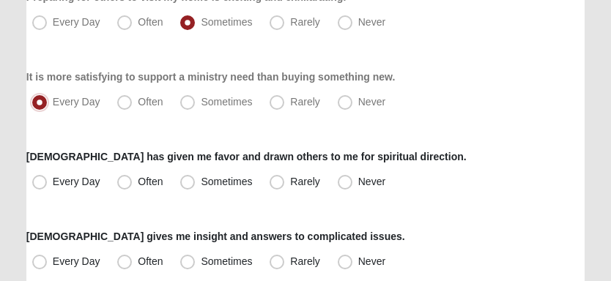
scroll to position [953, 0]
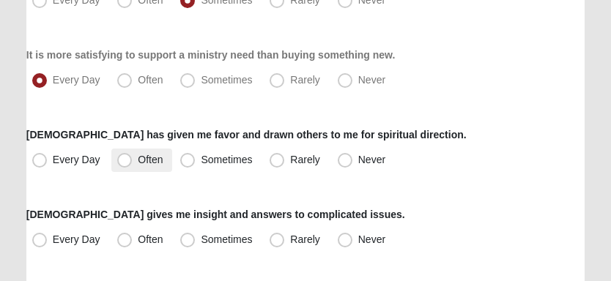
click at [138, 157] on span "Often" at bounding box center [150, 160] width 25 height 12
click at [125, 157] on input "Often" at bounding box center [128, 160] width 10 height 10
radio input "true"
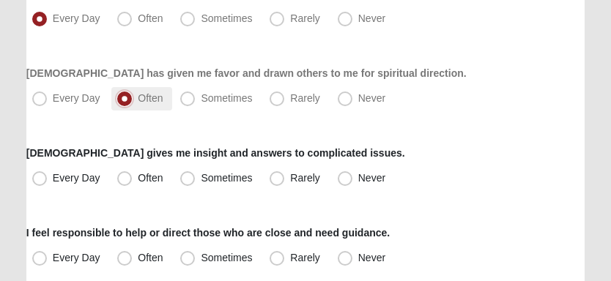
scroll to position [1025, 0]
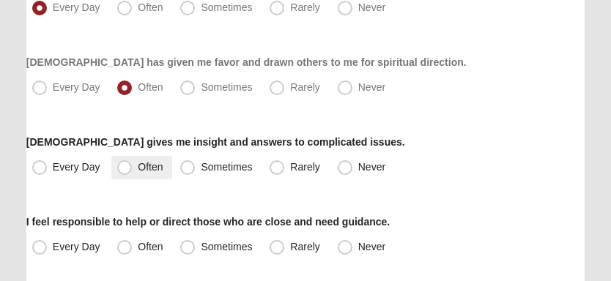
click at [138, 169] on span "Often" at bounding box center [150, 167] width 25 height 12
click at [128, 169] on input "Often" at bounding box center [128, 168] width 10 height 10
radio input "true"
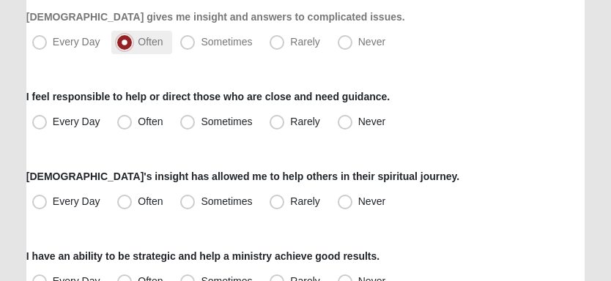
scroll to position [1172, 0]
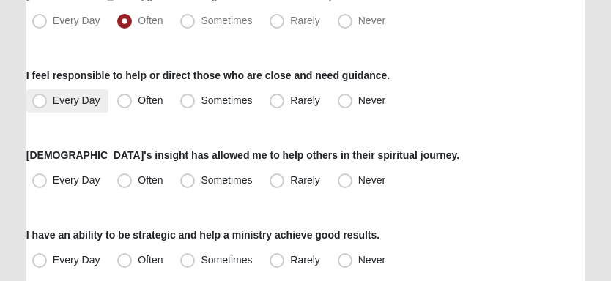
click at [90, 101] on span "Every Day" at bounding box center [77, 101] width 48 height 12
click at [48, 101] on input "Every Day" at bounding box center [43, 101] width 10 height 10
radio input "true"
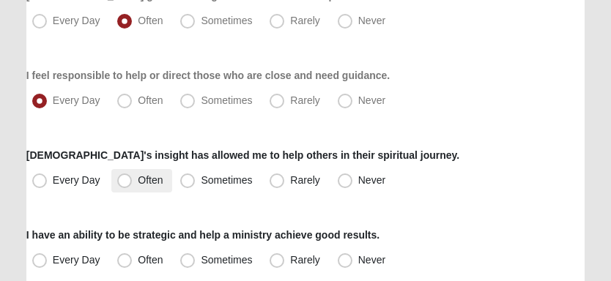
click at [138, 179] on span "Often" at bounding box center [150, 180] width 25 height 12
click at [123, 179] on input "Often" at bounding box center [128, 181] width 10 height 10
radio input "true"
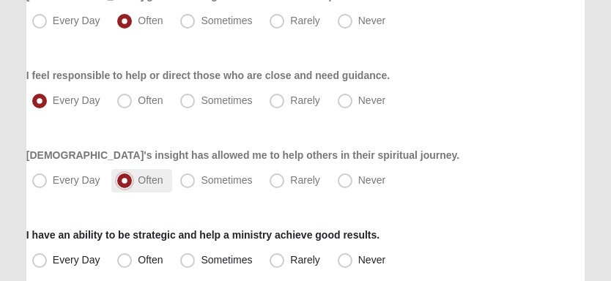
scroll to position [1246, 0]
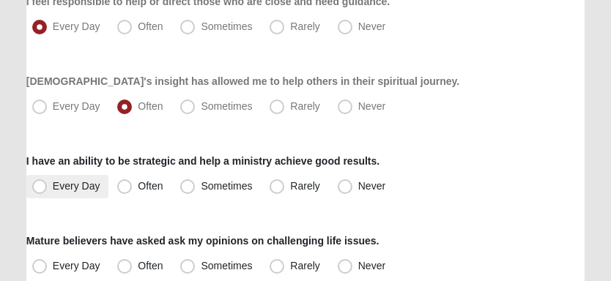
click at [59, 192] on label "Every Day" at bounding box center [67, 186] width 83 height 23
click at [48, 191] on input "Every Day" at bounding box center [43, 187] width 10 height 10
radio input "true"
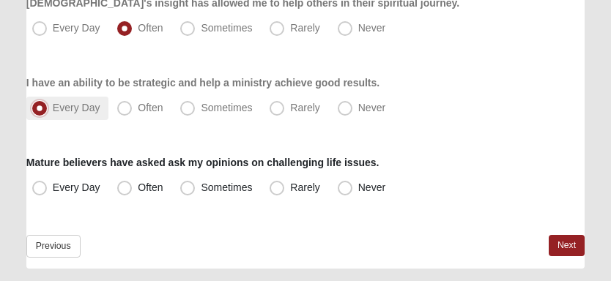
scroll to position [1366, 0]
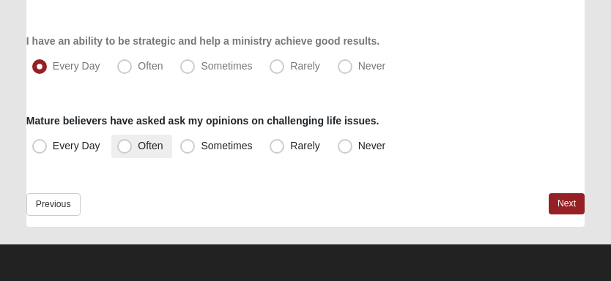
click at [138, 143] on span "Often" at bounding box center [150, 146] width 25 height 12
click at [128, 143] on input "Often" at bounding box center [128, 146] width 10 height 10
radio input "true"
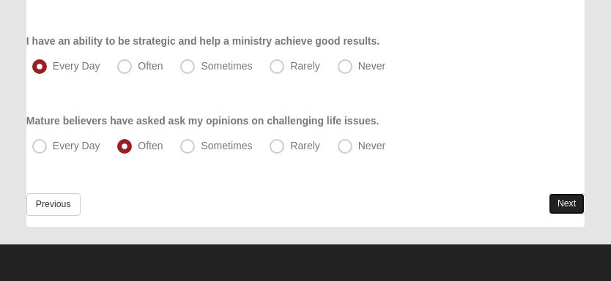
click at [565, 202] on link "Next" at bounding box center [567, 203] width 36 height 21
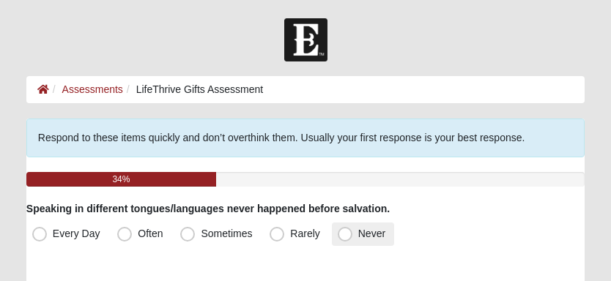
click at [358, 233] on span "Never" at bounding box center [371, 234] width 27 height 12
click at [344, 233] on input "Never" at bounding box center [349, 234] width 10 height 10
radio input "true"
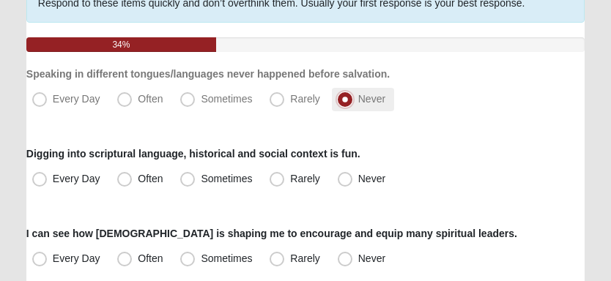
scroll to position [146, 0]
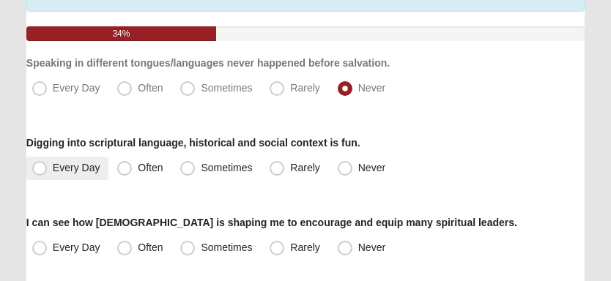
click at [61, 162] on span "Every Day" at bounding box center [77, 168] width 48 height 12
click at [48, 163] on input "Every Day" at bounding box center [43, 168] width 10 height 10
radio input "true"
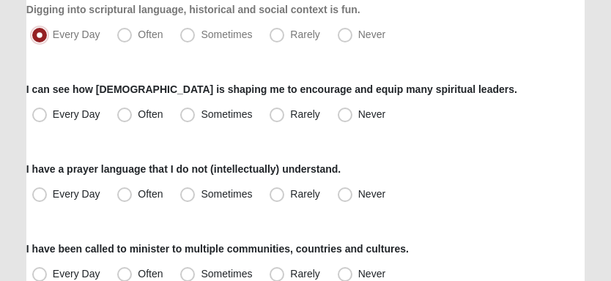
scroll to position [292, 0]
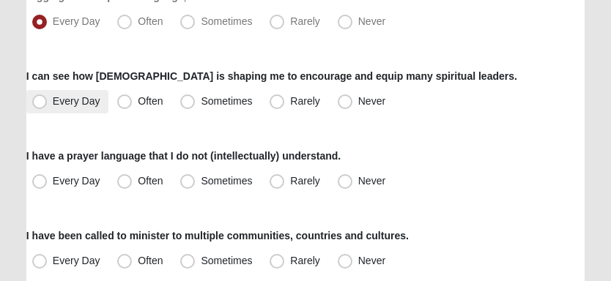
click at [90, 101] on span "Every Day" at bounding box center [77, 101] width 48 height 12
click at [48, 101] on input "Every Day" at bounding box center [43, 102] width 10 height 10
radio input "true"
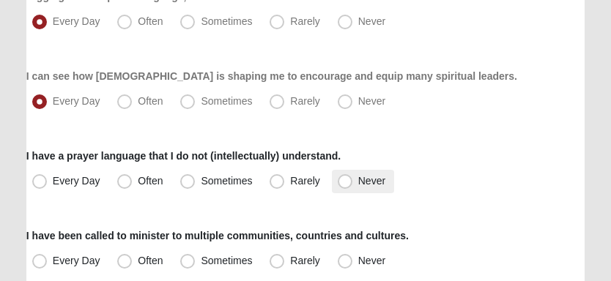
click at [358, 182] on span "Never" at bounding box center [371, 181] width 27 height 12
click at [344, 182] on input "Never" at bounding box center [349, 182] width 10 height 10
radio input "true"
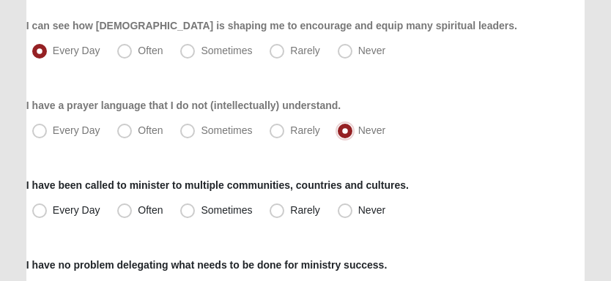
scroll to position [366, 0]
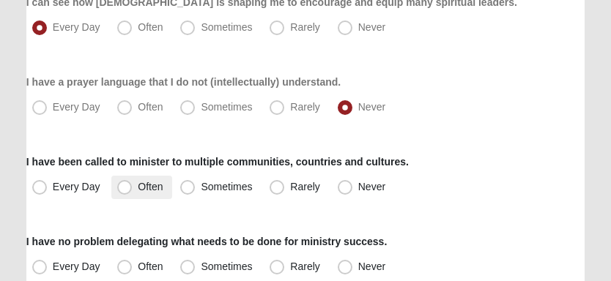
click at [138, 182] on span "Often" at bounding box center [150, 187] width 25 height 12
click at [123, 182] on input "Often" at bounding box center [128, 187] width 10 height 10
radio input "true"
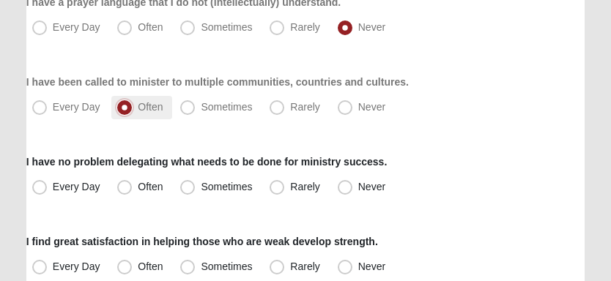
scroll to position [513, 0]
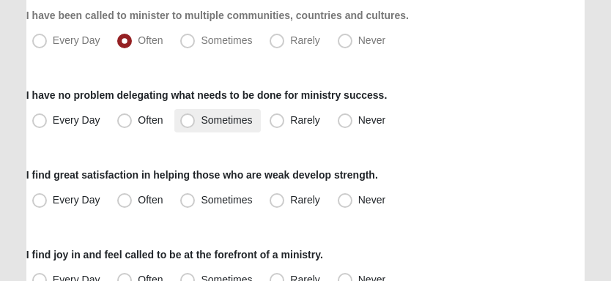
click at [201, 125] on span "Sometimes" at bounding box center [226, 120] width 51 height 12
click at [186, 125] on input "Sometimes" at bounding box center [191, 121] width 10 height 10
radio input "true"
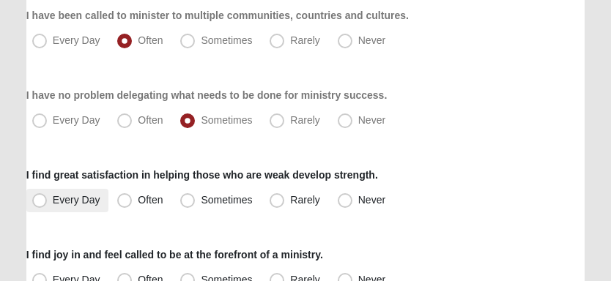
click at [100, 198] on label "Every Day" at bounding box center [67, 200] width 83 height 23
click at [48, 198] on input "Every Day" at bounding box center [43, 201] width 10 height 10
radio input "true"
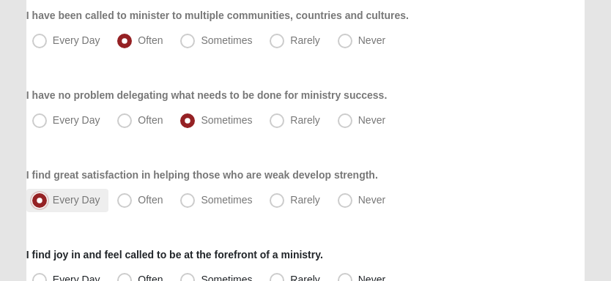
scroll to position [586, 0]
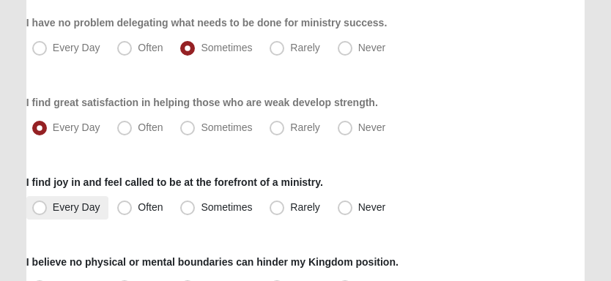
click at [100, 199] on label "Every Day" at bounding box center [67, 207] width 83 height 23
click at [48, 203] on input "Every Day" at bounding box center [43, 208] width 10 height 10
radio input "true"
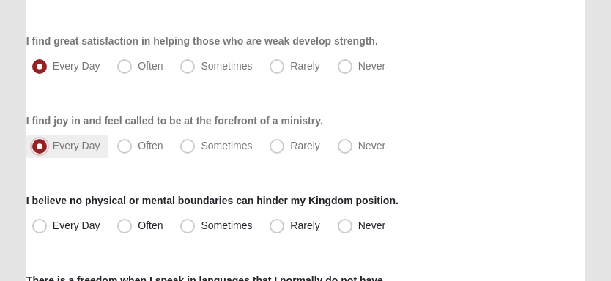
scroll to position [660, 0]
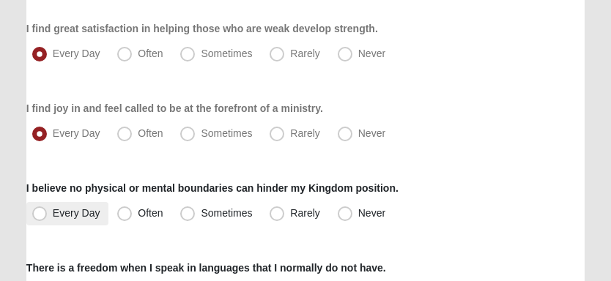
click at [53, 216] on span "Every Day" at bounding box center [77, 213] width 48 height 12
click at [48, 216] on input "Every Day" at bounding box center [43, 214] width 10 height 10
radio input "true"
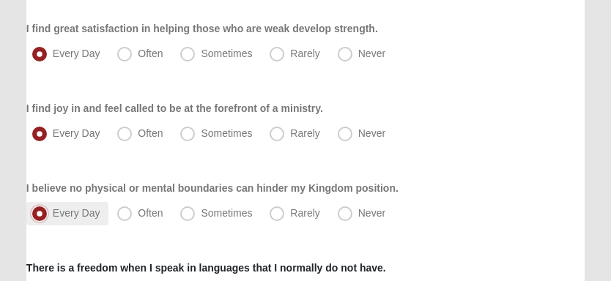
scroll to position [732, 0]
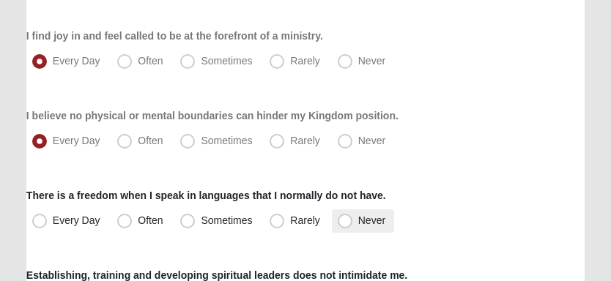
click at [358, 215] on span "Never" at bounding box center [371, 221] width 27 height 12
click at [344, 216] on input "Never" at bounding box center [349, 221] width 10 height 10
radio input "true"
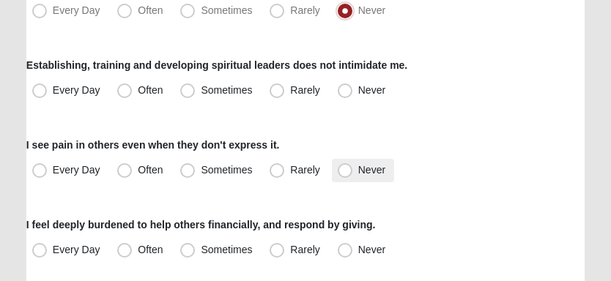
scroll to position [953, 0]
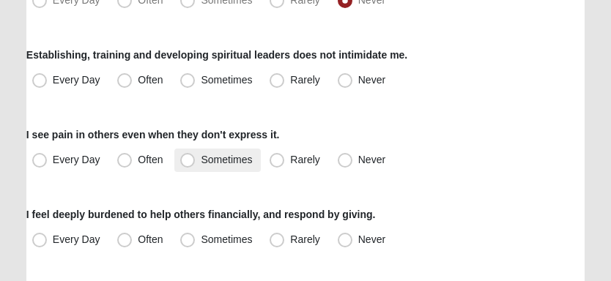
click at [201, 163] on span "Sometimes" at bounding box center [226, 160] width 51 height 12
click at [186, 163] on input "Sometimes" at bounding box center [191, 160] width 10 height 10
radio input "true"
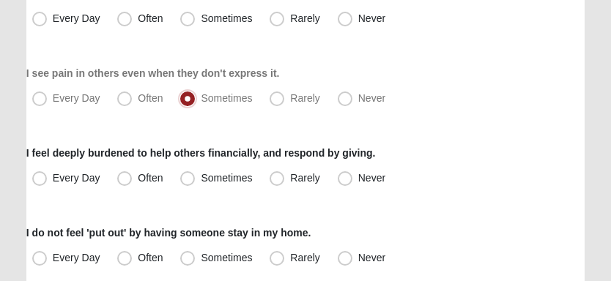
scroll to position [1025, 0]
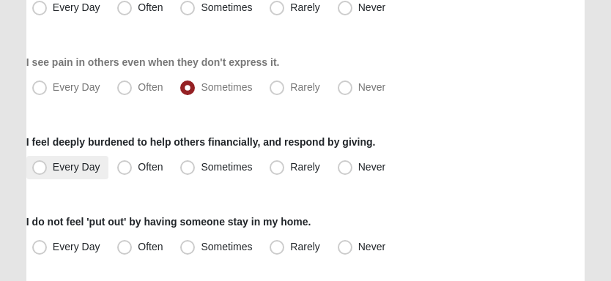
click at [80, 170] on span "Every Day" at bounding box center [77, 167] width 48 height 12
click at [48, 170] on input "Every Day" at bounding box center [43, 168] width 10 height 10
radio input "true"
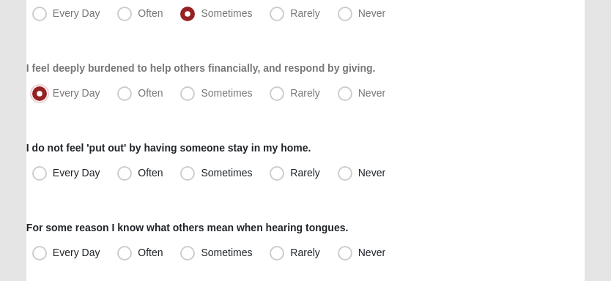
scroll to position [1172, 0]
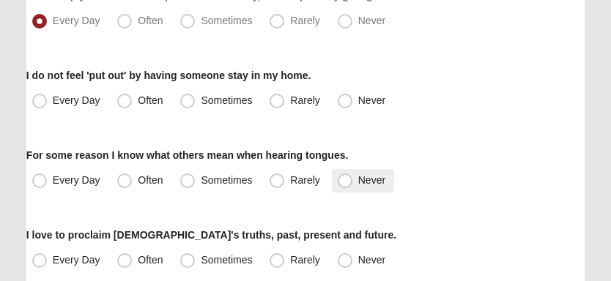
click at [355, 174] on label "Never" at bounding box center [363, 180] width 62 height 23
click at [353, 176] on input "Never" at bounding box center [349, 181] width 10 height 10
radio input "true"
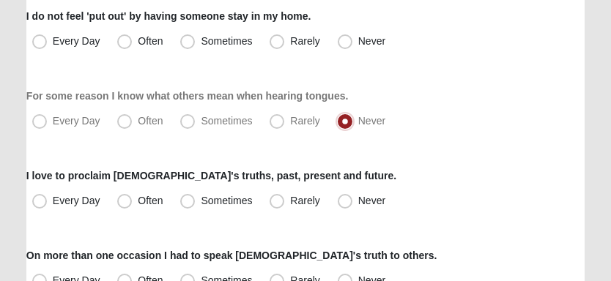
scroll to position [1246, 0]
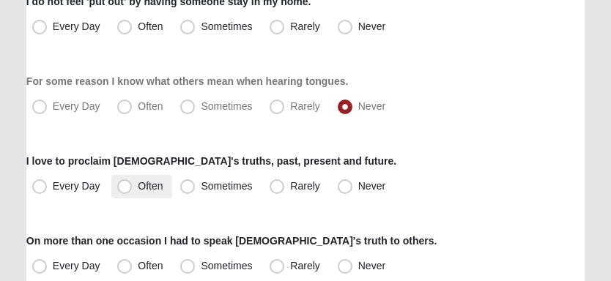
click at [138, 185] on span "Often" at bounding box center [150, 186] width 25 height 12
click at [123, 185] on input "Often" at bounding box center [128, 187] width 10 height 10
radio input "true"
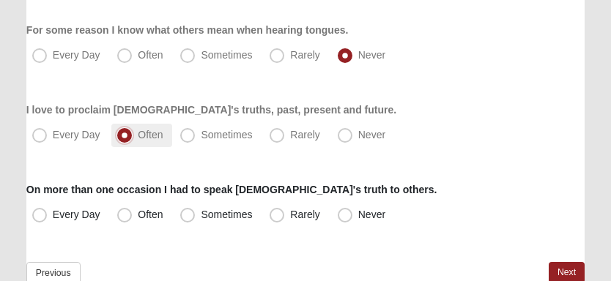
scroll to position [1318, 0]
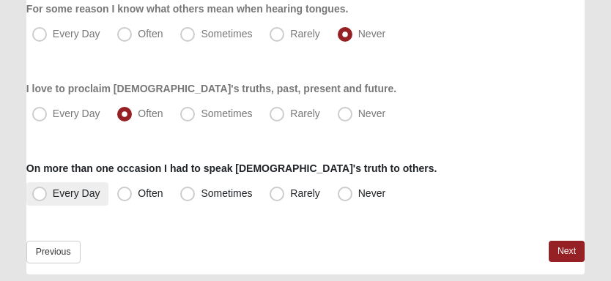
click at [94, 195] on span "Every Day" at bounding box center [77, 194] width 48 height 12
click at [48, 195] on input "Every Day" at bounding box center [43, 194] width 10 height 10
radio input "true"
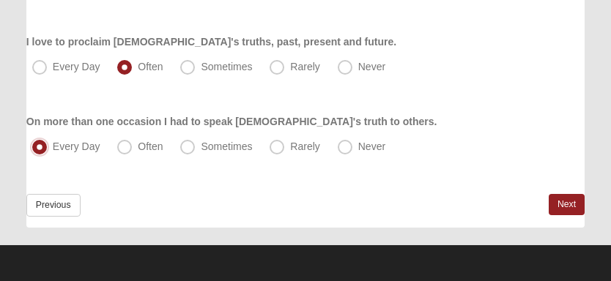
scroll to position [1366, 0]
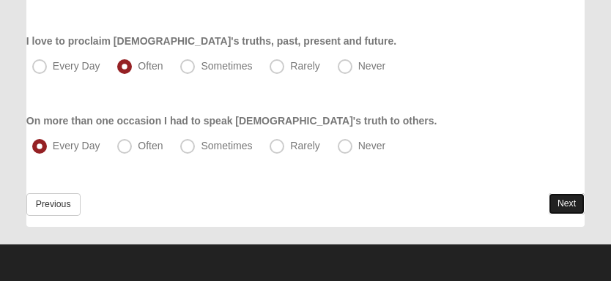
click at [565, 199] on link "Next" at bounding box center [567, 203] width 36 height 21
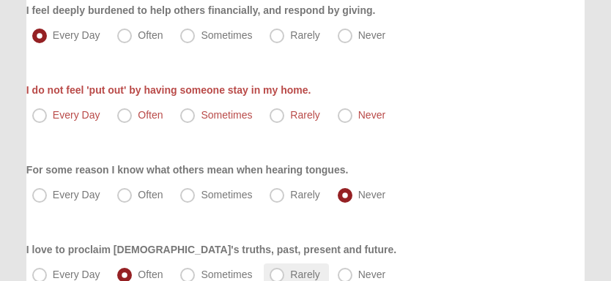
scroll to position [1146, 0]
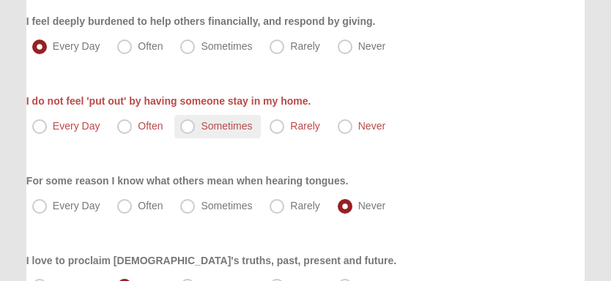
click at [201, 129] on span "Sometimes" at bounding box center [226, 126] width 51 height 12
click at [193, 129] on input "Sometimes" at bounding box center [191, 127] width 10 height 10
radio input "true"
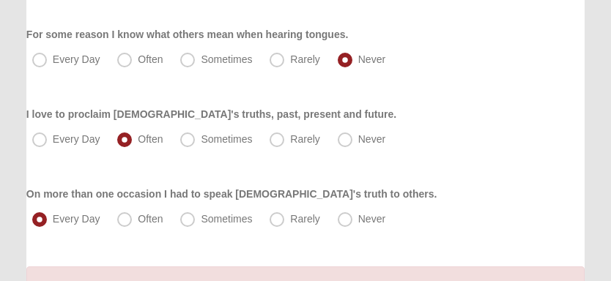
scroll to position [1419, 0]
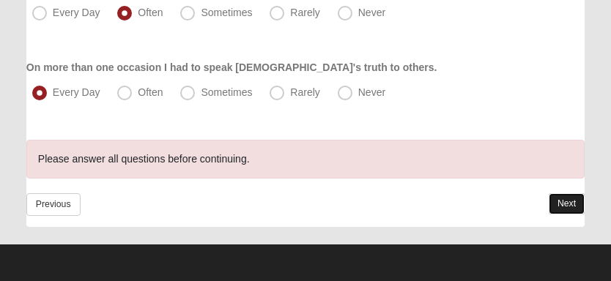
click at [564, 210] on link "Next" at bounding box center [567, 203] width 36 height 21
click at [567, 202] on link "Next" at bounding box center [567, 203] width 36 height 21
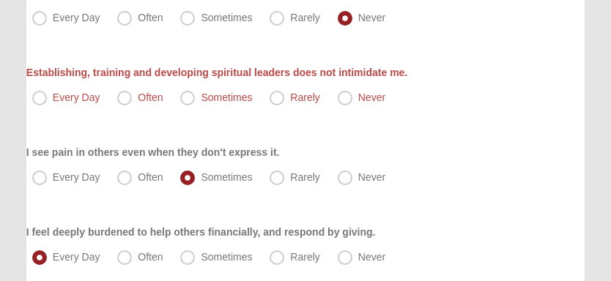
scroll to position [833, 0]
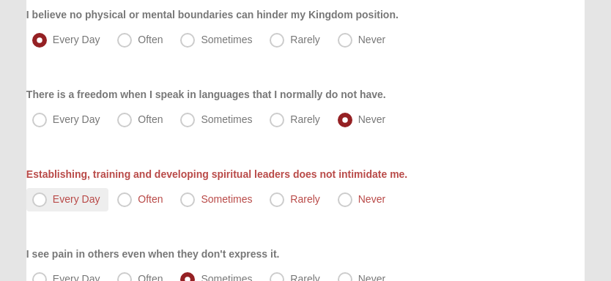
click at [50, 199] on label "Every Day" at bounding box center [67, 199] width 83 height 23
click at [48, 199] on input "Every Day" at bounding box center [43, 200] width 10 height 10
radio input "true"
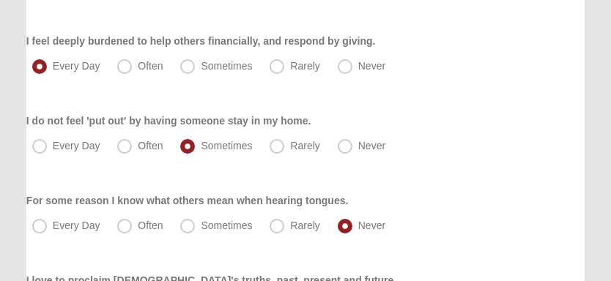
scroll to position [1419, 0]
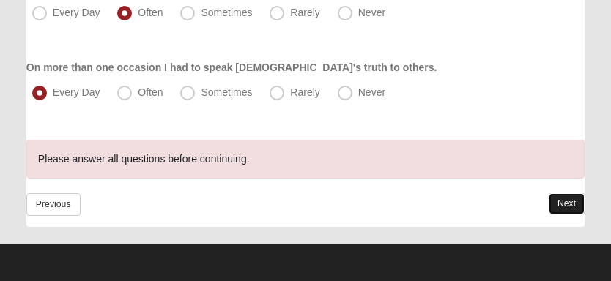
click at [569, 204] on link "Next" at bounding box center [567, 203] width 36 height 21
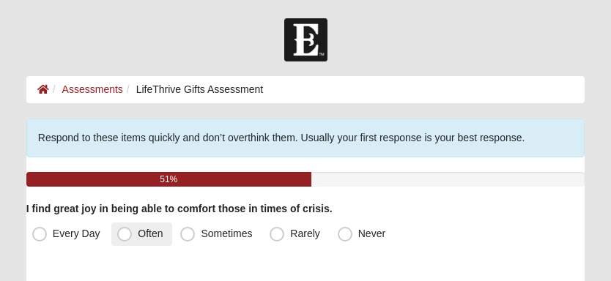
click at [138, 229] on span "Often" at bounding box center [150, 234] width 25 height 12
click at [123, 229] on input "Often" at bounding box center [128, 234] width 10 height 10
radio input "true"
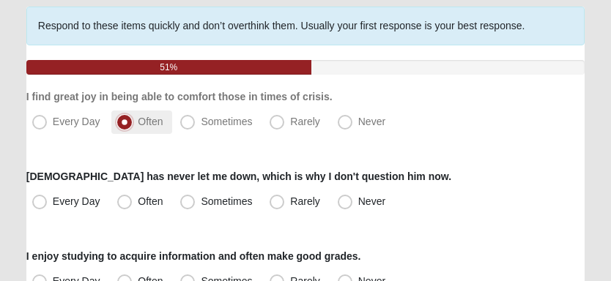
scroll to position [146, 0]
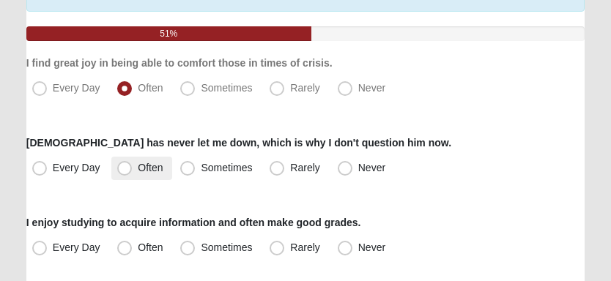
click at [138, 172] on span "Often" at bounding box center [150, 168] width 25 height 12
click at [123, 172] on input "Often" at bounding box center [128, 168] width 10 height 10
radio input "true"
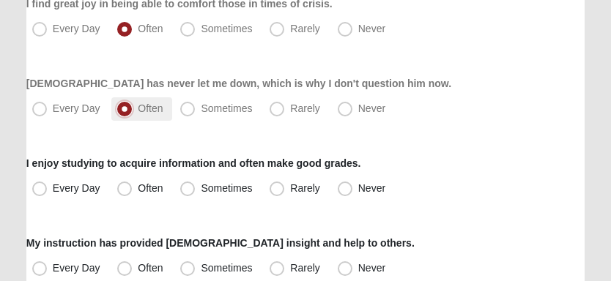
scroll to position [220, 0]
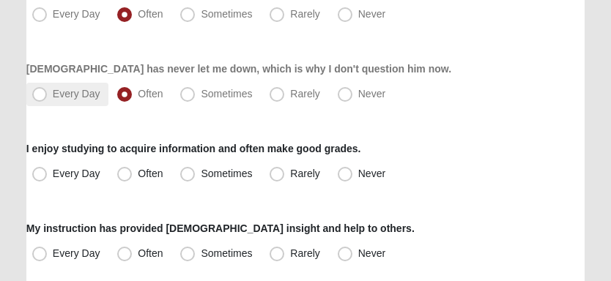
drag, startPoint x: 40, startPoint y: 91, endPoint x: 50, endPoint y: 97, distance: 11.6
click at [53, 92] on span "Every Day" at bounding box center [77, 94] width 48 height 12
click at [40, 92] on input "Every Day" at bounding box center [43, 94] width 10 height 10
radio input "true"
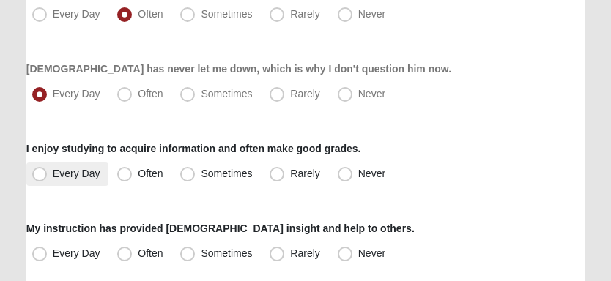
click at [62, 173] on span "Every Day" at bounding box center [77, 174] width 48 height 12
click at [48, 173] on input "Every Day" at bounding box center [43, 174] width 10 height 10
radio input "true"
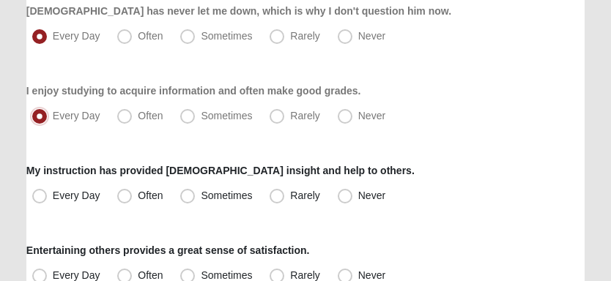
scroll to position [292, 0]
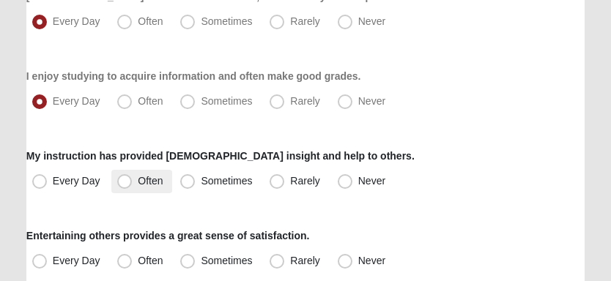
click at [138, 179] on span "Often" at bounding box center [150, 181] width 25 height 12
click at [123, 179] on input "Often" at bounding box center [128, 182] width 10 height 10
radio input "true"
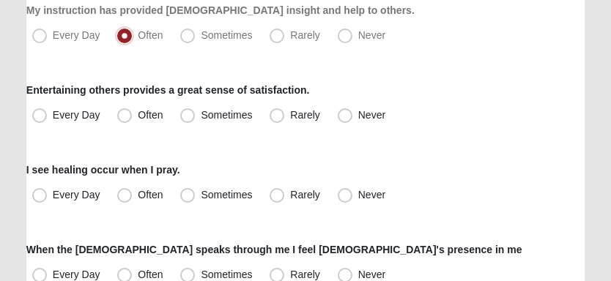
scroll to position [439, 0]
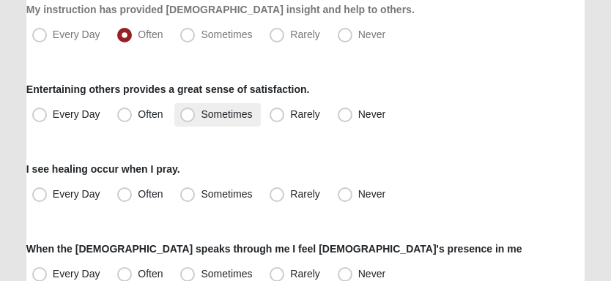
click at [235, 119] on label "Sometimes" at bounding box center [217, 114] width 86 height 23
click at [196, 119] on input "Sometimes" at bounding box center [191, 115] width 10 height 10
radio input "true"
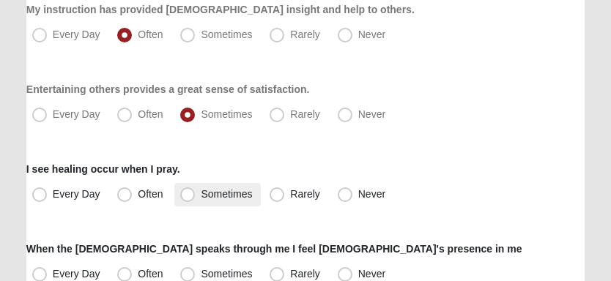
click at [214, 194] on span "Sometimes" at bounding box center [226, 194] width 51 height 12
click at [196, 194] on input "Sometimes" at bounding box center [191, 195] width 10 height 10
radio input "true"
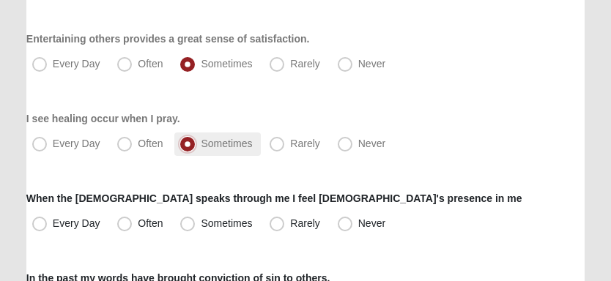
scroll to position [513, 0]
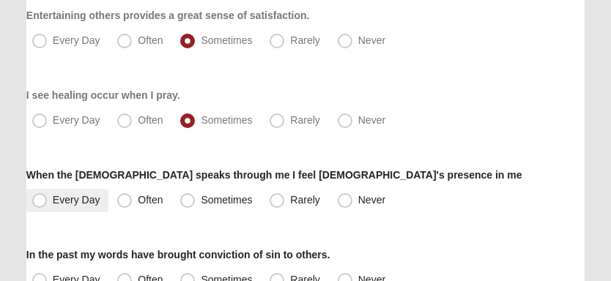
click at [56, 199] on span "Every Day" at bounding box center [77, 200] width 48 height 12
click at [48, 199] on input "Every Day" at bounding box center [43, 201] width 10 height 10
radio input "true"
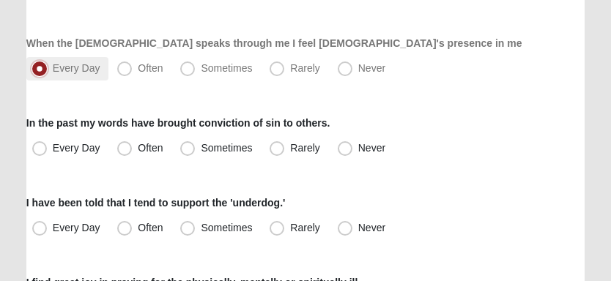
scroll to position [660, 0]
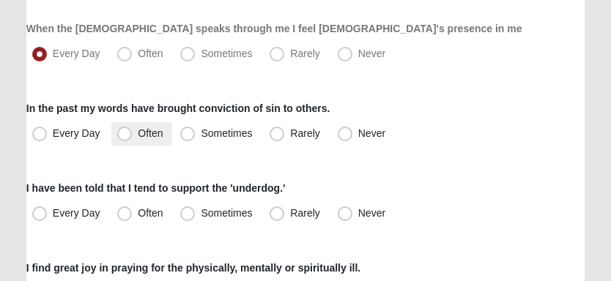
click at [138, 133] on span "Often" at bounding box center [150, 134] width 25 height 12
click at [124, 133] on input "Often" at bounding box center [128, 134] width 10 height 10
radio input "true"
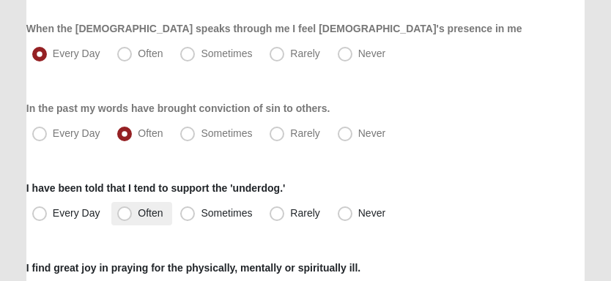
click at [138, 209] on span "Often" at bounding box center [150, 213] width 25 height 12
click at [124, 209] on input "Often" at bounding box center [128, 214] width 10 height 10
radio input "true"
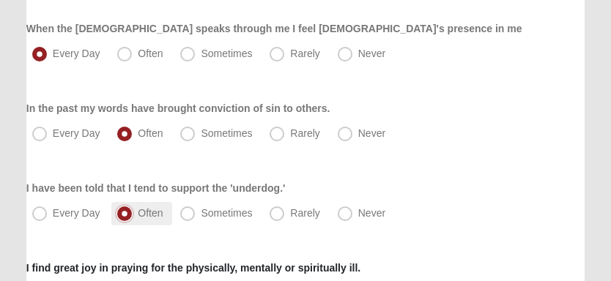
scroll to position [806, 0]
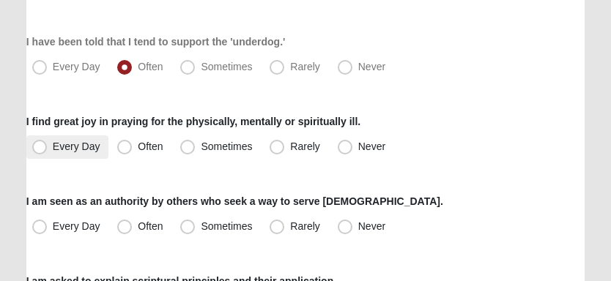
click at [84, 144] on span "Every Day" at bounding box center [77, 147] width 48 height 12
click at [48, 144] on input "Every Day" at bounding box center [43, 147] width 10 height 10
radio input "true"
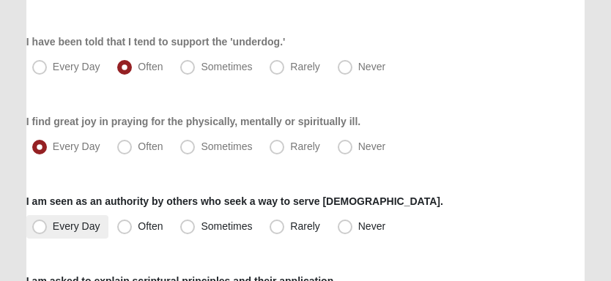
click at [102, 224] on label "Every Day" at bounding box center [67, 226] width 83 height 23
click at [48, 224] on input "Every Day" at bounding box center [43, 227] width 10 height 10
radio input "true"
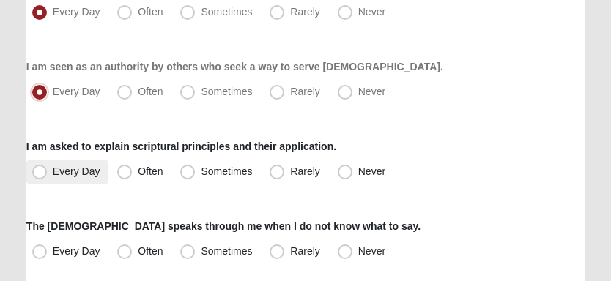
scroll to position [953, 0]
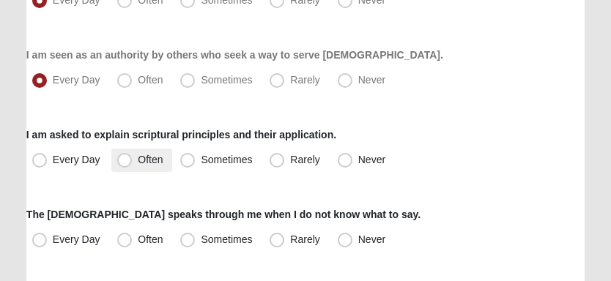
click at [138, 158] on span "Often" at bounding box center [150, 160] width 25 height 12
click at [123, 158] on input "Often" at bounding box center [128, 160] width 10 height 10
radio input "true"
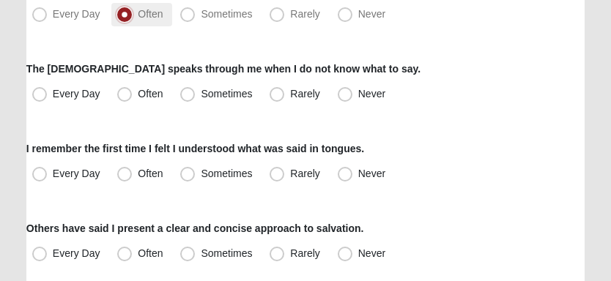
scroll to position [1099, 0]
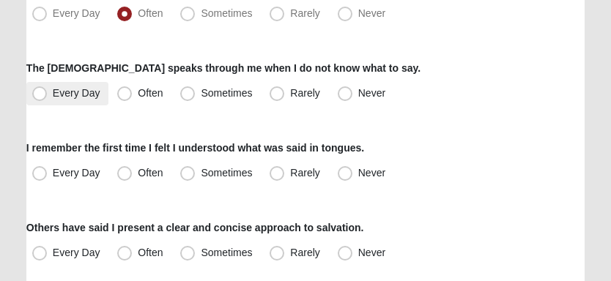
click at [86, 91] on span "Every Day" at bounding box center [77, 93] width 48 height 12
click at [48, 91] on input "Every Day" at bounding box center [43, 94] width 10 height 10
radio input "true"
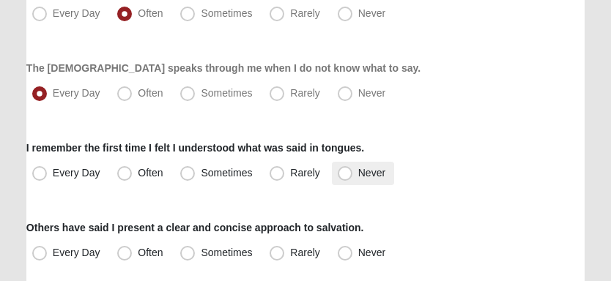
click at [358, 176] on span "Never" at bounding box center [371, 173] width 27 height 12
click at [350, 176] on input "Never" at bounding box center [349, 174] width 10 height 10
radio input "true"
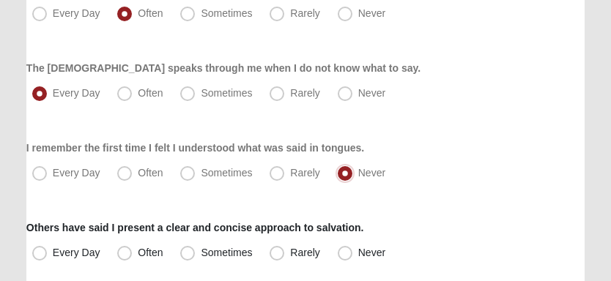
scroll to position [1172, 0]
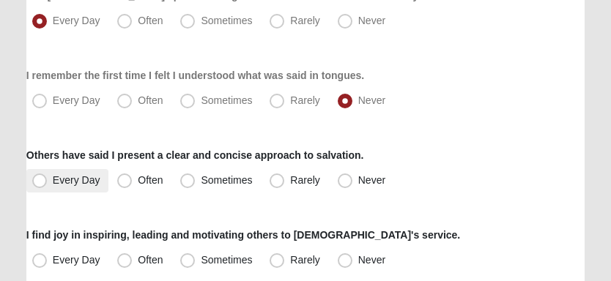
click at [69, 182] on span "Every Day" at bounding box center [77, 180] width 48 height 12
click at [48, 182] on input "Every Day" at bounding box center [43, 181] width 10 height 10
radio input "true"
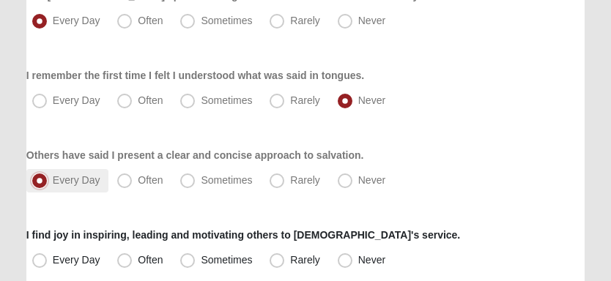
scroll to position [1246, 0]
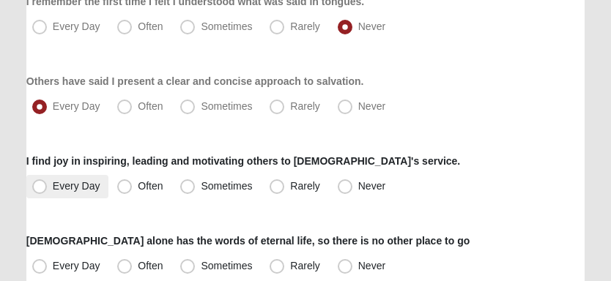
click at [73, 183] on span "Every Day" at bounding box center [77, 186] width 48 height 12
click at [48, 183] on input "Every Day" at bounding box center [43, 187] width 10 height 10
radio input "true"
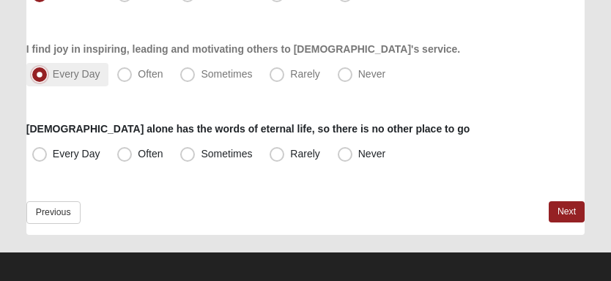
scroll to position [1366, 0]
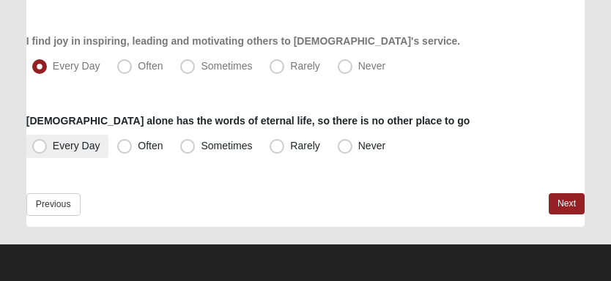
click at [75, 141] on span "Every Day" at bounding box center [77, 146] width 48 height 12
click at [48, 141] on input "Every Day" at bounding box center [43, 146] width 10 height 10
radio input "true"
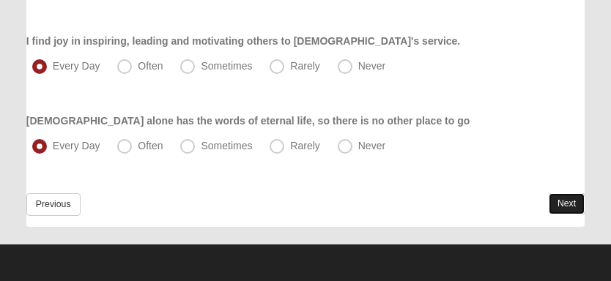
click at [563, 204] on link "Next" at bounding box center [567, 203] width 36 height 21
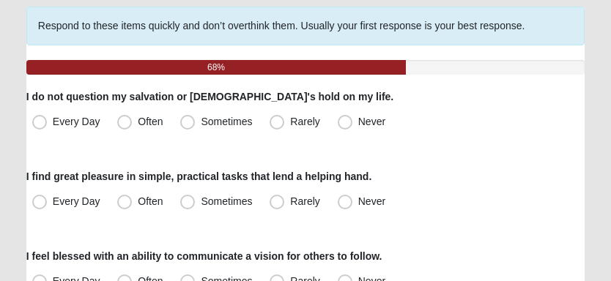
scroll to position [146, 0]
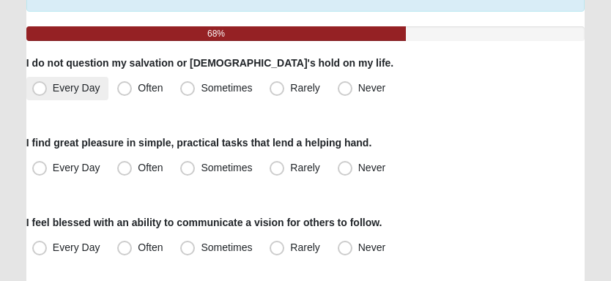
click at [62, 84] on span "Every Day" at bounding box center [77, 88] width 48 height 12
click at [48, 84] on input "Every Day" at bounding box center [43, 89] width 10 height 10
radio input "true"
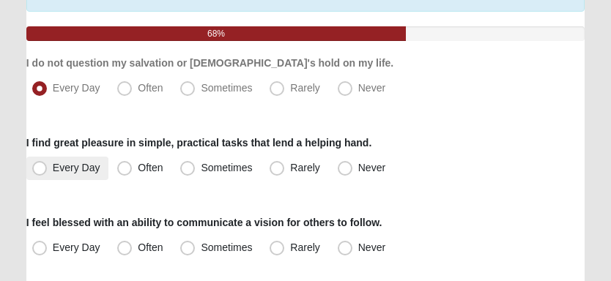
click at [62, 163] on span "Every Day" at bounding box center [77, 168] width 48 height 12
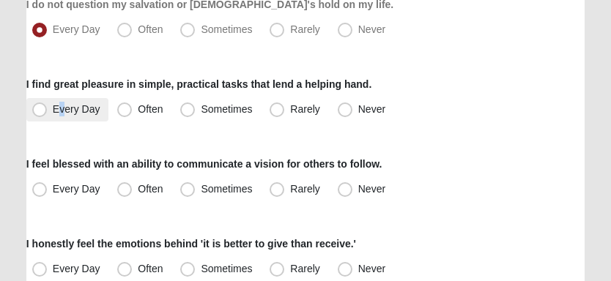
scroll to position [220, 0]
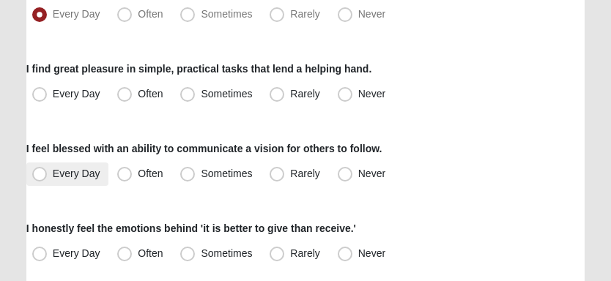
click at [62, 171] on span "Every Day" at bounding box center [77, 174] width 48 height 12
click at [48, 171] on input "Every Day" at bounding box center [43, 174] width 10 height 10
radio input "true"
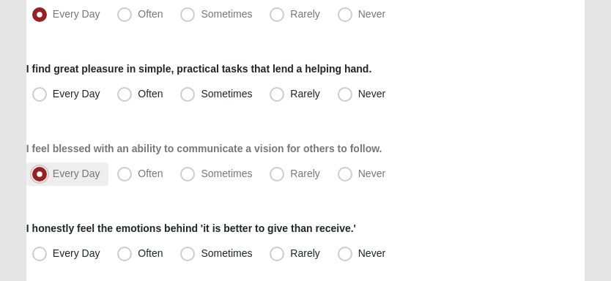
scroll to position [292, 0]
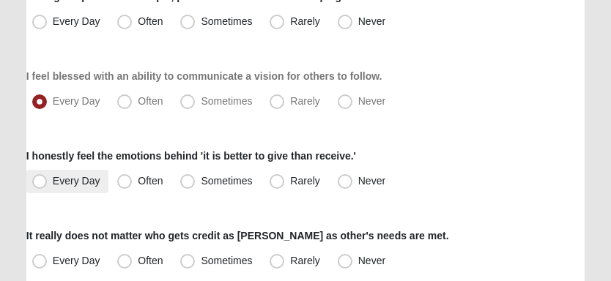
click at [98, 184] on span "Every Day" at bounding box center [77, 181] width 48 height 12
click at [48, 184] on input "Every Day" at bounding box center [43, 182] width 10 height 10
radio input "true"
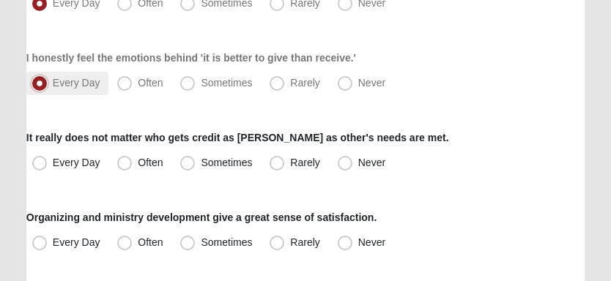
scroll to position [439, 0]
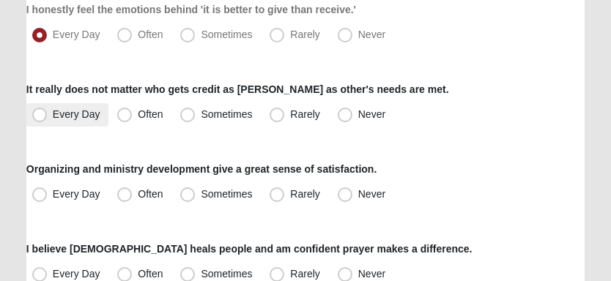
click at [86, 120] on label "Every Day" at bounding box center [67, 114] width 83 height 23
click at [48, 119] on input "Every Day" at bounding box center [43, 115] width 10 height 10
radio input "true"
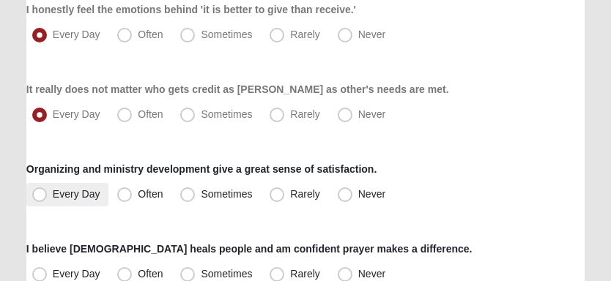
click at [108, 188] on label "Every Day" at bounding box center [67, 194] width 83 height 23
click at [48, 190] on input "Every Day" at bounding box center [43, 195] width 10 height 10
radio input "true"
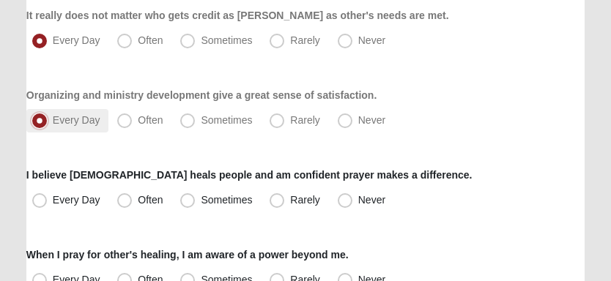
scroll to position [586, 0]
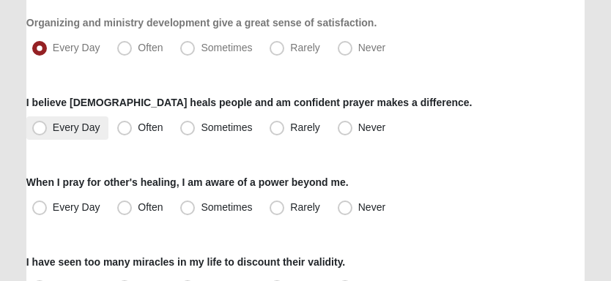
click at [73, 134] on label "Every Day" at bounding box center [67, 128] width 83 height 23
click at [48, 133] on input "Every Day" at bounding box center [43, 128] width 10 height 10
radio input "true"
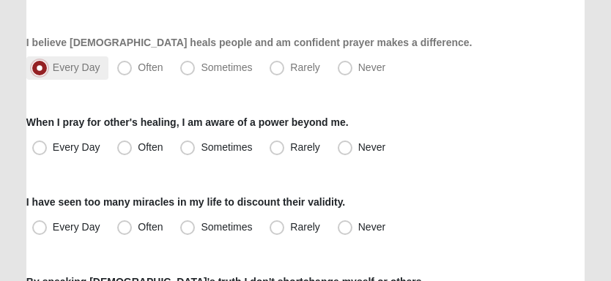
scroll to position [660, 0]
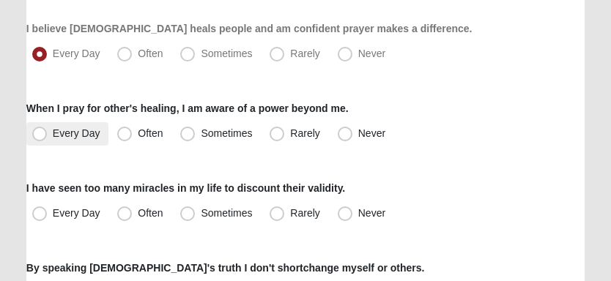
click at [78, 139] on label "Every Day" at bounding box center [67, 133] width 83 height 23
click at [48, 139] on input "Every Day" at bounding box center [43, 134] width 10 height 10
radio input "true"
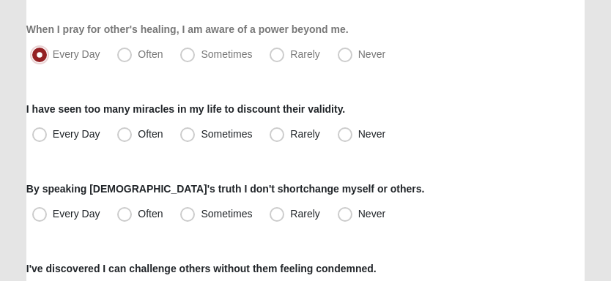
scroll to position [806, 0]
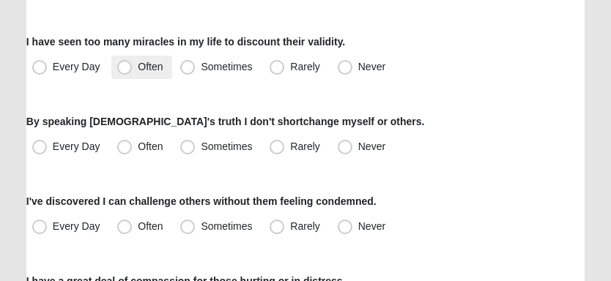
click at [133, 73] on label "Often" at bounding box center [141, 67] width 60 height 23
click at [133, 72] on input "Often" at bounding box center [128, 67] width 10 height 10
radio input "true"
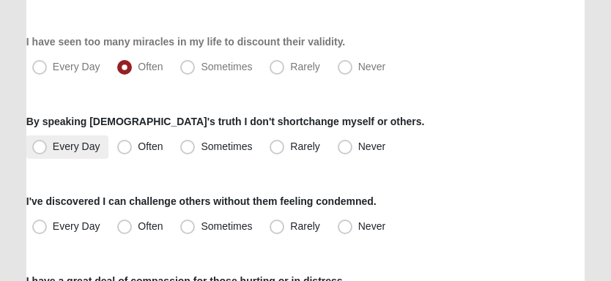
click at [81, 150] on span "Every Day" at bounding box center [77, 147] width 48 height 12
click at [48, 150] on input "Every Day" at bounding box center [43, 147] width 10 height 10
radio input "true"
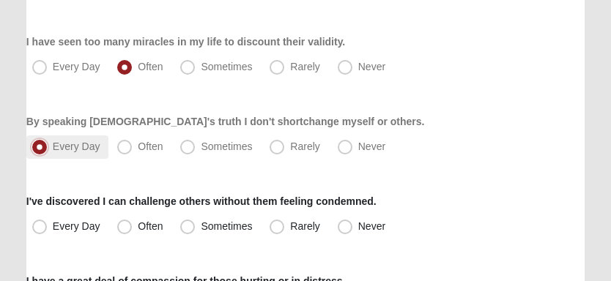
scroll to position [879, 0]
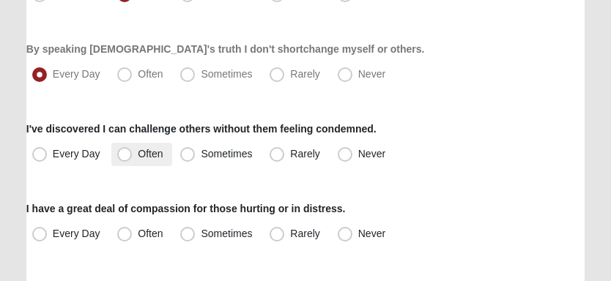
click at [138, 154] on span "Often" at bounding box center [150, 154] width 25 height 12
click at [123, 154] on input "Often" at bounding box center [128, 154] width 10 height 10
radio input "true"
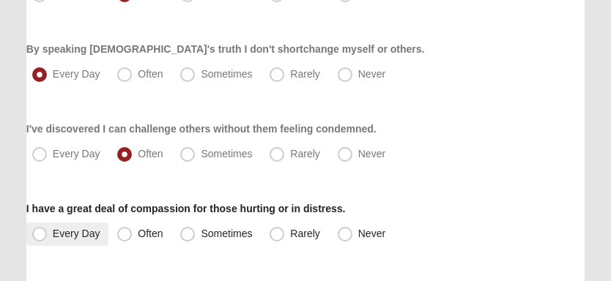
click at [56, 228] on span "Every Day" at bounding box center [77, 234] width 48 height 12
click at [48, 229] on input "Every Day" at bounding box center [43, 234] width 10 height 10
radio input "true"
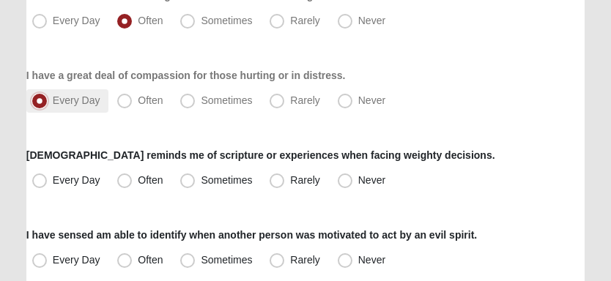
scroll to position [1025, 0]
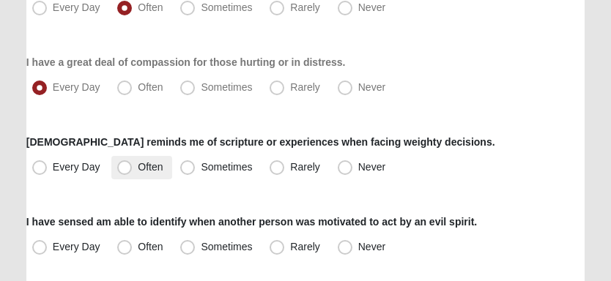
click at [133, 163] on label "Often" at bounding box center [141, 167] width 60 height 23
click at [133, 163] on input "Often" at bounding box center [128, 168] width 10 height 10
radio input "true"
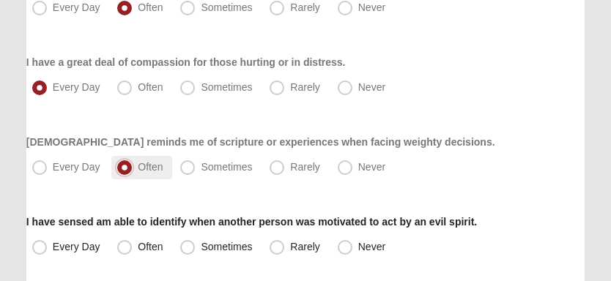
scroll to position [1172, 0]
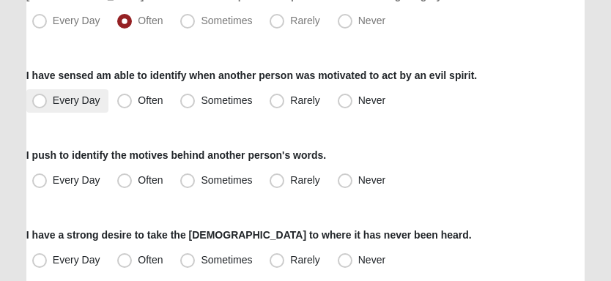
click at [59, 103] on span "Every Day" at bounding box center [77, 101] width 48 height 12
click at [48, 103] on input "Every Day" at bounding box center [43, 101] width 10 height 10
radio input "true"
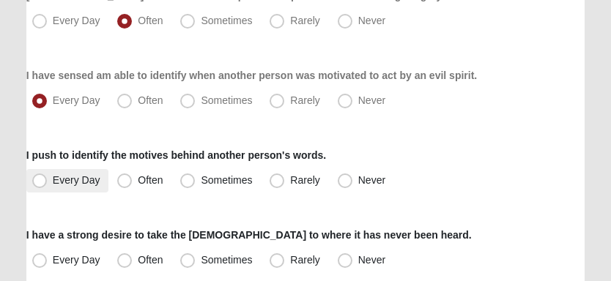
click at [79, 180] on span "Every Day" at bounding box center [77, 180] width 48 height 12
click at [48, 180] on input "Every Day" at bounding box center [43, 181] width 10 height 10
radio input "true"
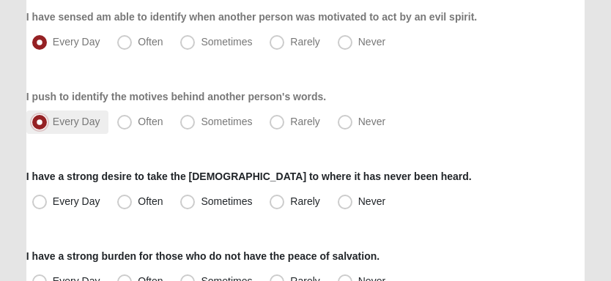
scroll to position [1246, 0]
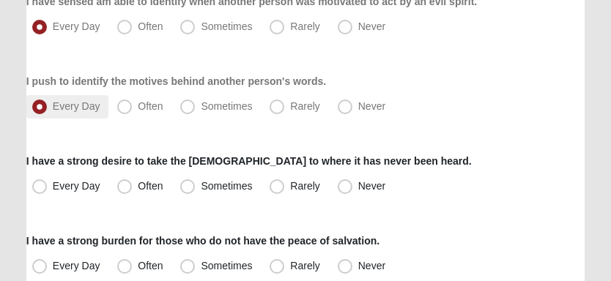
click at [79, 180] on span "Every Day" at bounding box center [77, 186] width 48 height 12
click at [48, 182] on input "Every Day" at bounding box center [43, 187] width 10 height 10
radio input "true"
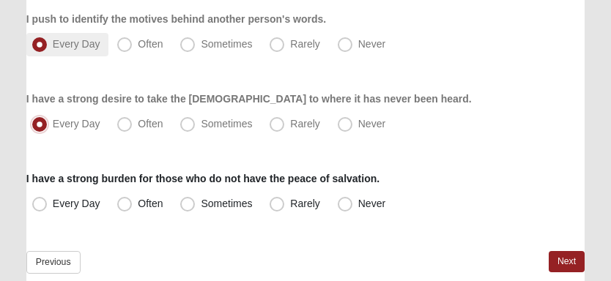
scroll to position [1318, 0]
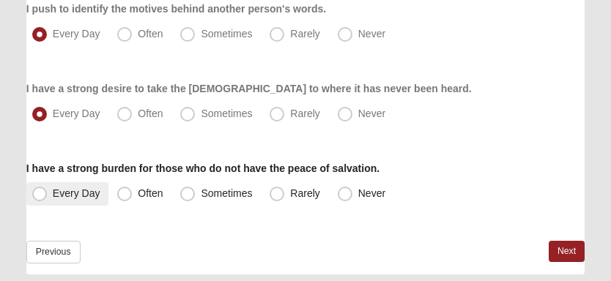
click at [77, 185] on label "Every Day" at bounding box center [67, 193] width 83 height 23
click at [48, 189] on input "Every Day" at bounding box center [43, 194] width 10 height 10
radio input "true"
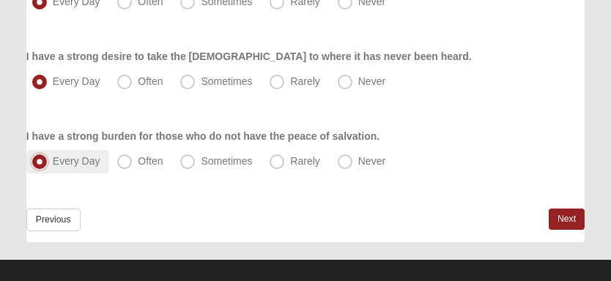
scroll to position [1366, 0]
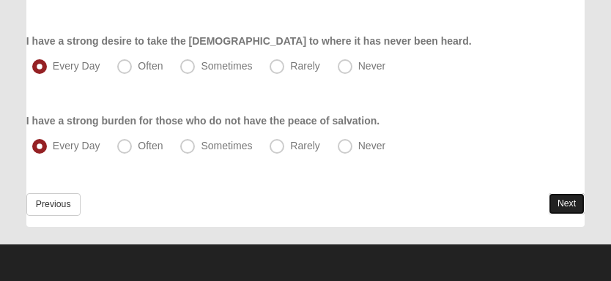
click at [560, 203] on link "Next" at bounding box center [567, 203] width 36 height 21
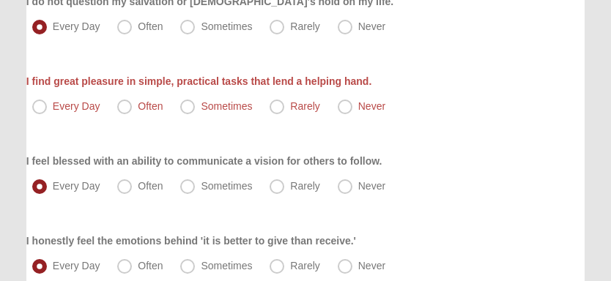
scroll to position [193, 0]
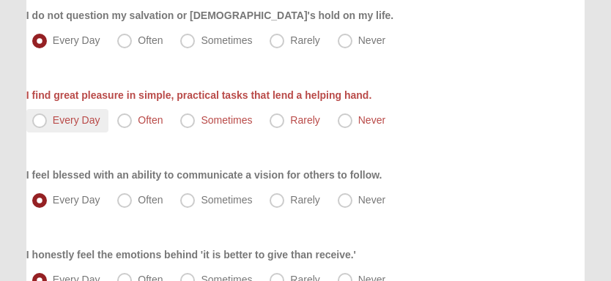
click at [53, 117] on span "Every Day" at bounding box center [77, 120] width 48 height 12
click at [45, 117] on input "Every Day" at bounding box center [43, 121] width 10 height 10
radio input "true"
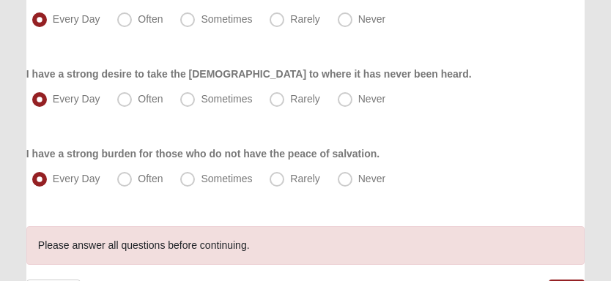
scroll to position [1419, 0]
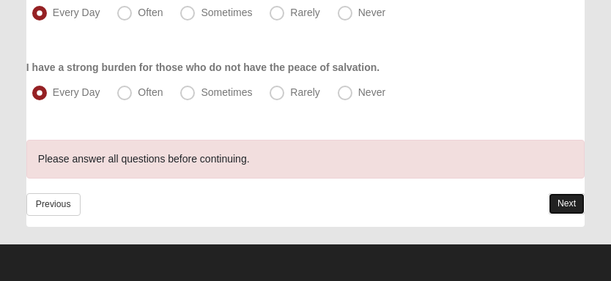
click at [565, 207] on link "Next" at bounding box center [567, 203] width 36 height 21
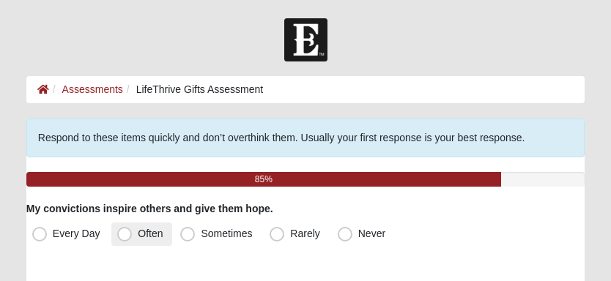
click at [150, 237] on span "Often" at bounding box center [150, 234] width 25 height 12
click at [133, 237] on input "Often" at bounding box center [128, 234] width 10 height 10
radio input "true"
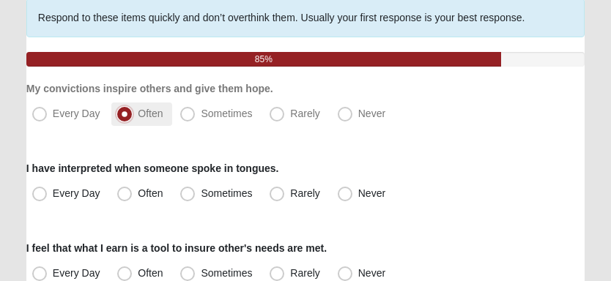
scroll to position [146, 0]
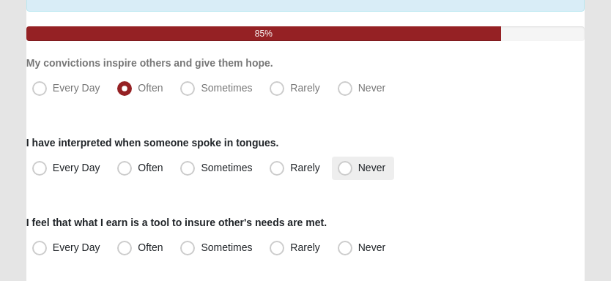
click at [351, 159] on label "Never" at bounding box center [363, 168] width 62 height 23
click at [351, 163] on input "Never" at bounding box center [349, 168] width 10 height 10
radio input "true"
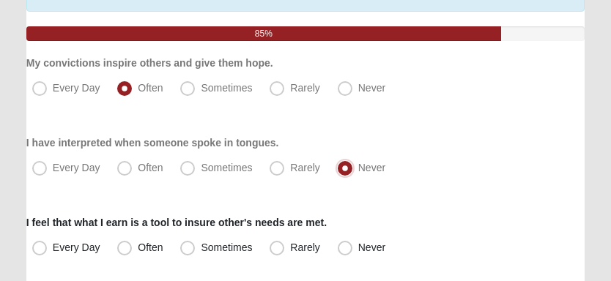
scroll to position [220, 0]
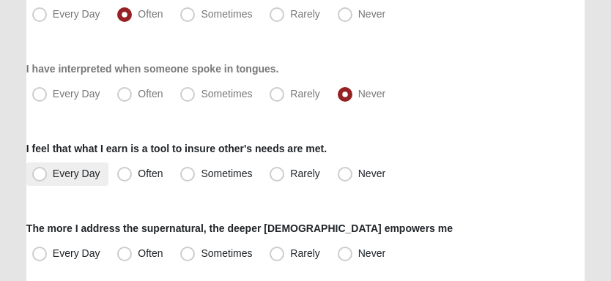
click at [83, 175] on span "Every Day" at bounding box center [77, 174] width 48 height 12
click at [48, 175] on input "Every Day" at bounding box center [43, 174] width 10 height 10
radio input "true"
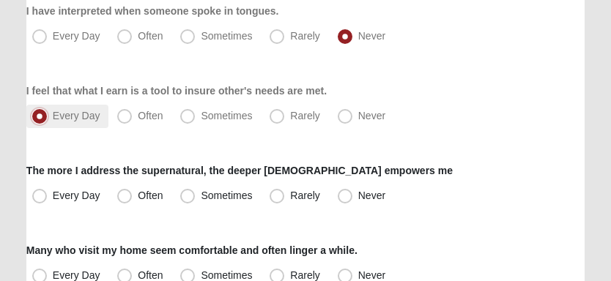
scroll to position [292, 0]
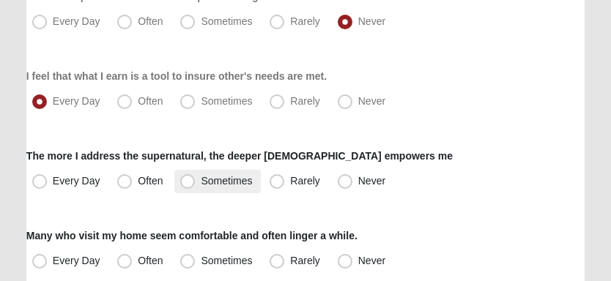
click at [201, 181] on span "Sometimes" at bounding box center [226, 181] width 51 height 12
click at [191, 181] on input "Sometimes" at bounding box center [191, 182] width 10 height 10
radio input "true"
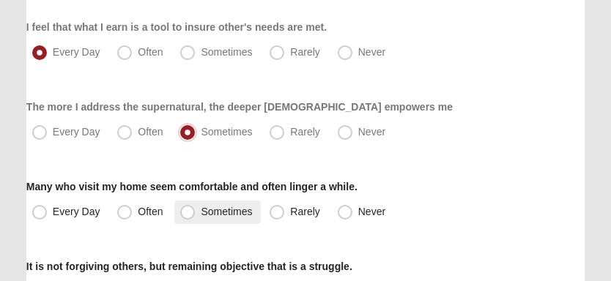
scroll to position [366, 0]
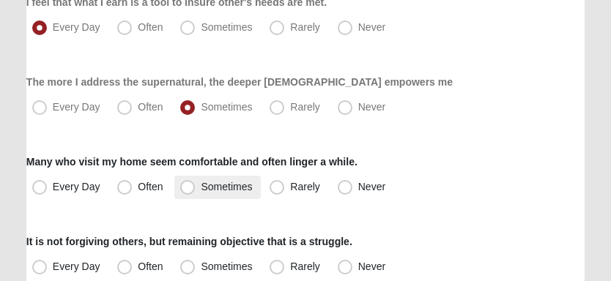
click at [201, 184] on span "Sometimes" at bounding box center [226, 187] width 51 height 12
click at [189, 184] on input "Sometimes" at bounding box center [191, 187] width 10 height 10
radio input "true"
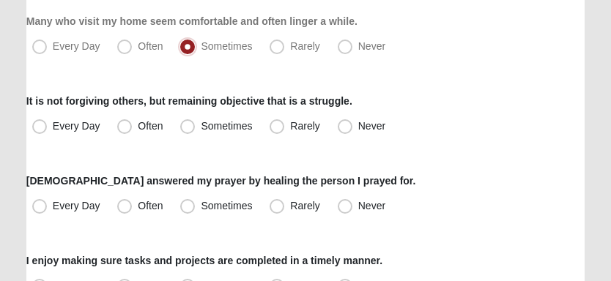
scroll to position [513, 0]
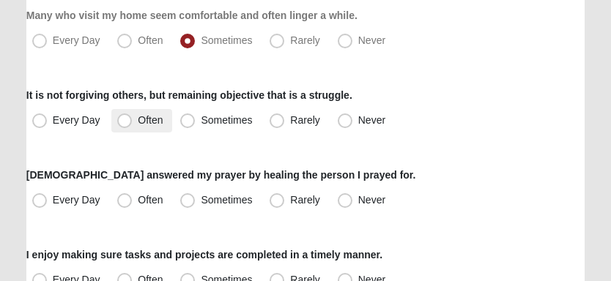
click at [138, 122] on span "Often" at bounding box center [150, 120] width 25 height 12
click at [127, 122] on input "Often" at bounding box center [128, 121] width 10 height 10
radio input "true"
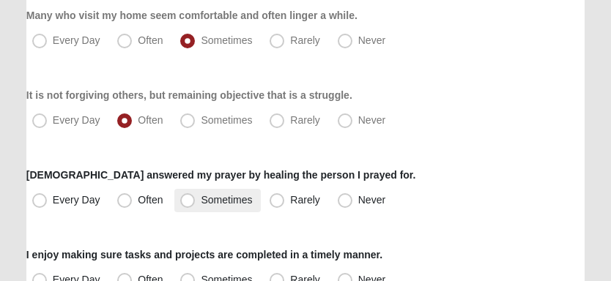
click at [194, 191] on label "Sometimes" at bounding box center [217, 200] width 86 height 23
click at [194, 196] on input "Sometimes" at bounding box center [191, 201] width 10 height 10
radio input "true"
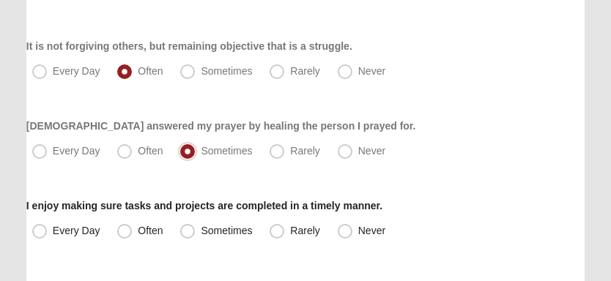
scroll to position [586, 0]
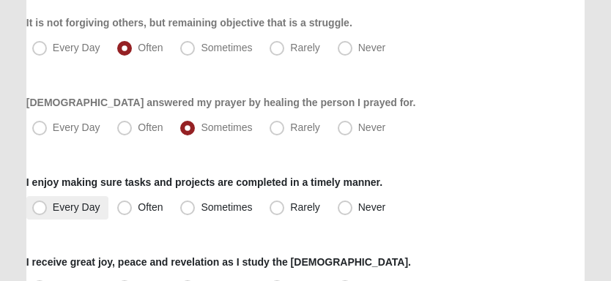
click at [57, 209] on span "Every Day" at bounding box center [77, 208] width 48 height 12
click at [48, 209] on input "Every Day" at bounding box center [43, 208] width 10 height 10
radio input "true"
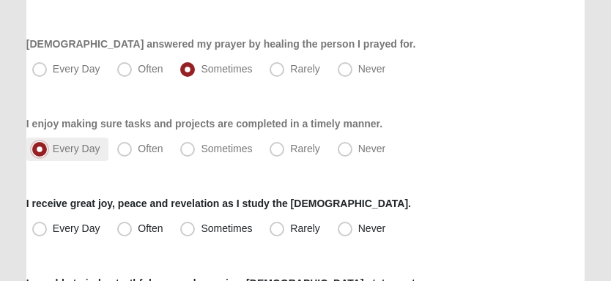
scroll to position [660, 0]
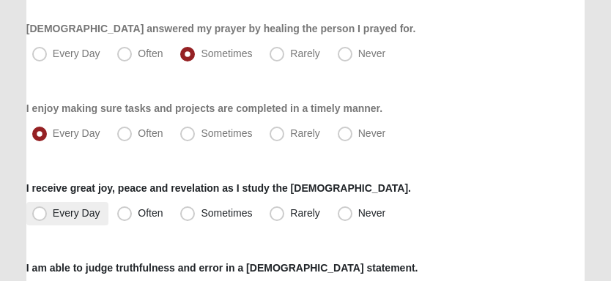
click at [58, 210] on span "Every Day" at bounding box center [77, 213] width 48 height 12
click at [48, 210] on input "Every Day" at bounding box center [43, 214] width 10 height 10
radio input "true"
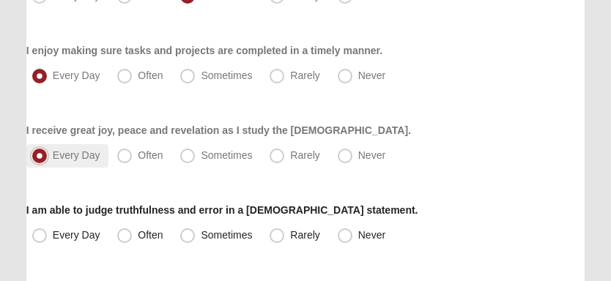
scroll to position [732, 0]
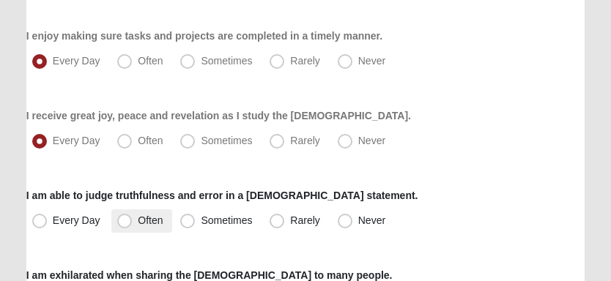
click at [138, 224] on span "Often" at bounding box center [150, 221] width 25 height 12
click at [123, 224] on input "Often" at bounding box center [128, 221] width 10 height 10
radio input "true"
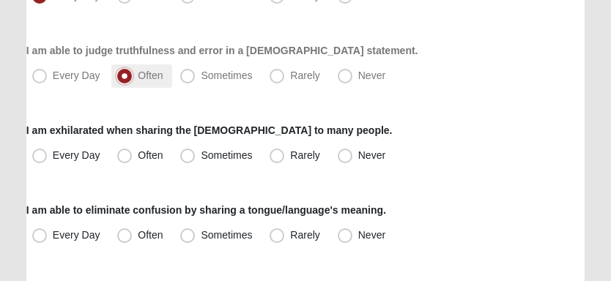
scroll to position [879, 0]
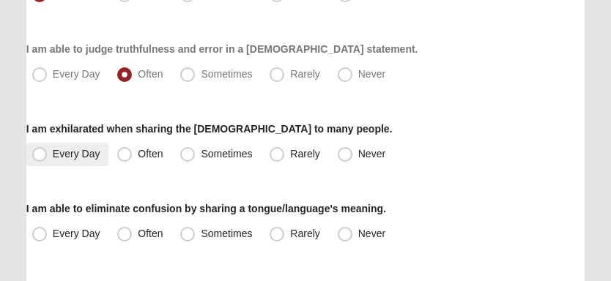
click at [67, 155] on span "Every Day" at bounding box center [77, 154] width 48 height 12
click at [48, 155] on input "Every Day" at bounding box center [43, 154] width 10 height 10
radio input "true"
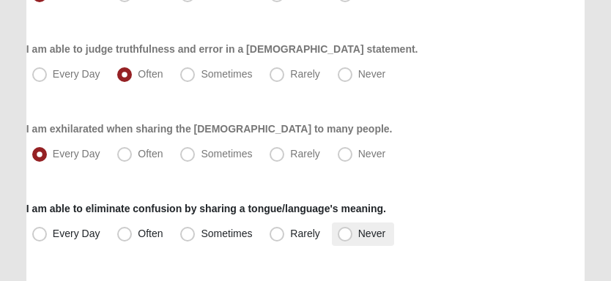
click at [358, 237] on span "Never" at bounding box center [371, 234] width 27 height 12
click at [347, 237] on input "Never" at bounding box center [349, 234] width 10 height 10
radio input "true"
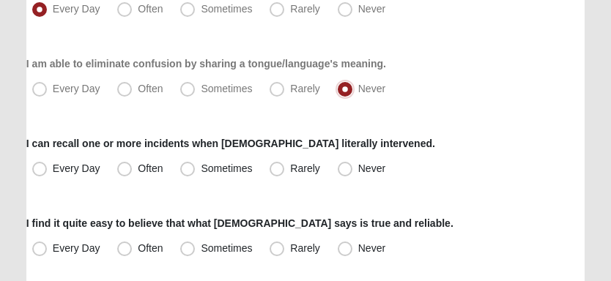
scroll to position [1025, 0]
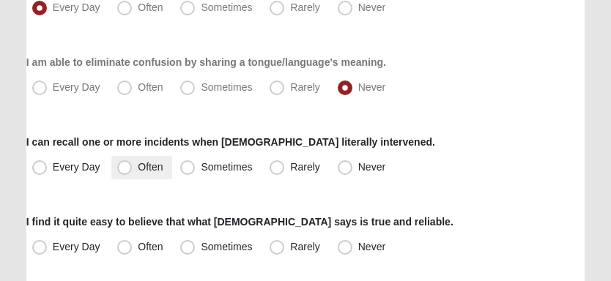
click at [138, 169] on span "Often" at bounding box center [150, 167] width 25 height 12
click at [123, 169] on input "Often" at bounding box center [128, 168] width 10 height 10
radio input "true"
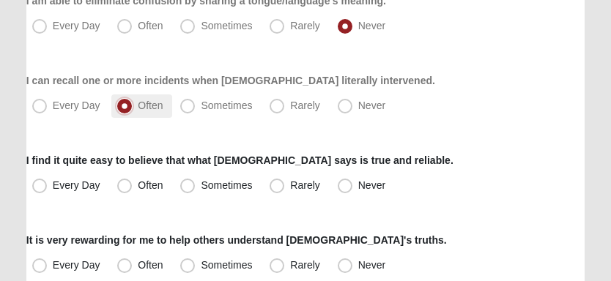
scroll to position [1099, 0]
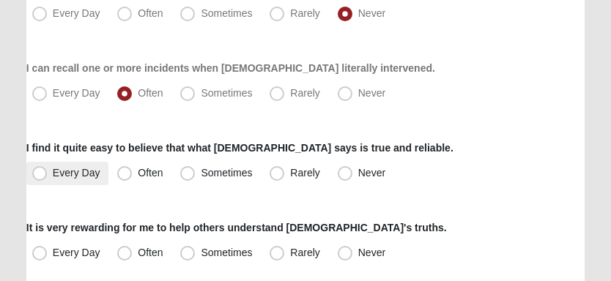
click at [66, 179] on label "Every Day" at bounding box center [67, 173] width 83 height 23
click at [48, 178] on input "Every Day" at bounding box center [43, 174] width 10 height 10
radio input "true"
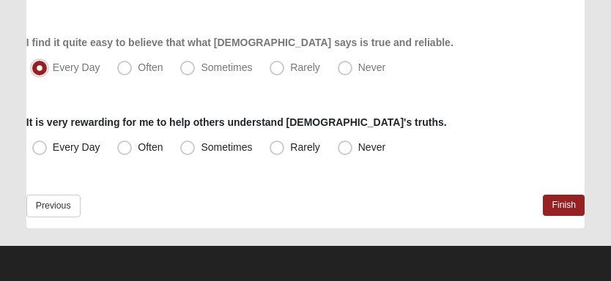
scroll to position [1206, 0]
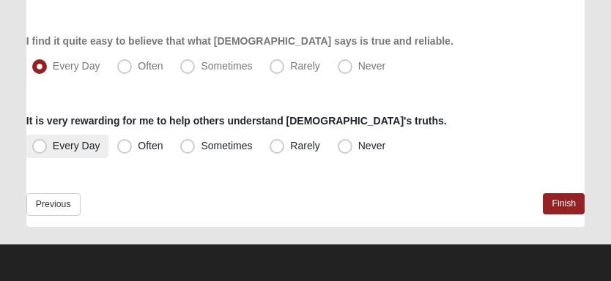
click at [70, 140] on span "Every Day" at bounding box center [77, 146] width 48 height 12
click at [48, 141] on input "Every Day" at bounding box center [43, 146] width 10 height 10
radio input "true"
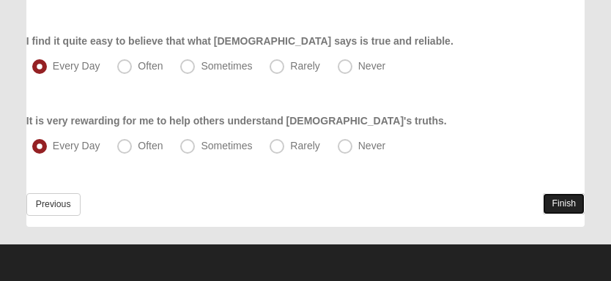
click at [561, 209] on link "Finish" at bounding box center [564, 203] width 42 height 21
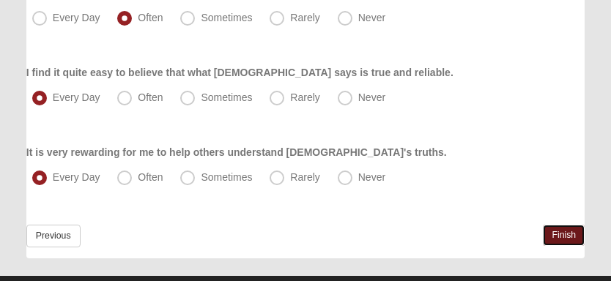
scroll to position [1275, 0]
